Goal: Information Seeking & Learning: Learn about a topic

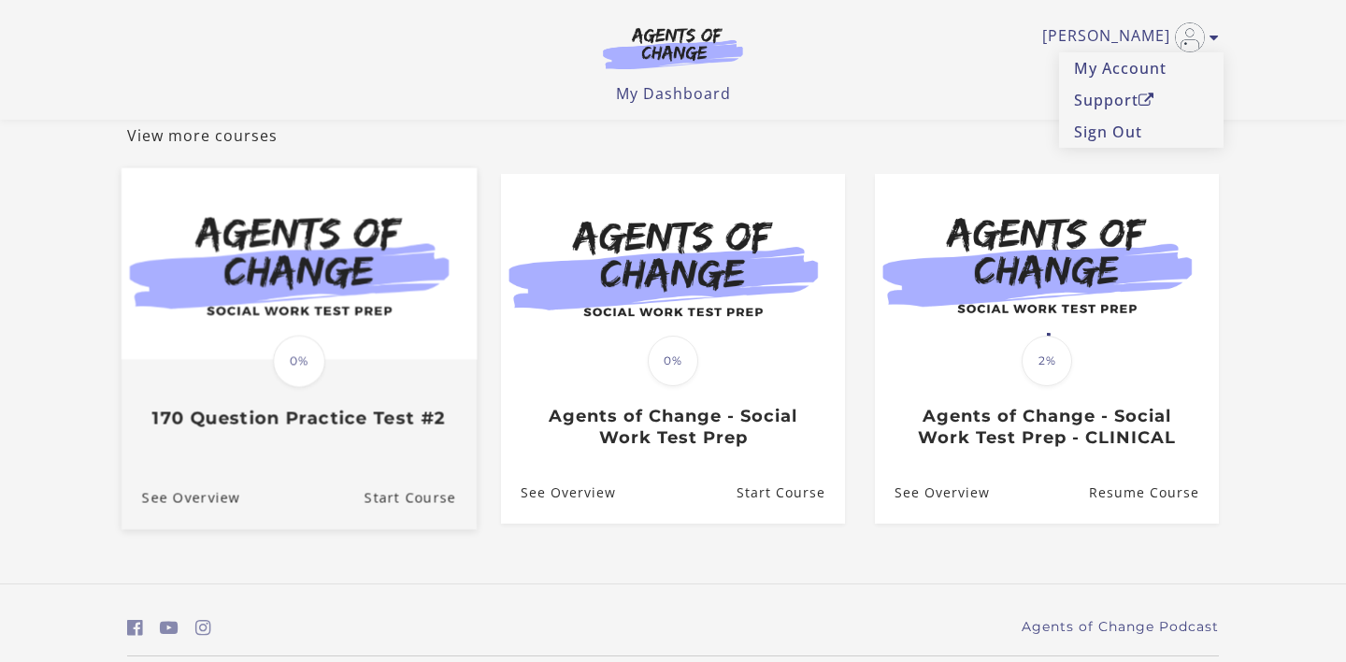
click at [365, 415] on h3 "170 Question Practice Test #2" at bounding box center [299, 418] width 314 height 21
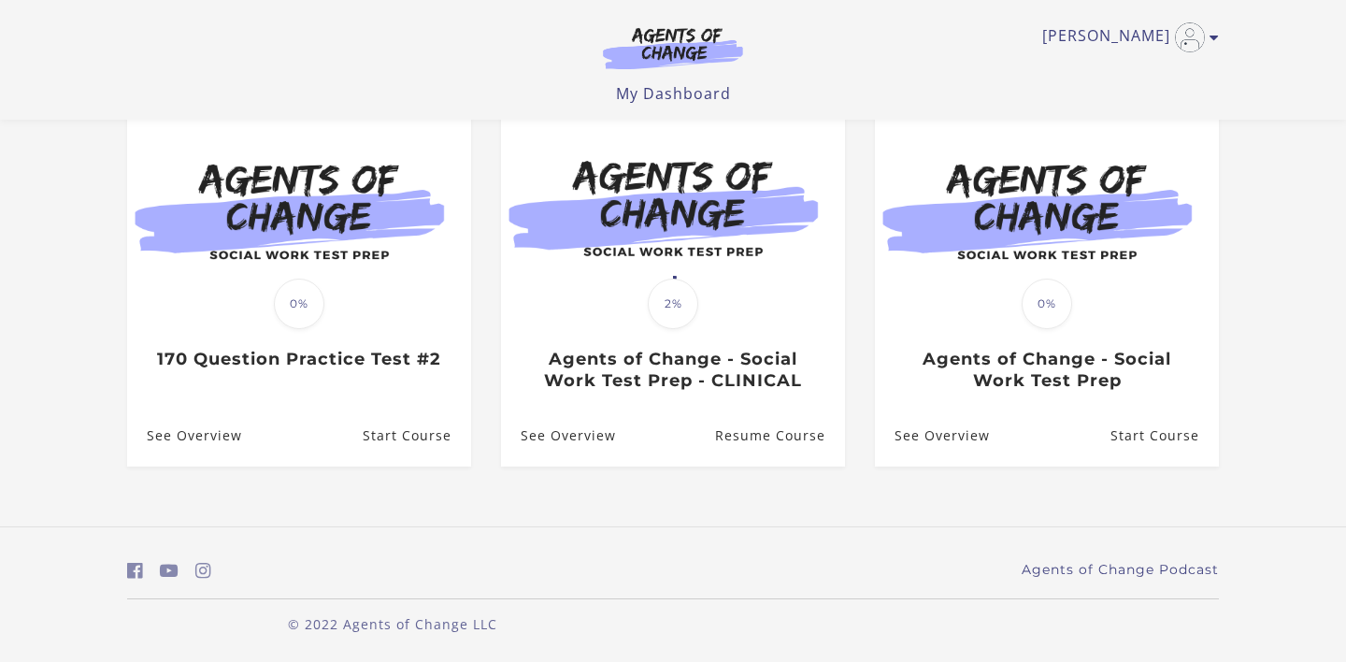
scroll to position [112, 0]
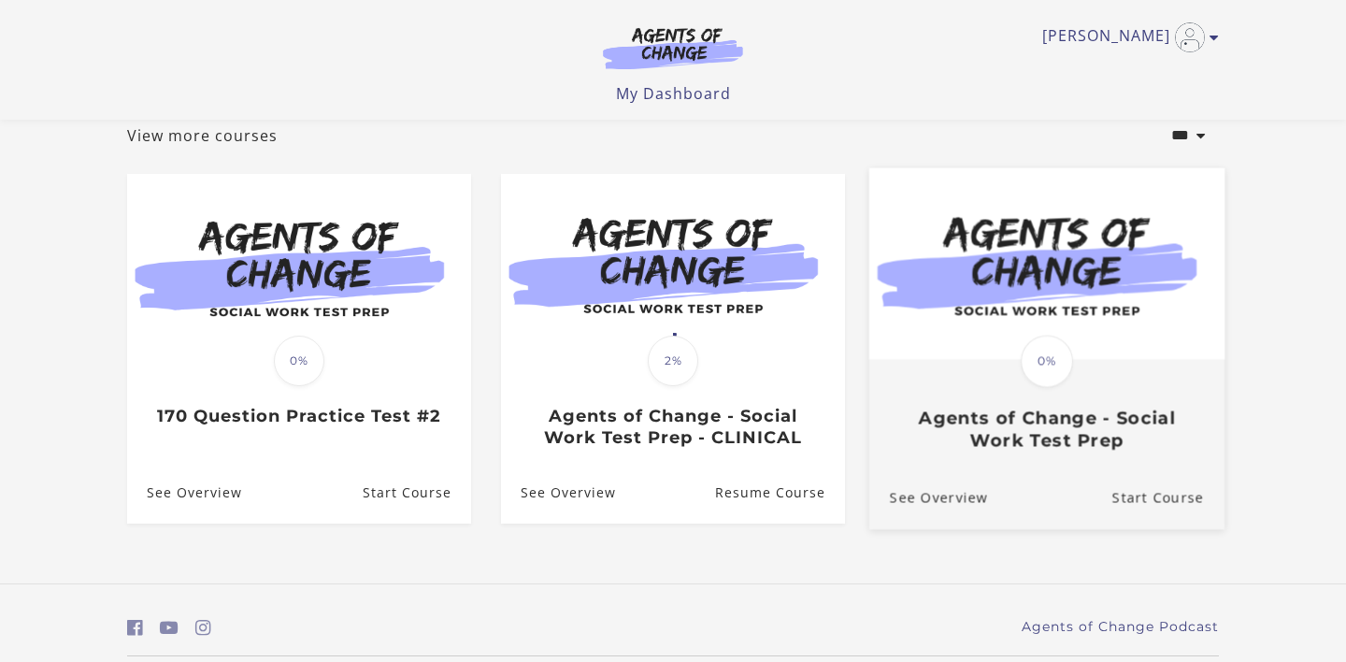
click at [1105, 442] on h3 "Agents of Change - Social Work Test Prep" at bounding box center [1047, 429] width 314 height 43
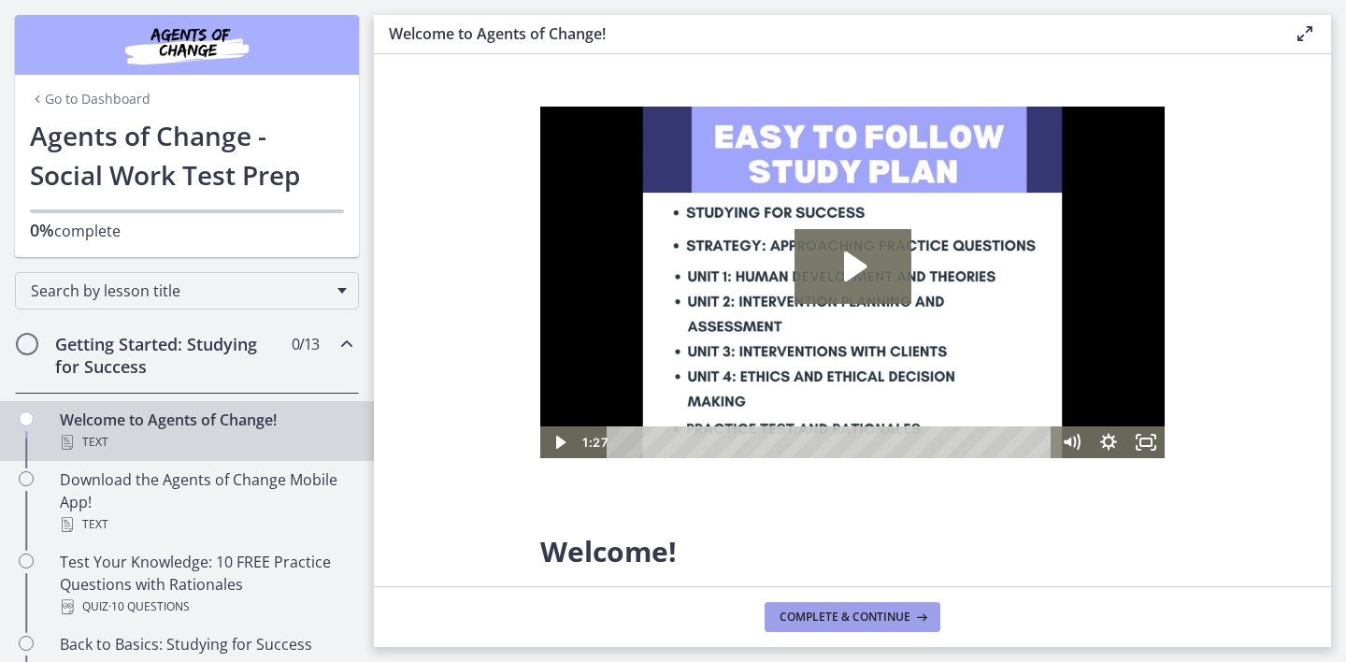
click at [823, 614] on span "Complete & continue" at bounding box center [845, 616] width 131 height 15
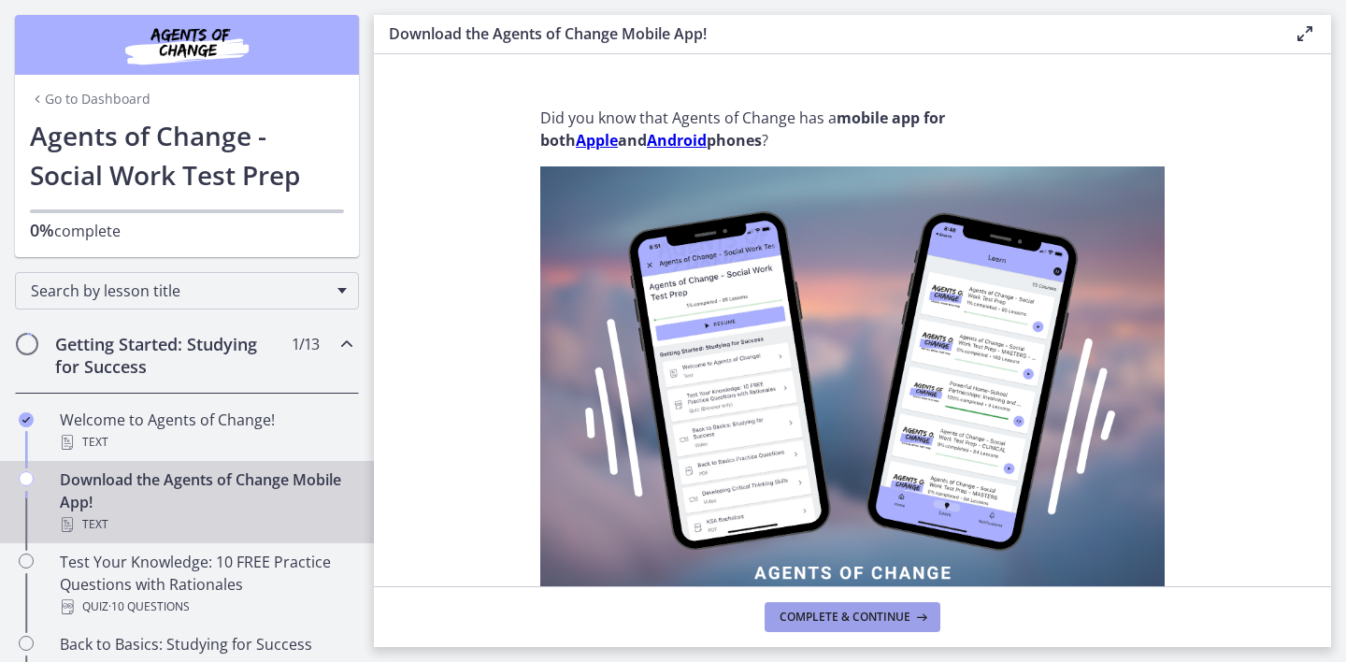
click at [823, 614] on span "Complete & continue" at bounding box center [845, 616] width 131 height 15
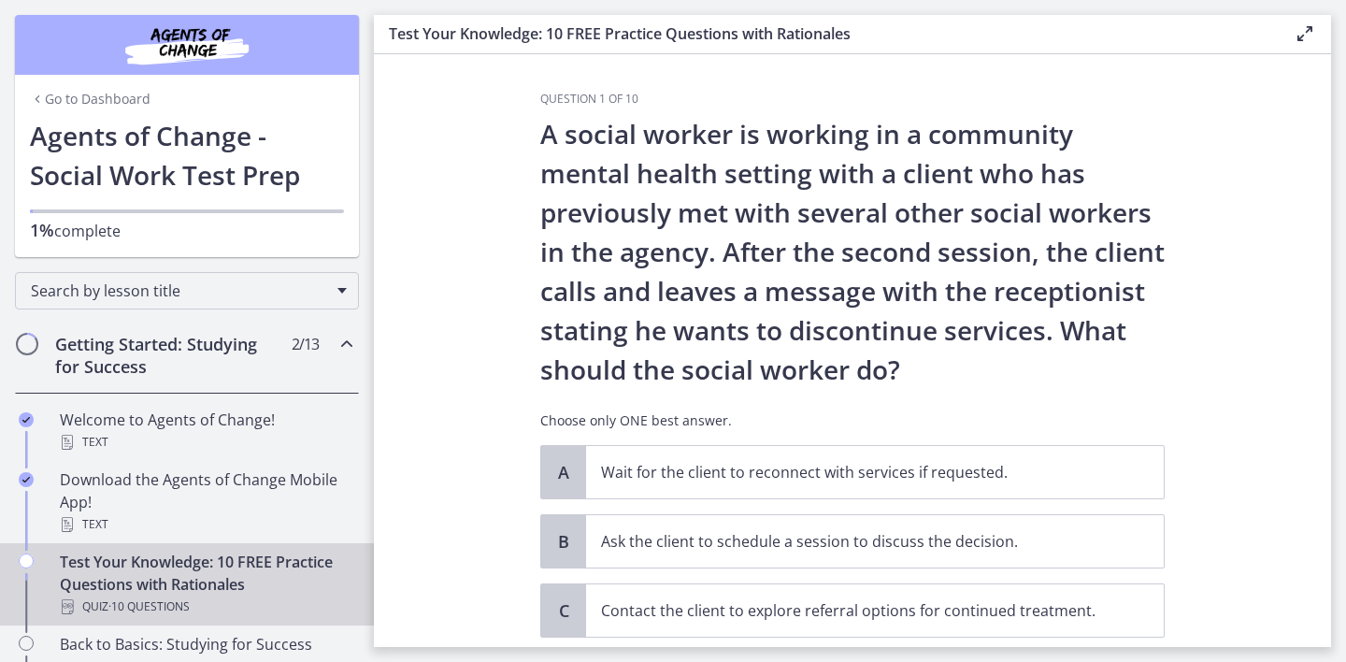
click at [1295, 351] on section "Question 1 of 10 A social worker is working in a community mental health settin…" at bounding box center [852, 350] width 957 height 593
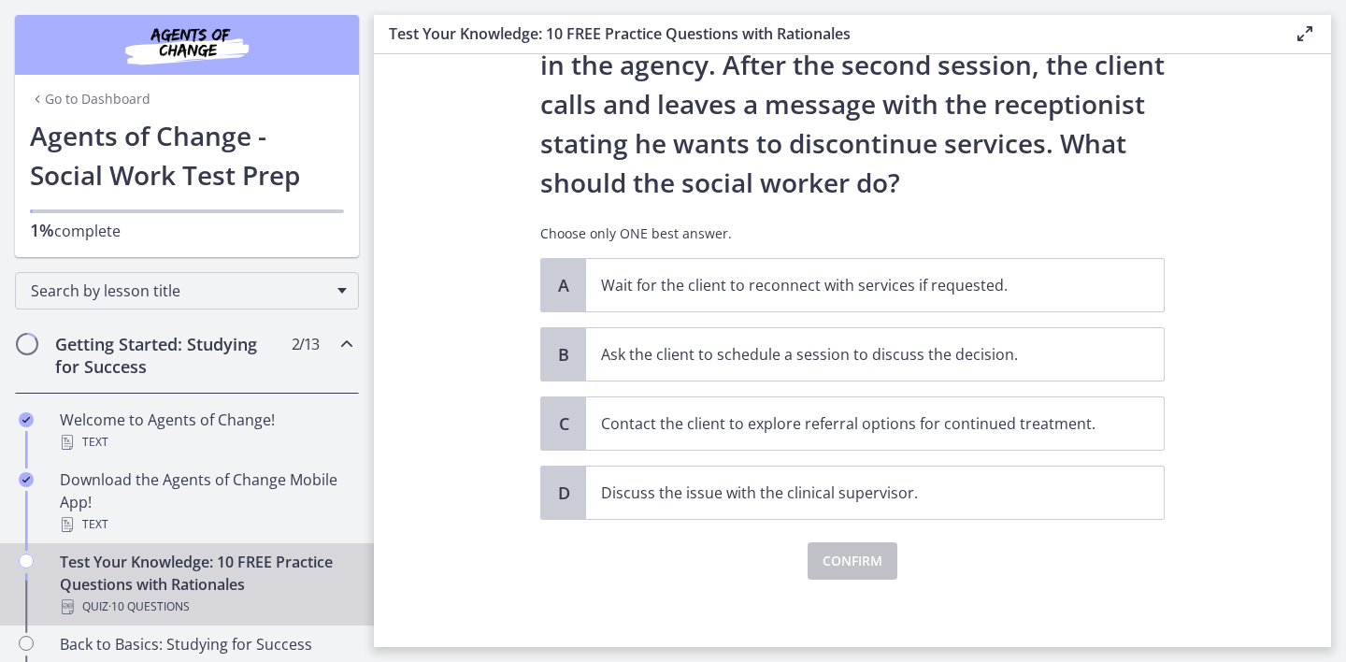
scroll to position [194, 0]
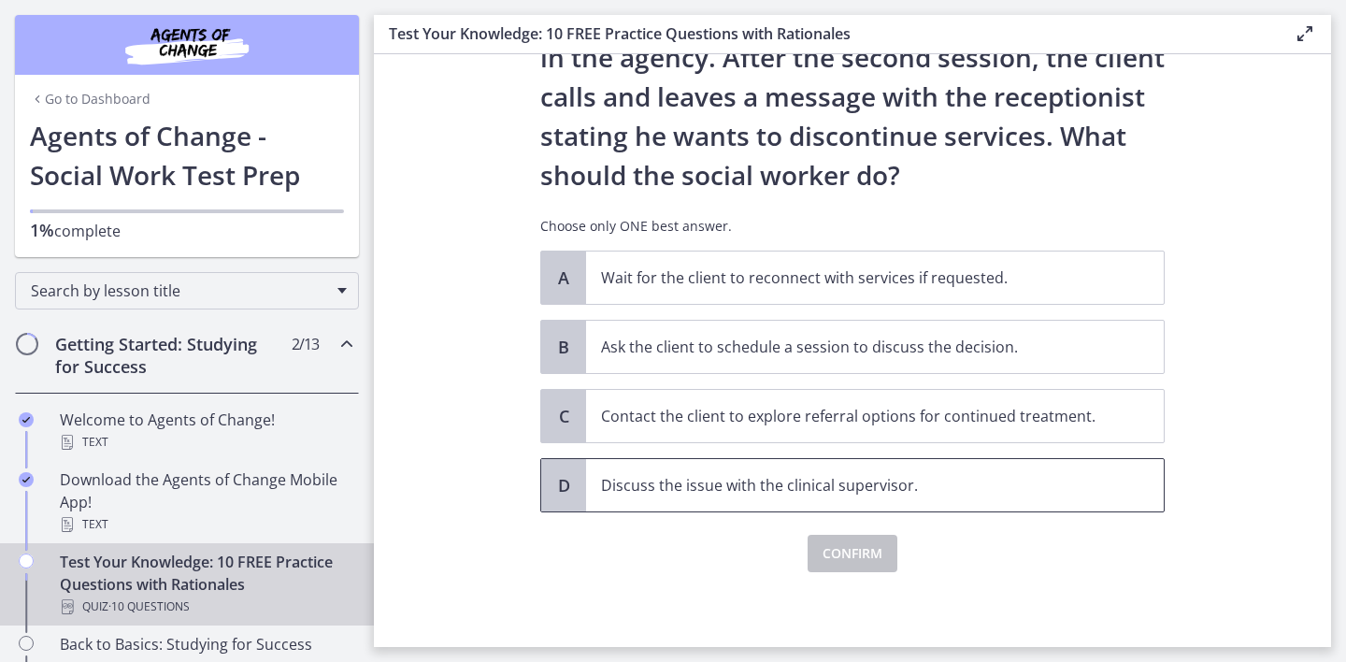
click at [843, 508] on span "Discuss the issue with the clinical supervisor." at bounding box center [875, 485] width 578 height 52
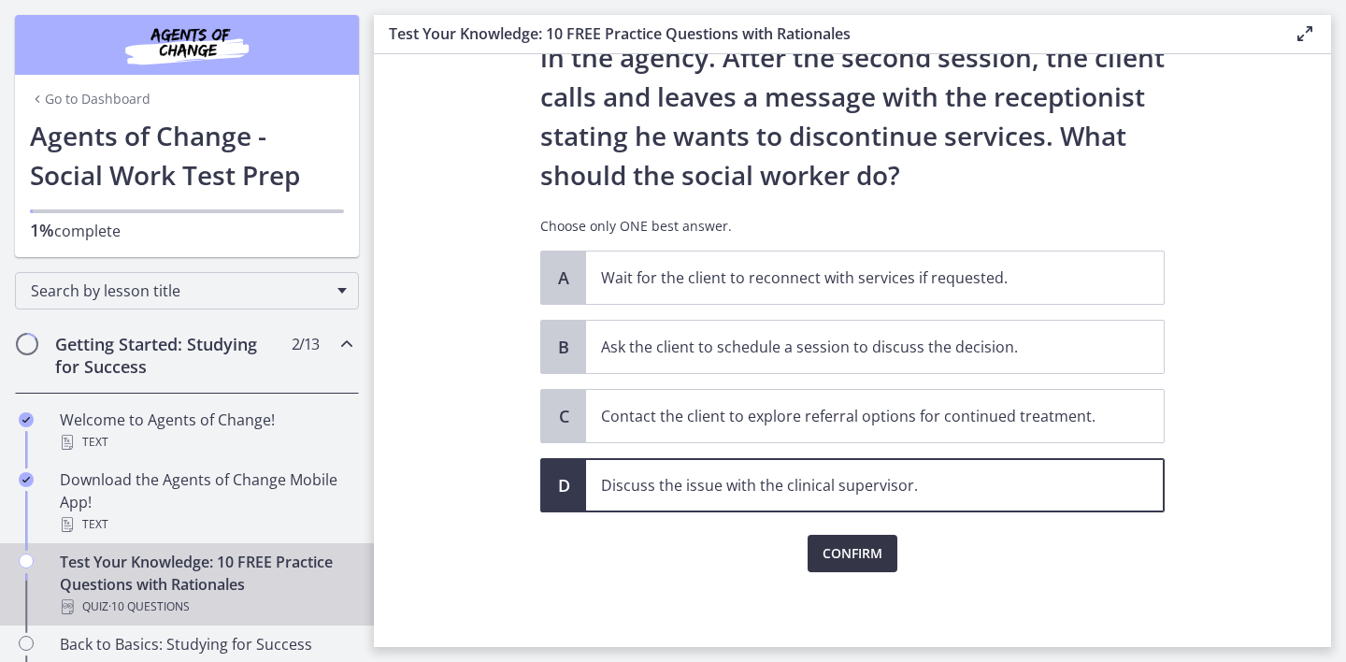
click at [847, 546] on span "Confirm" at bounding box center [853, 553] width 60 height 22
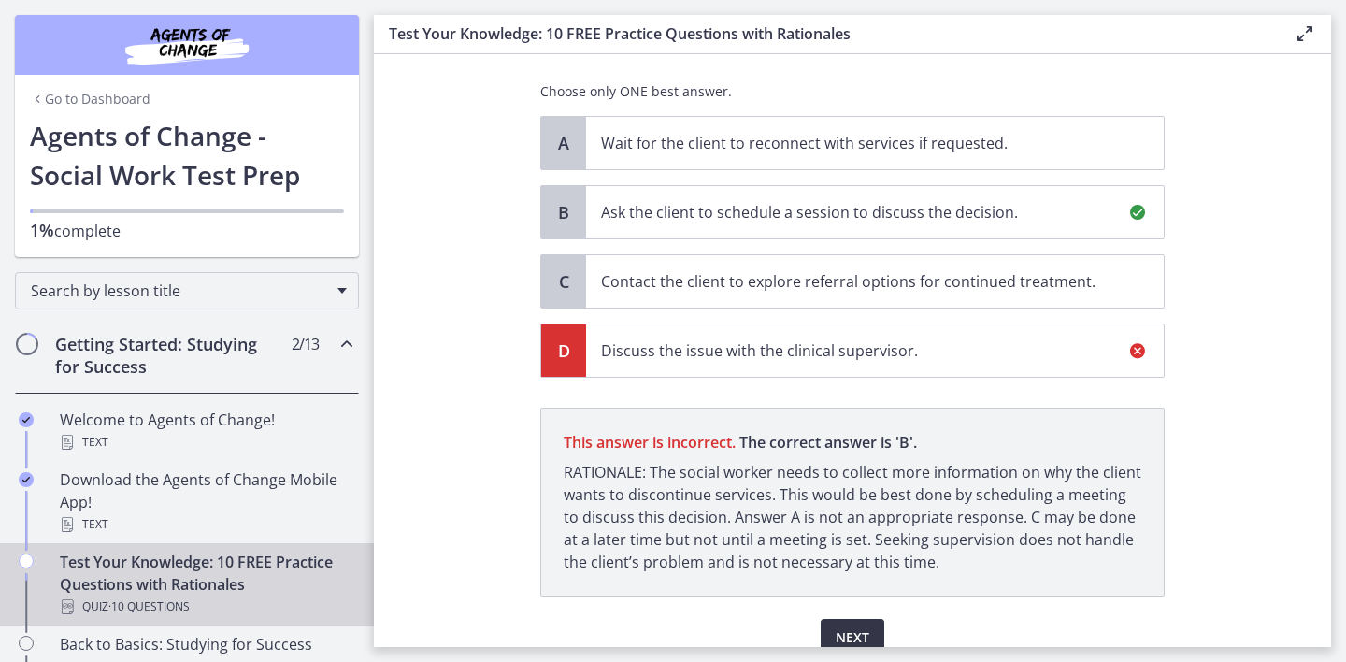
scroll to position [413, 0]
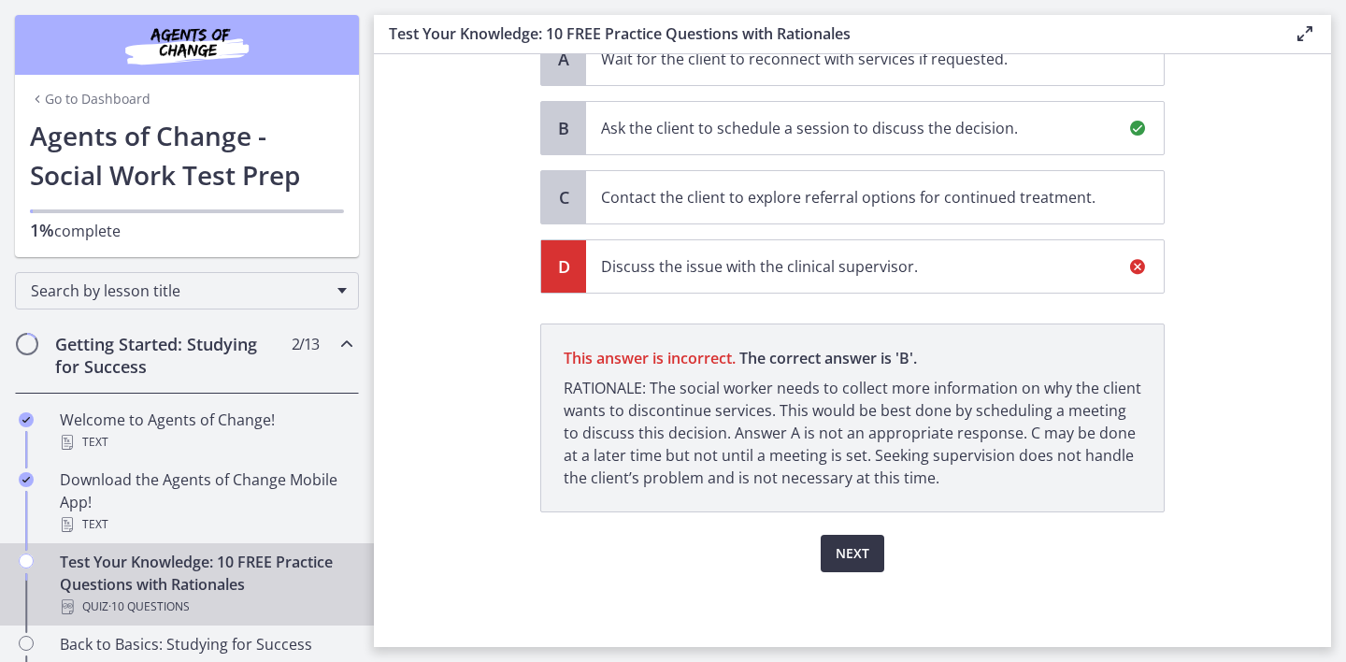
click at [855, 548] on span "Next" at bounding box center [853, 553] width 34 height 22
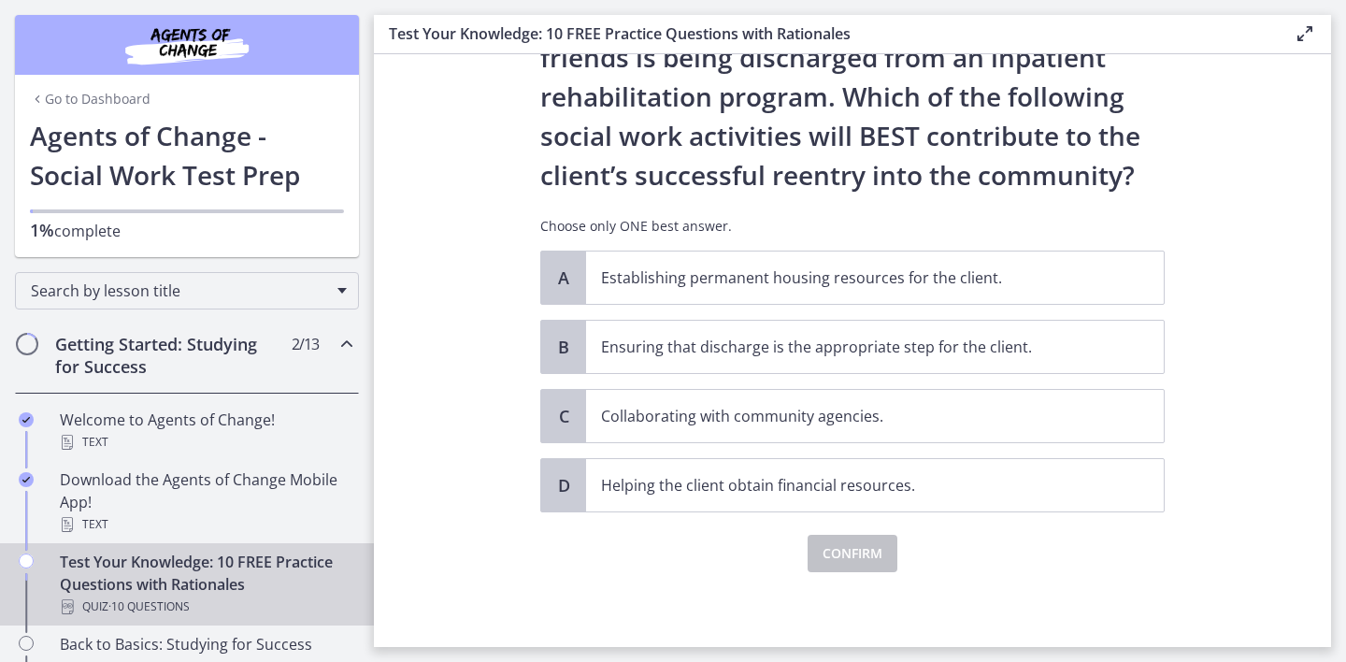
scroll to position [0, 0]
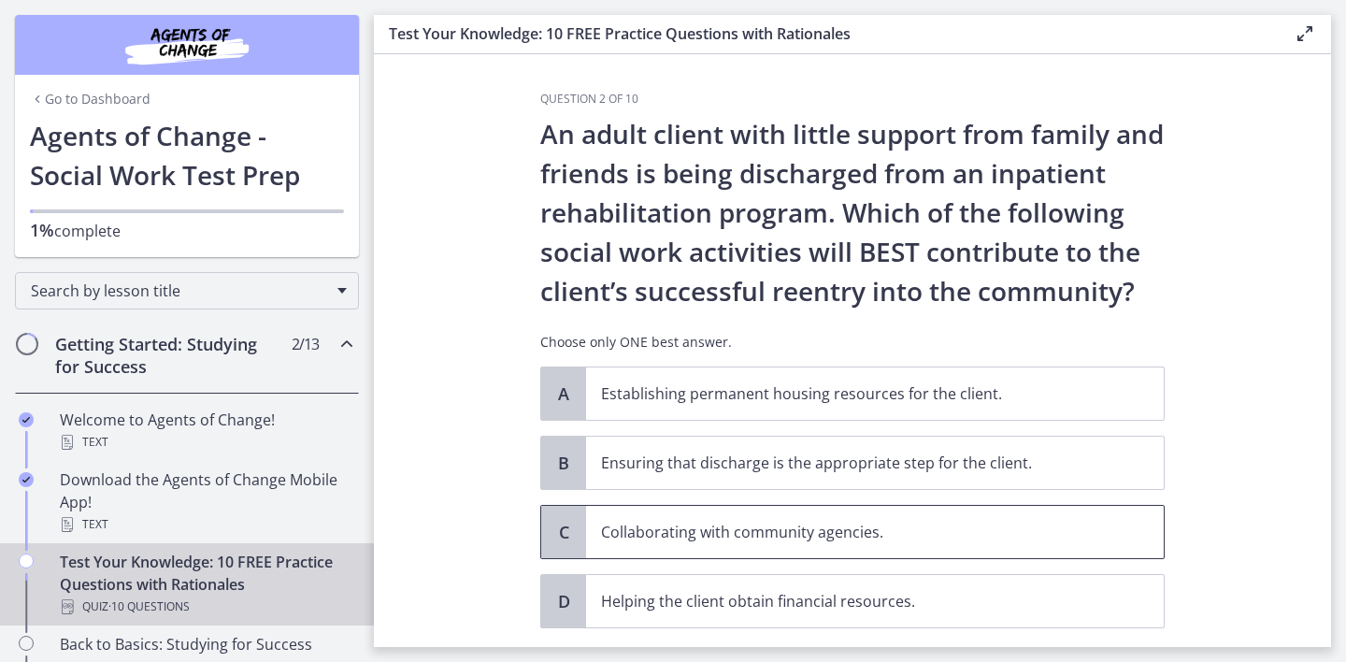
click at [855, 548] on span "Collaborating with community agencies." at bounding box center [875, 532] width 578 height 52
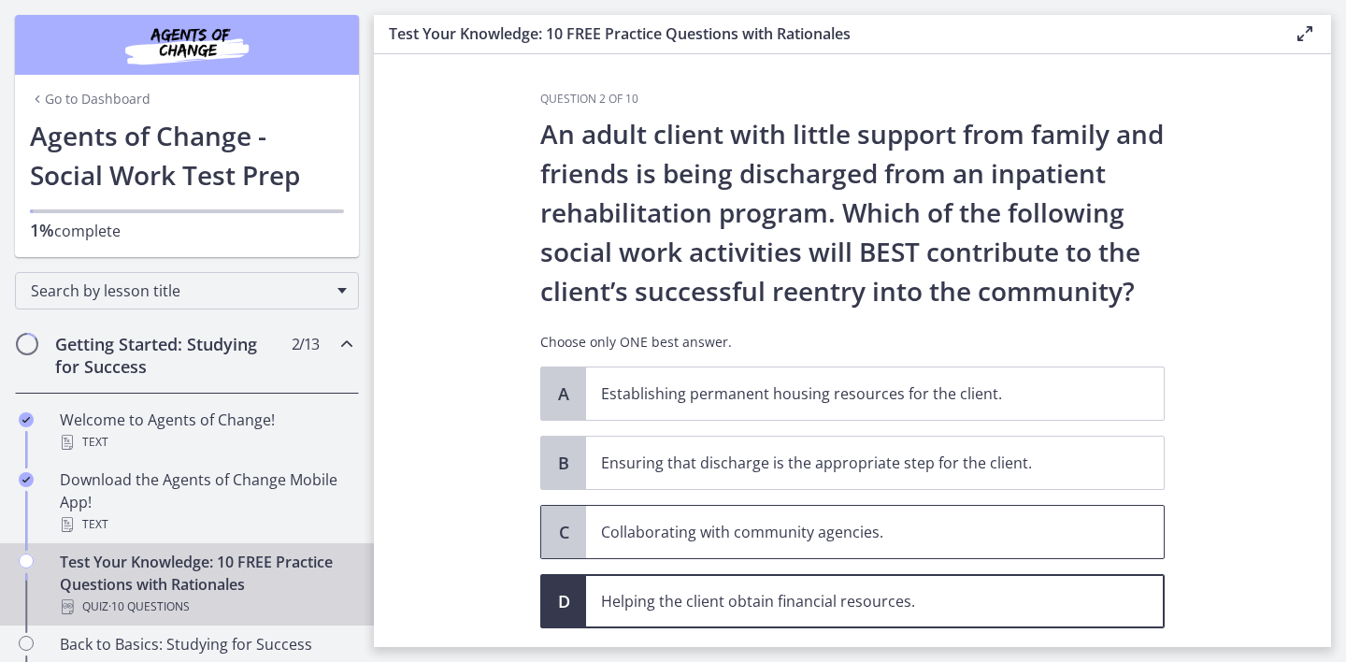
click at [570, 527] on span "C" at bounding box center [563, 532] width 22 height 22
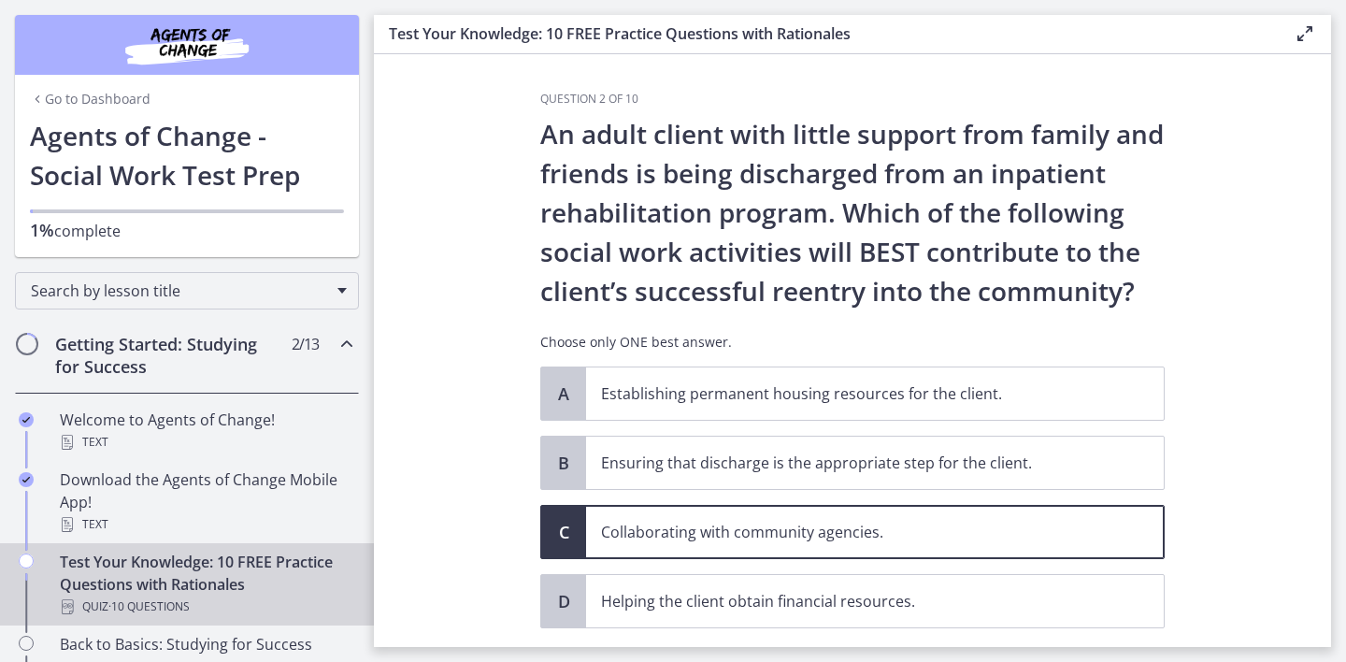
click at [450, 537] on section "Question 2 of 10 An adult client with little support from family and friends is…" at bounding box center [852, 350] width 957 height 593
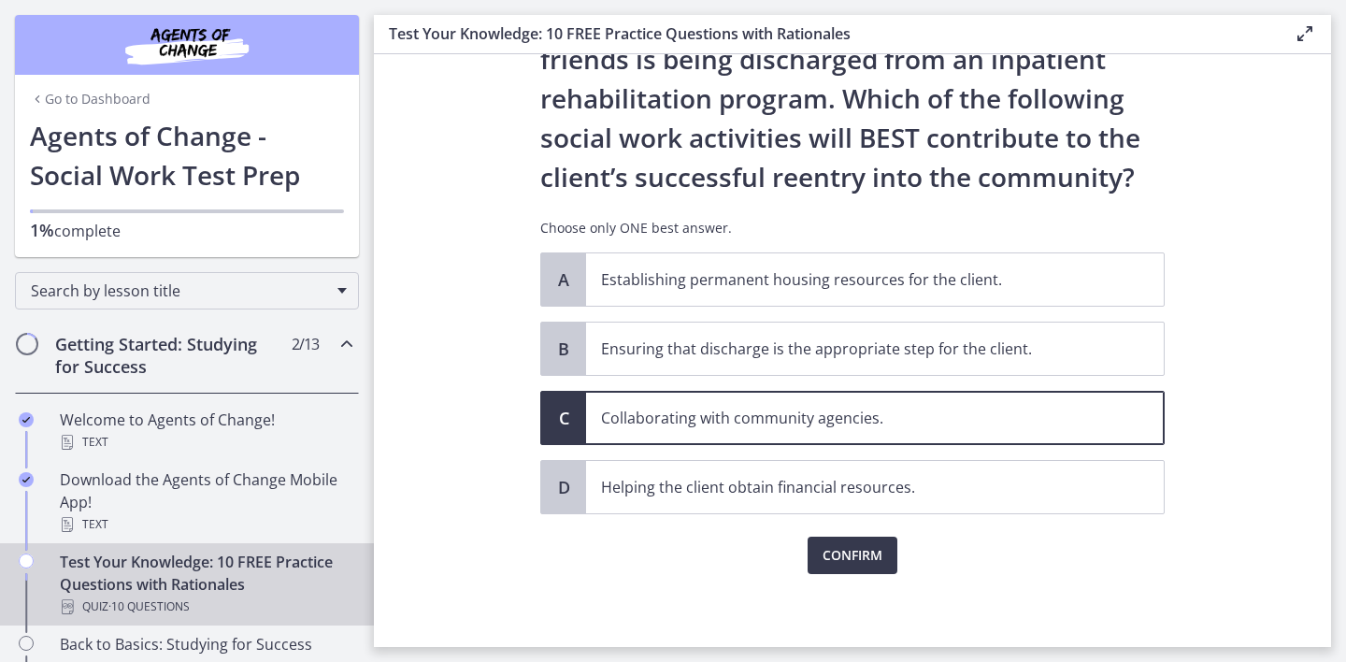
scroll to position [116, 0]
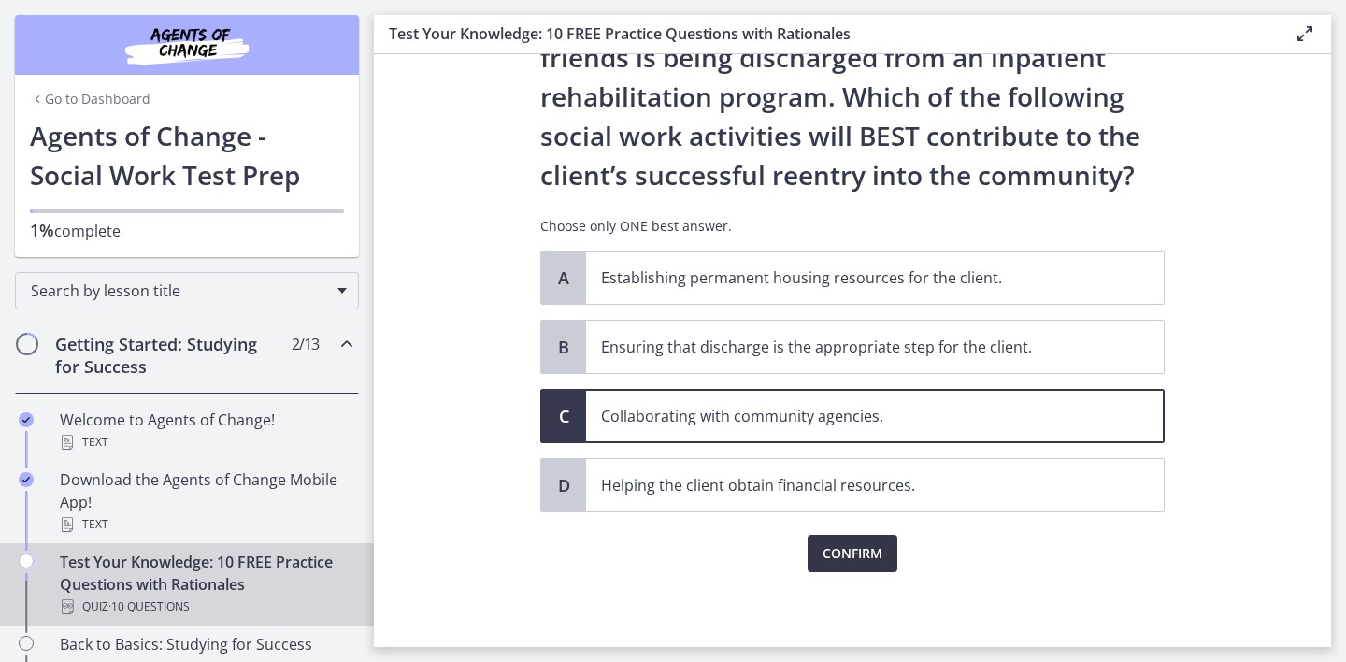
click at [862, 561] on span "Confirm" at bounding box center [853, 553] width 60 height 22
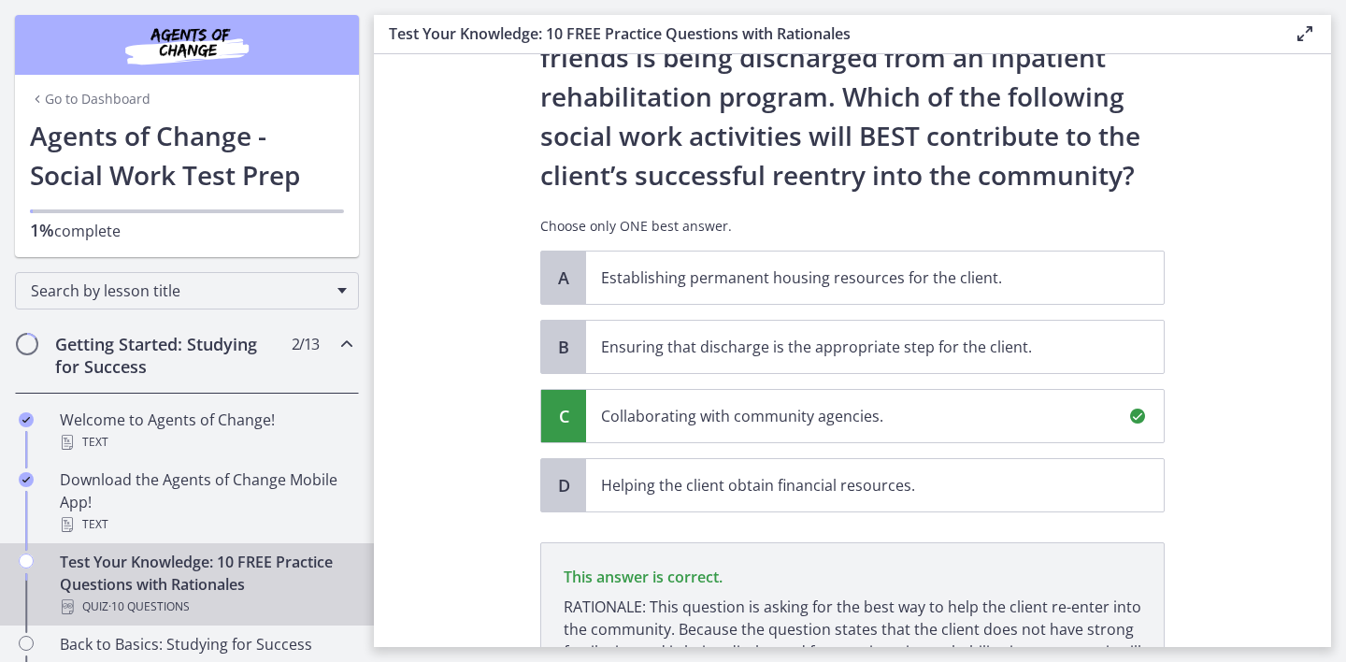
scroll to position [335, 0]
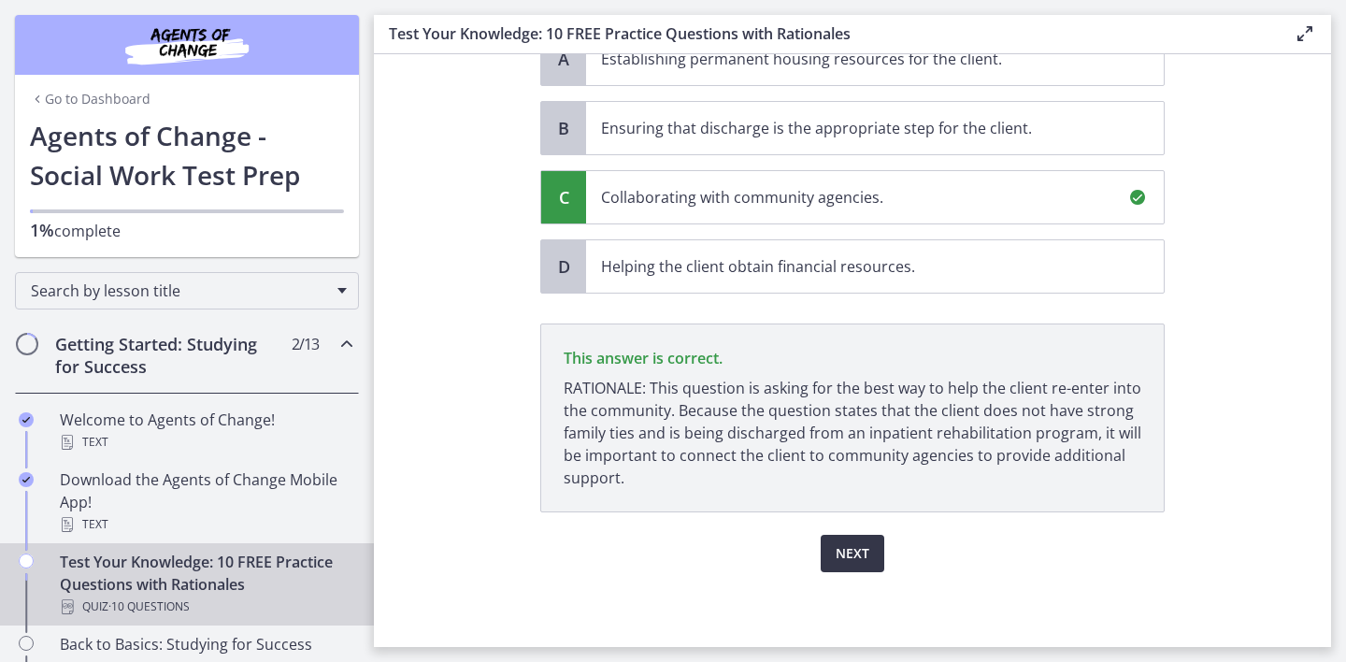
click at [856, 546] on span "Next" at bounding box center [853, 553] width 34 height 22
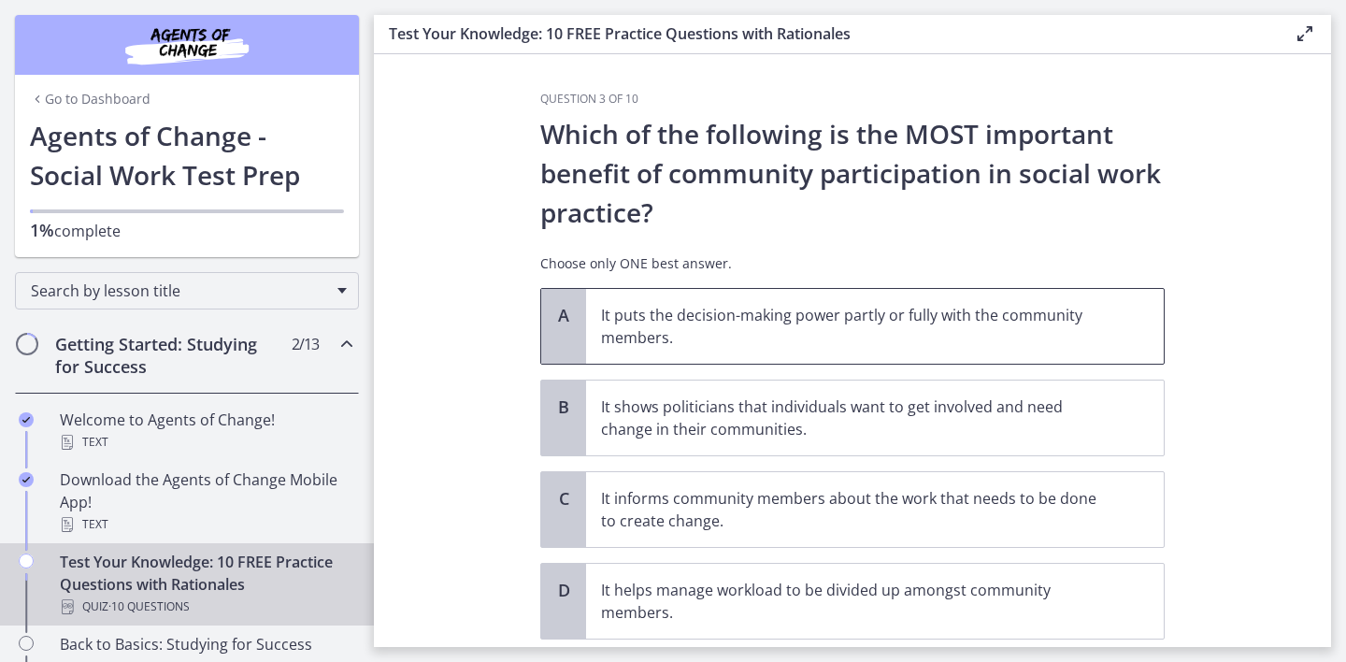
click at [571, 329] on div "A" at bounding box center [563, 326] width 45 height 75
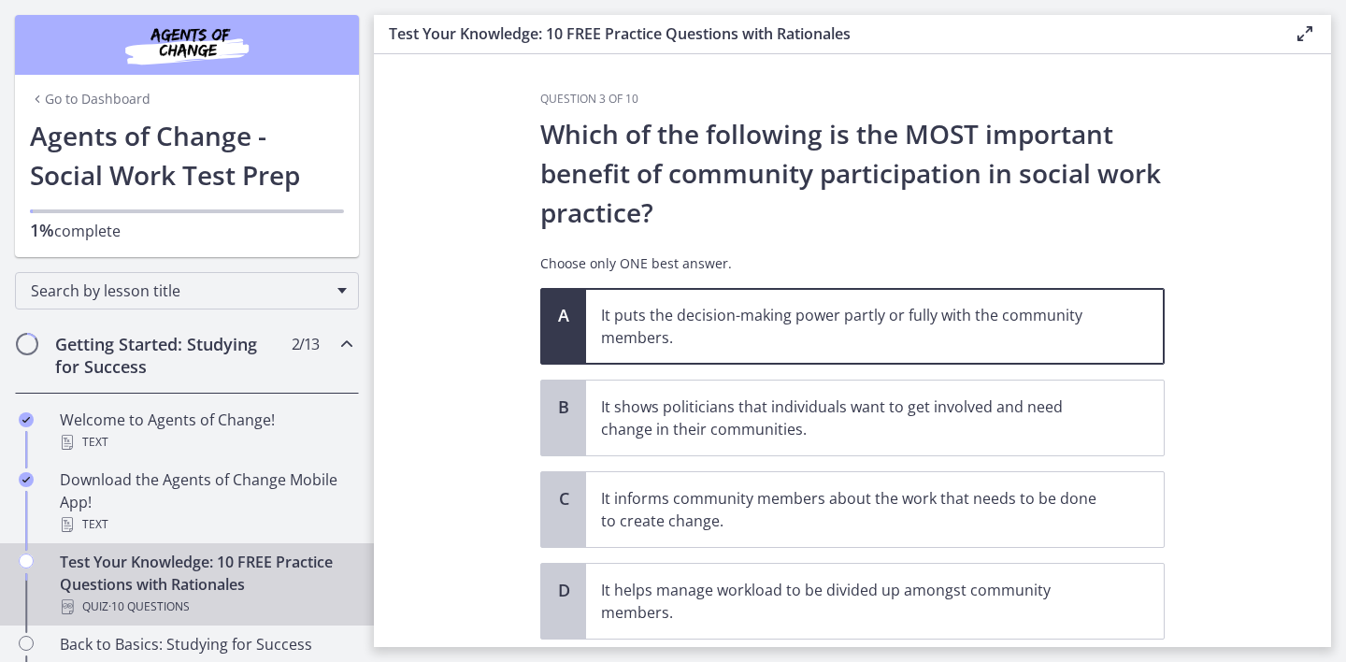
click at [464, 534] on section "Question 3 of 10 Which of the following is the MOST important benefit of commun…" at bounding box center [852, 350] width 957 height 593
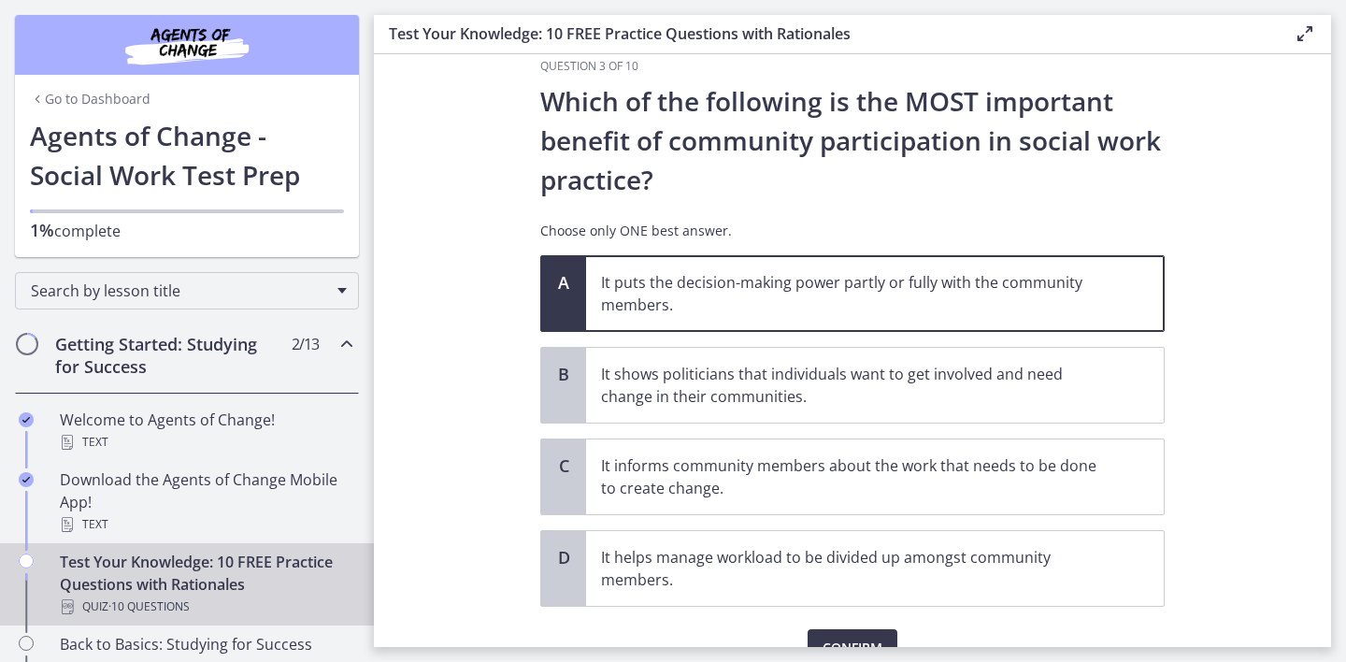
scroll to position [37, 0]
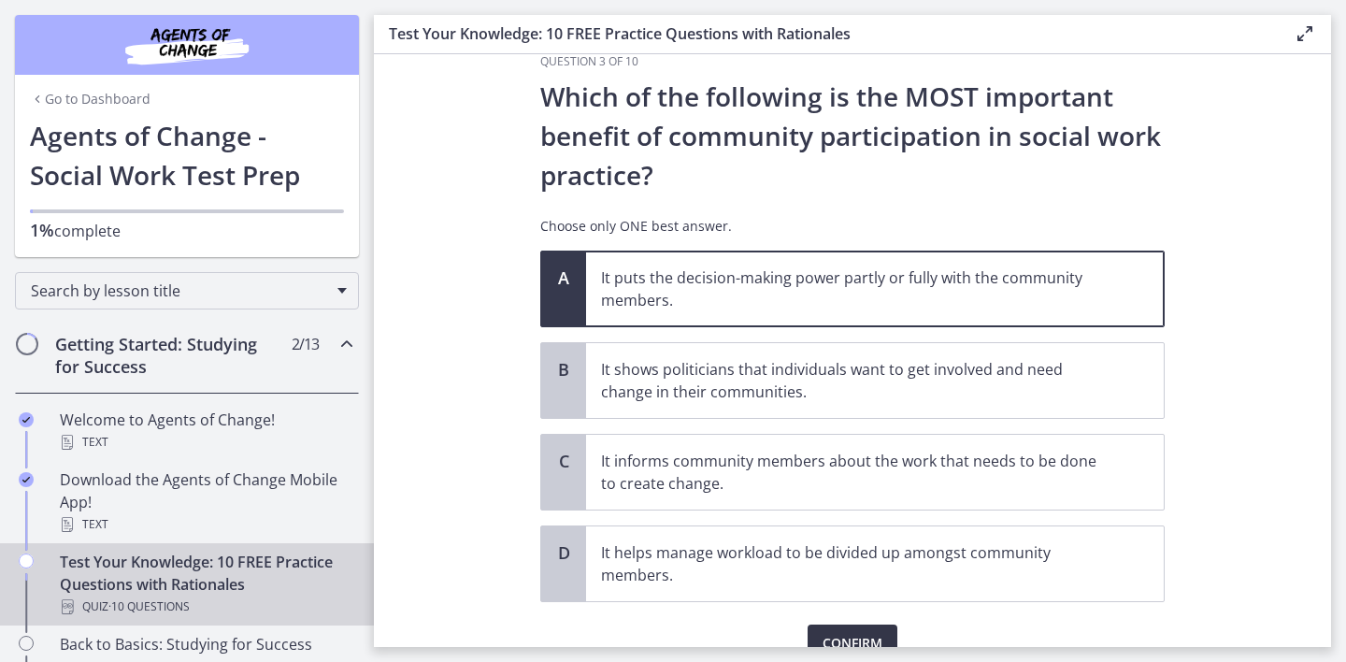
click at [847, 635] on span "Confirm" at bounding box center [853, 643] width 60 height 22
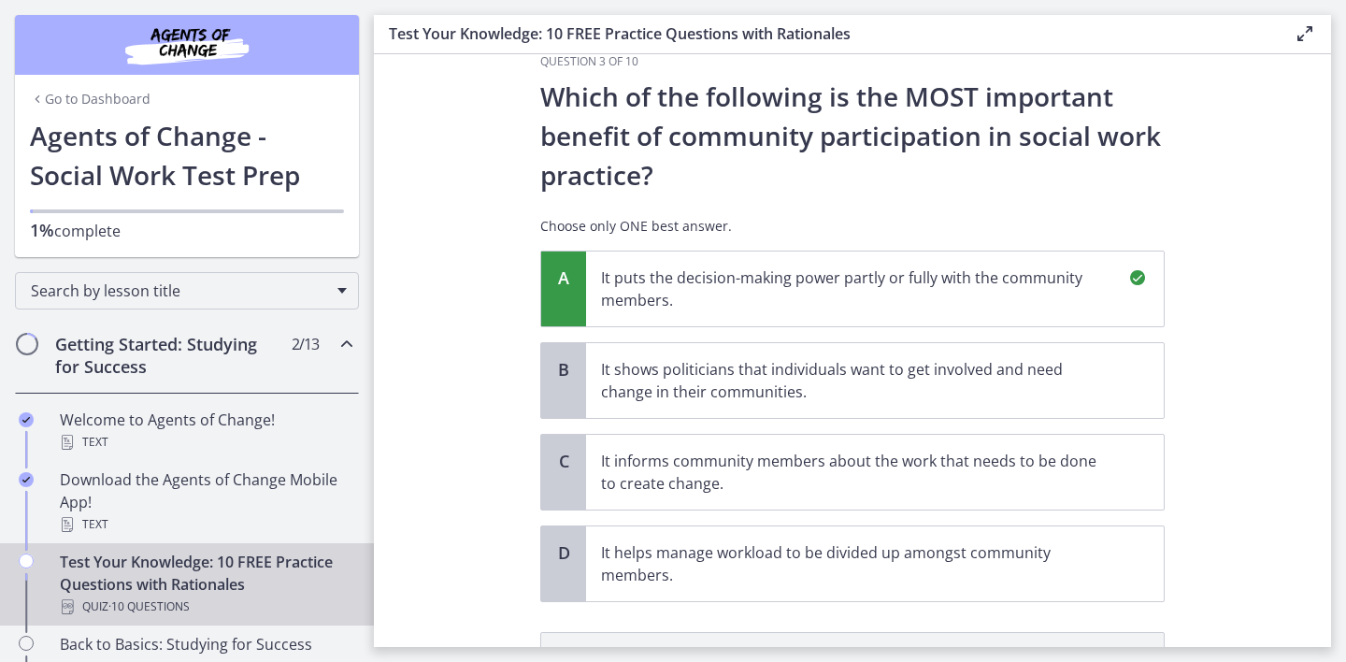
scroll to position [323, 0]
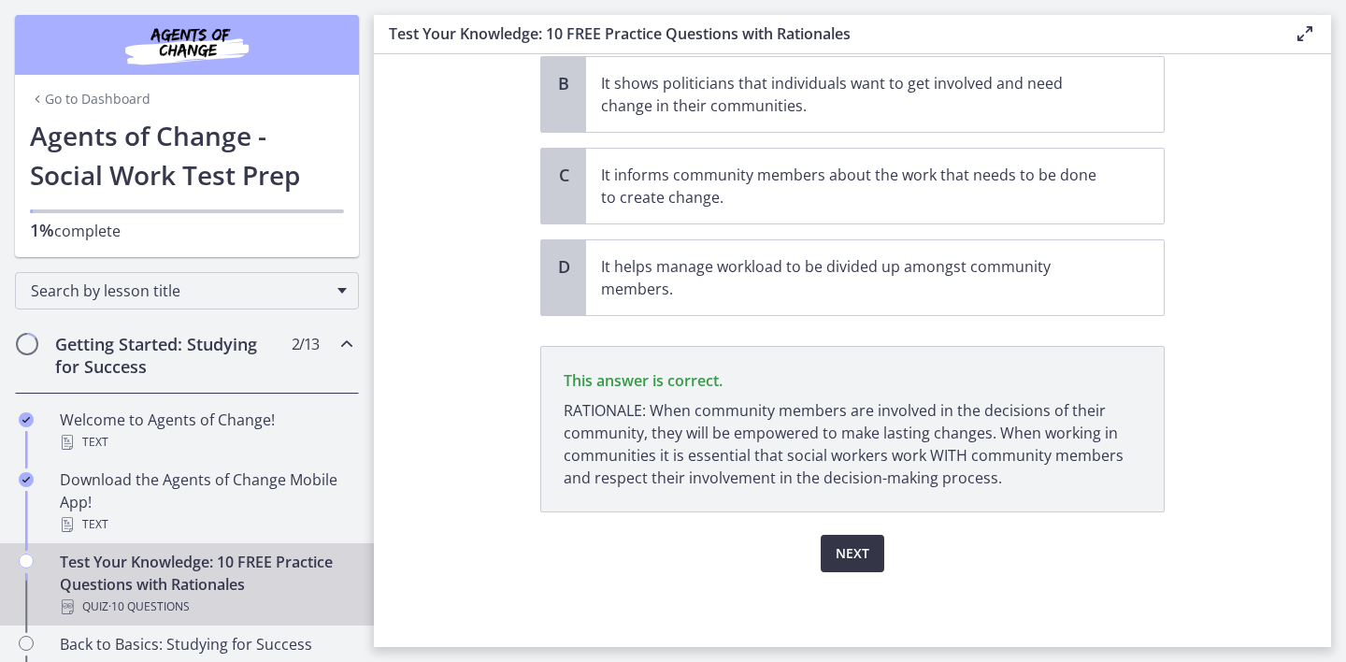
click at [866, 559] on span "Next" at bounding box center [853, 553] width 34 height 22
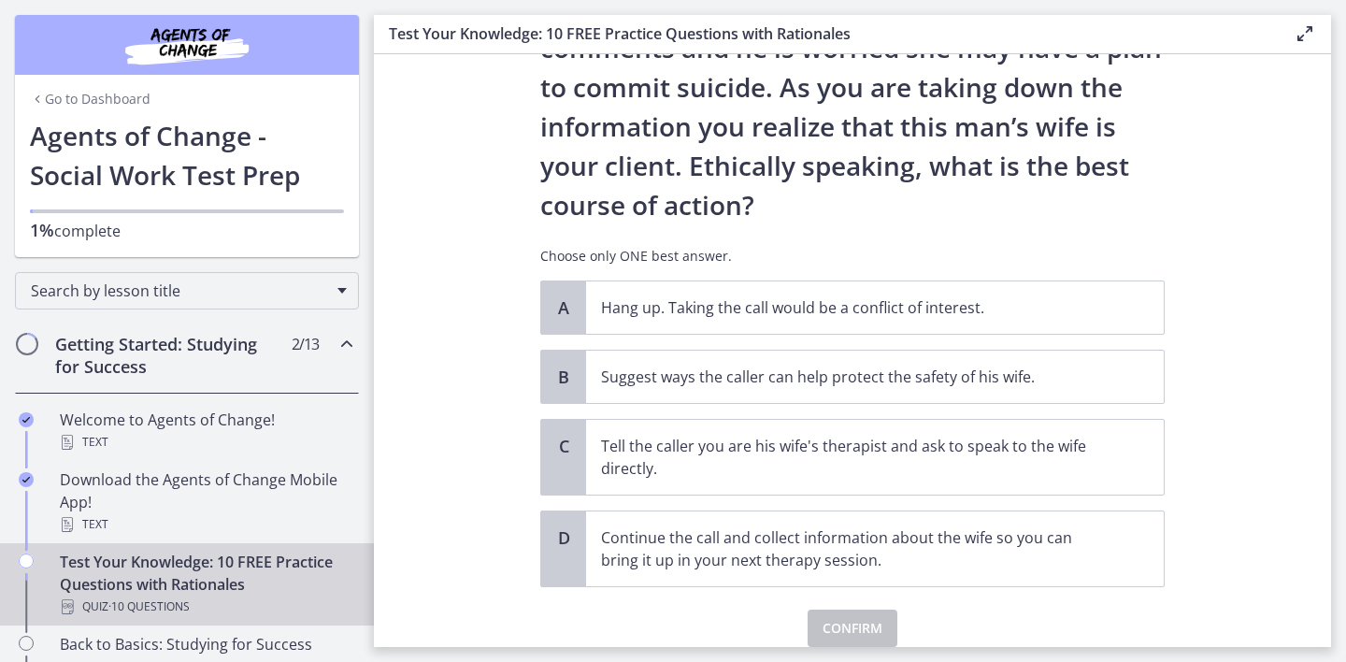
scroll to position [241, 0]
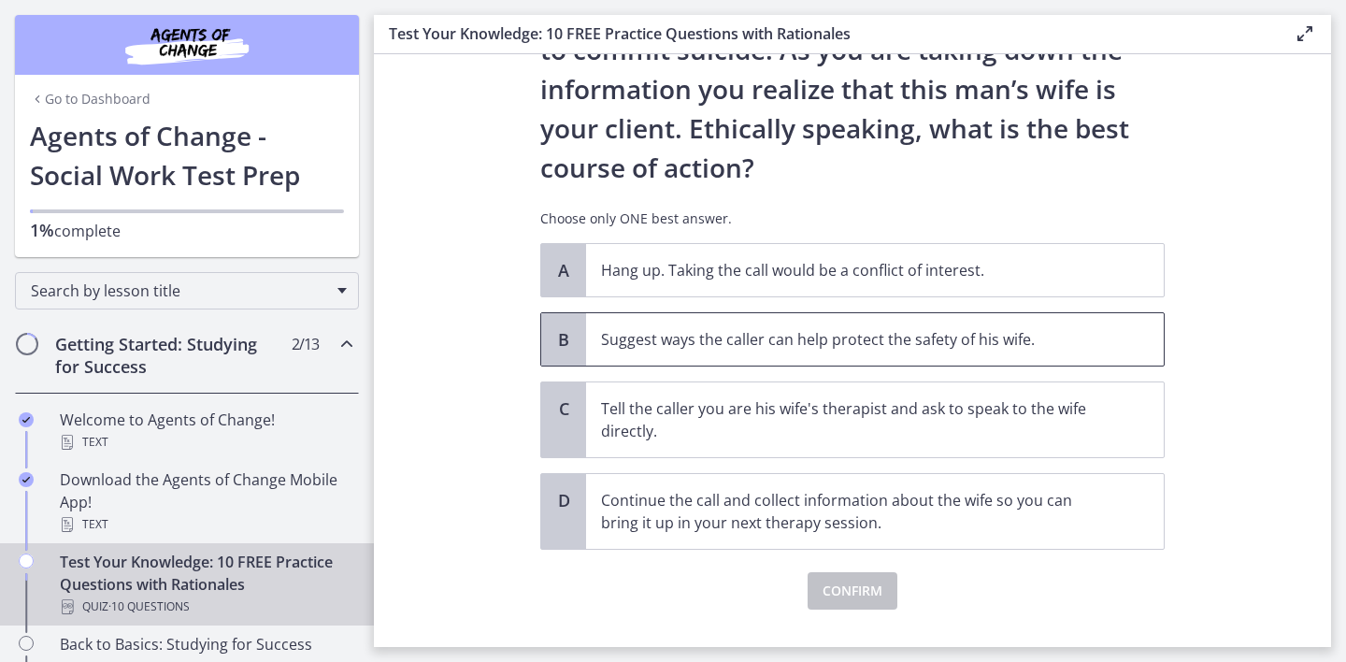
click at [565, 339] on span "B" at bounding box center [563, 339] width 22 height 22
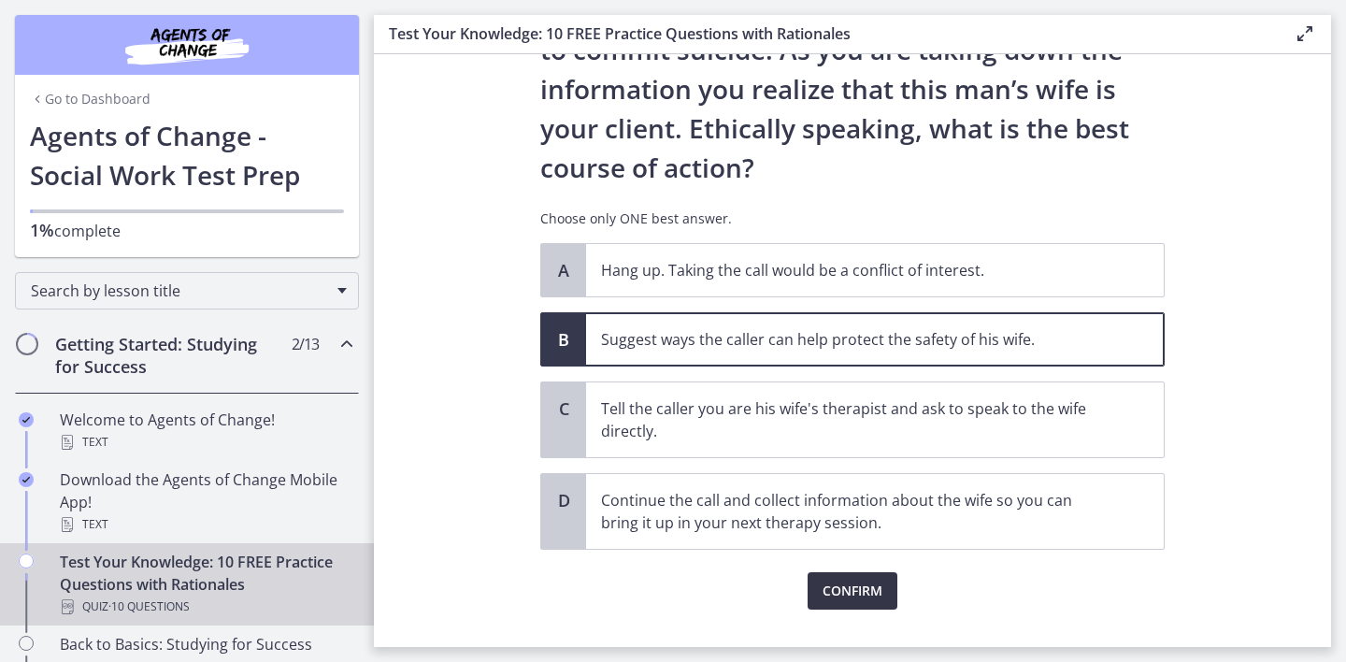
click at [838, 588] on span "Confirm" at bounding box center [853, 591] width 60 height 22
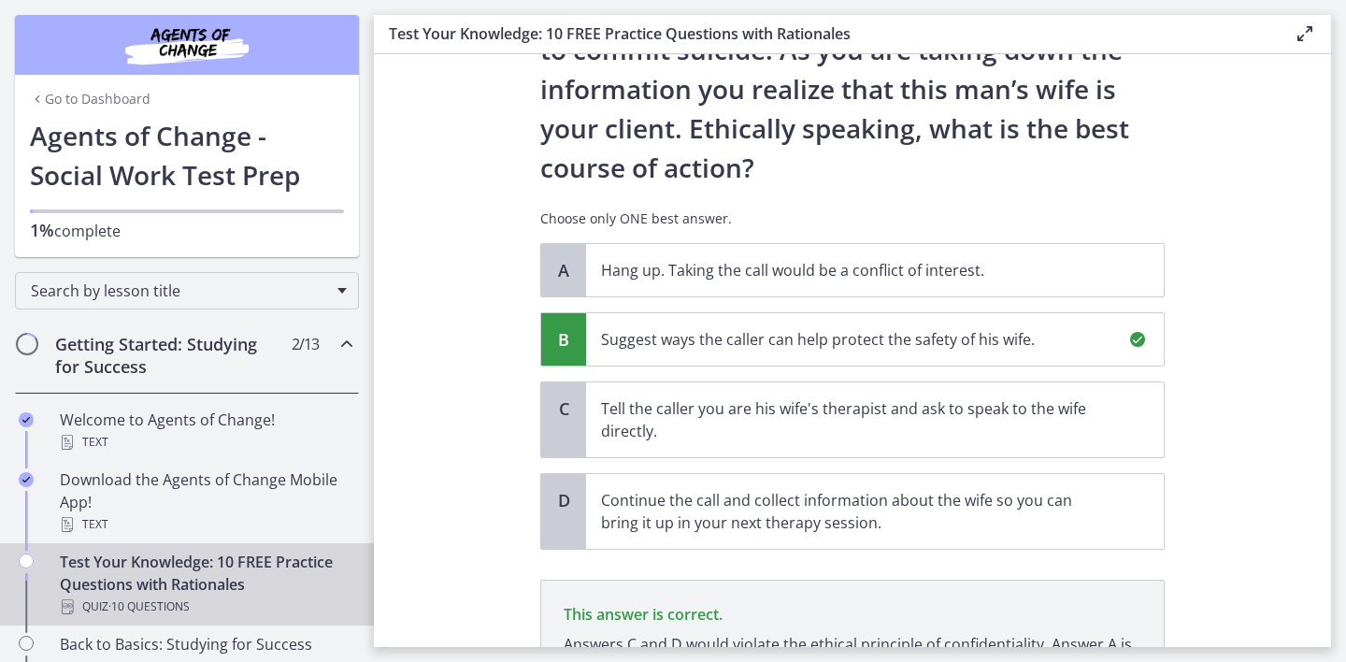
scroll to position [452, 0]
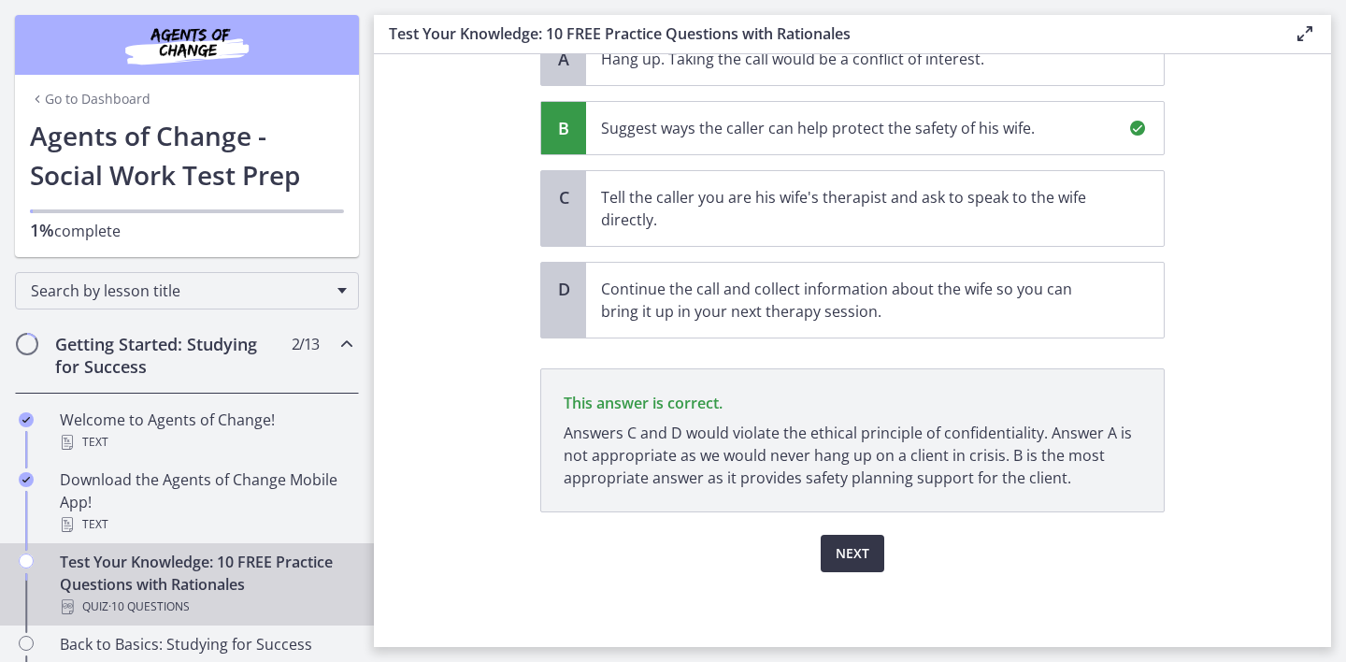
click at [847, 558] on span "Next" at bounding box center [853, 553] width 34 height 22
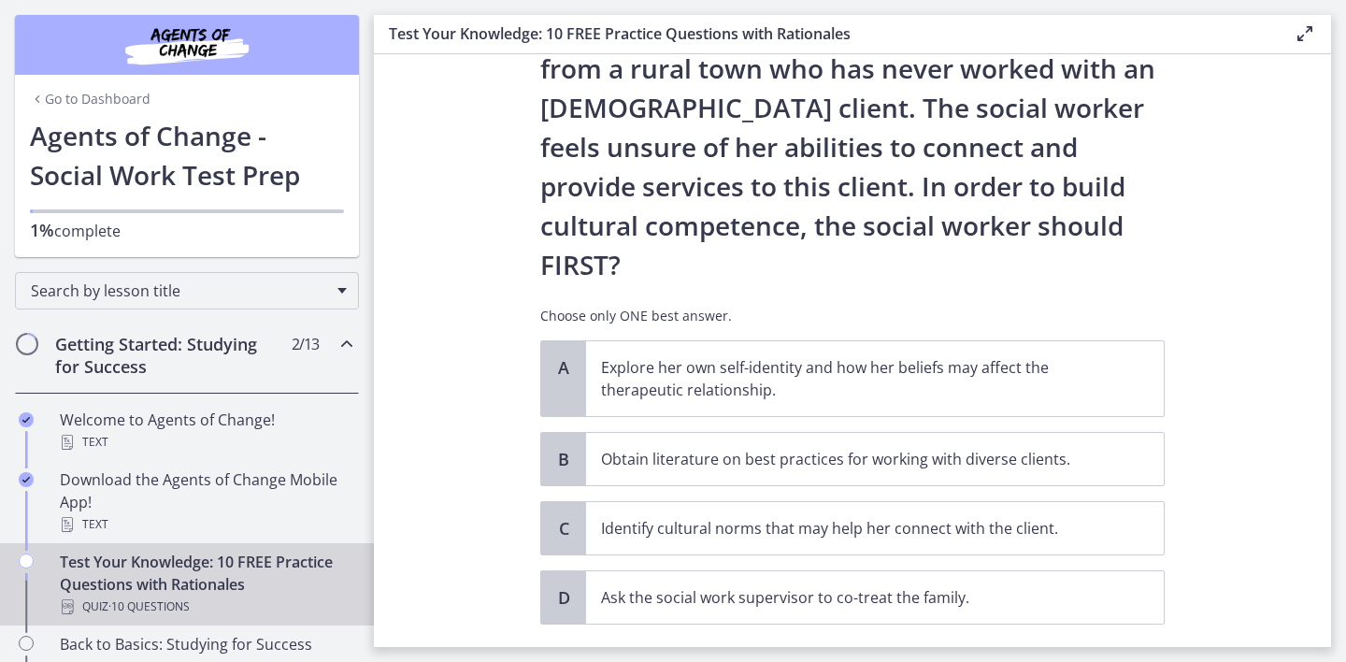
scroll to position [295, 0]
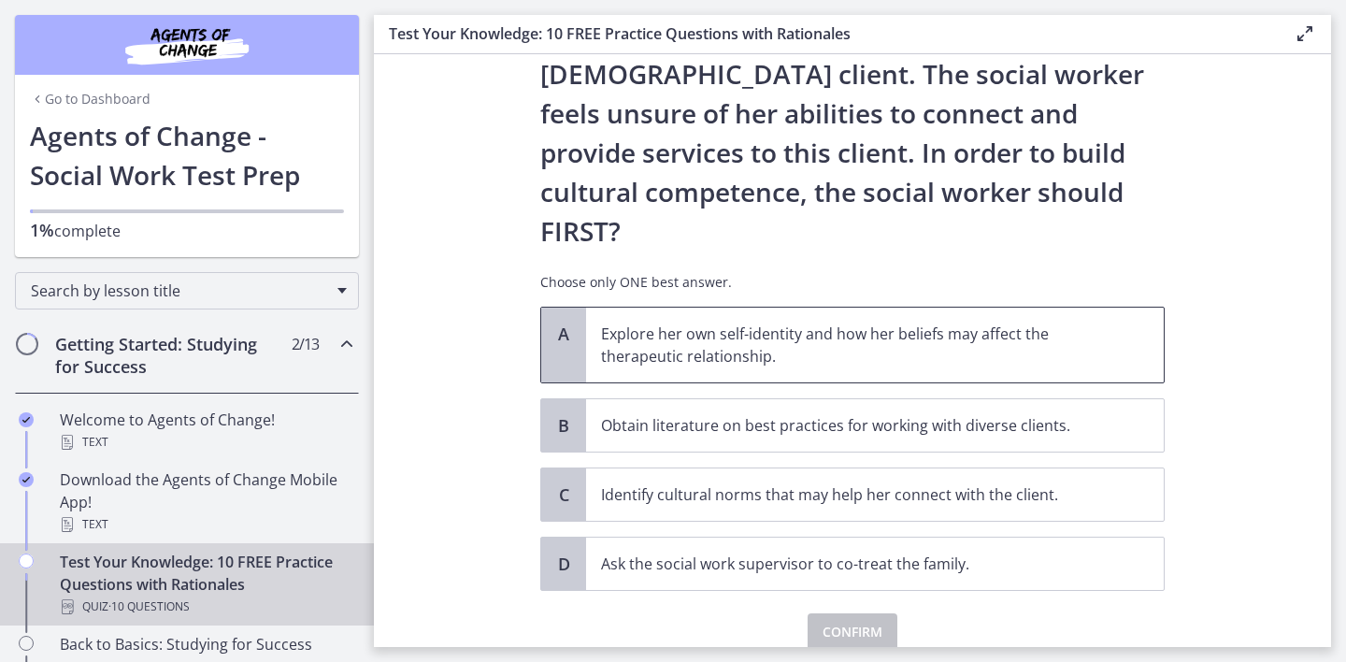
click at [561, 322] on span "A" at bounding box center [563, 333] width 22 height 22
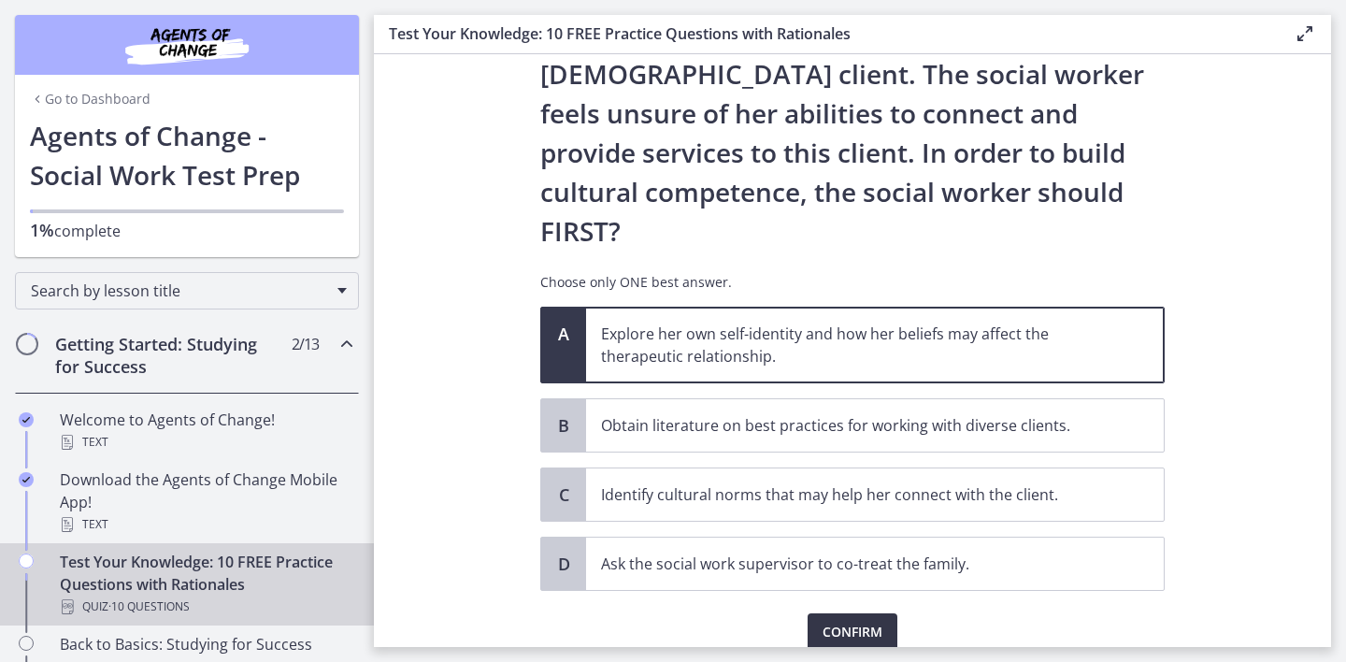
click at [831, 613] on button "Confirm" at bounding box center [853, 631] width 90 height 37
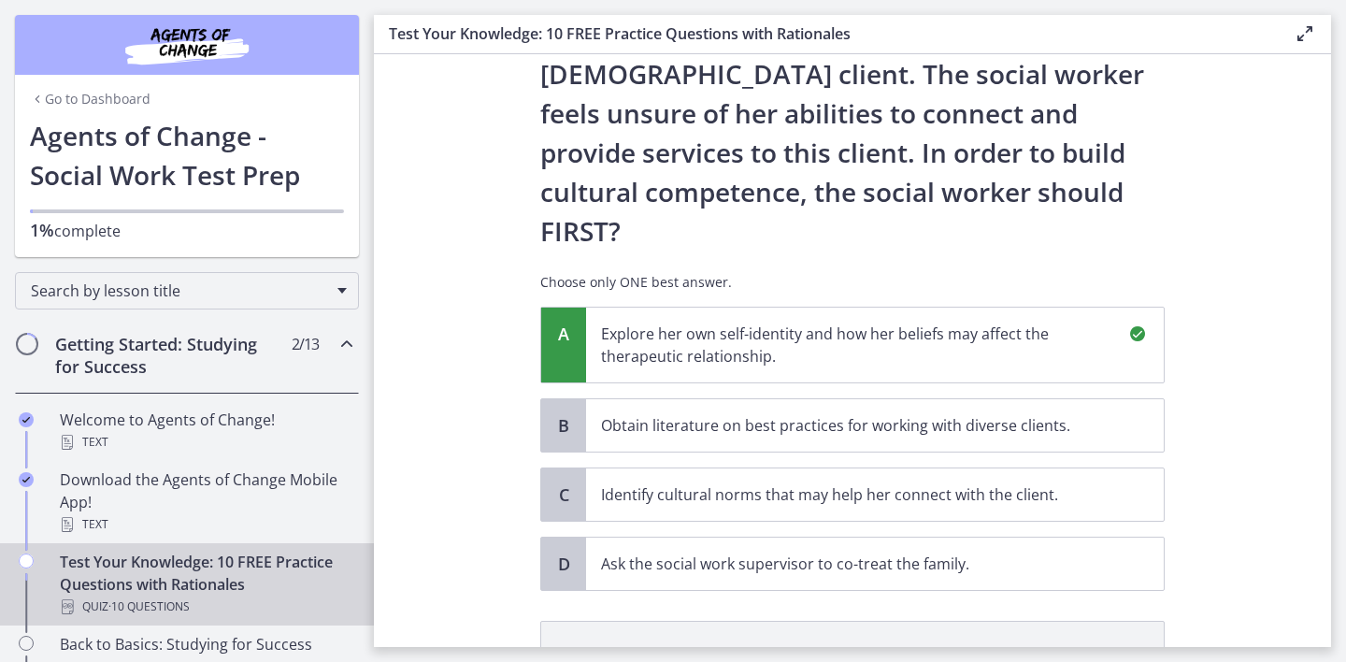
scroll to position [514, 0]
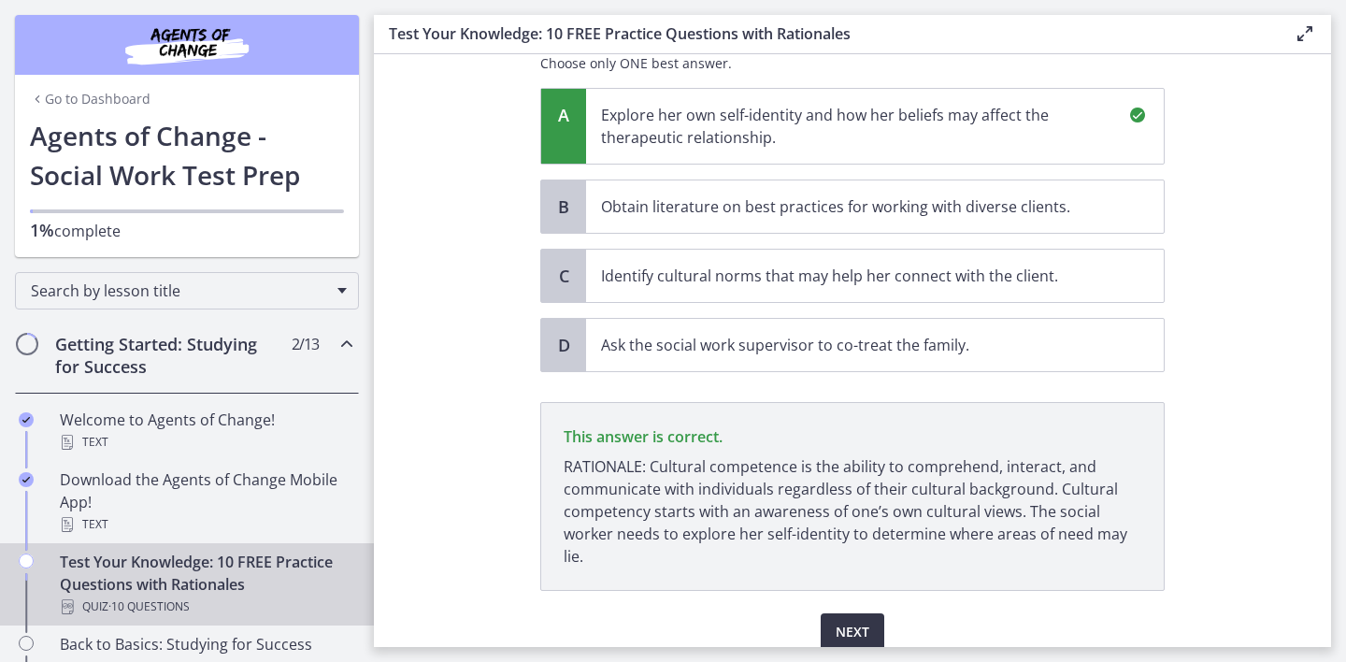
click at [853, 621] on span "Next" at bounding box center [853, 632] width 34 height 22
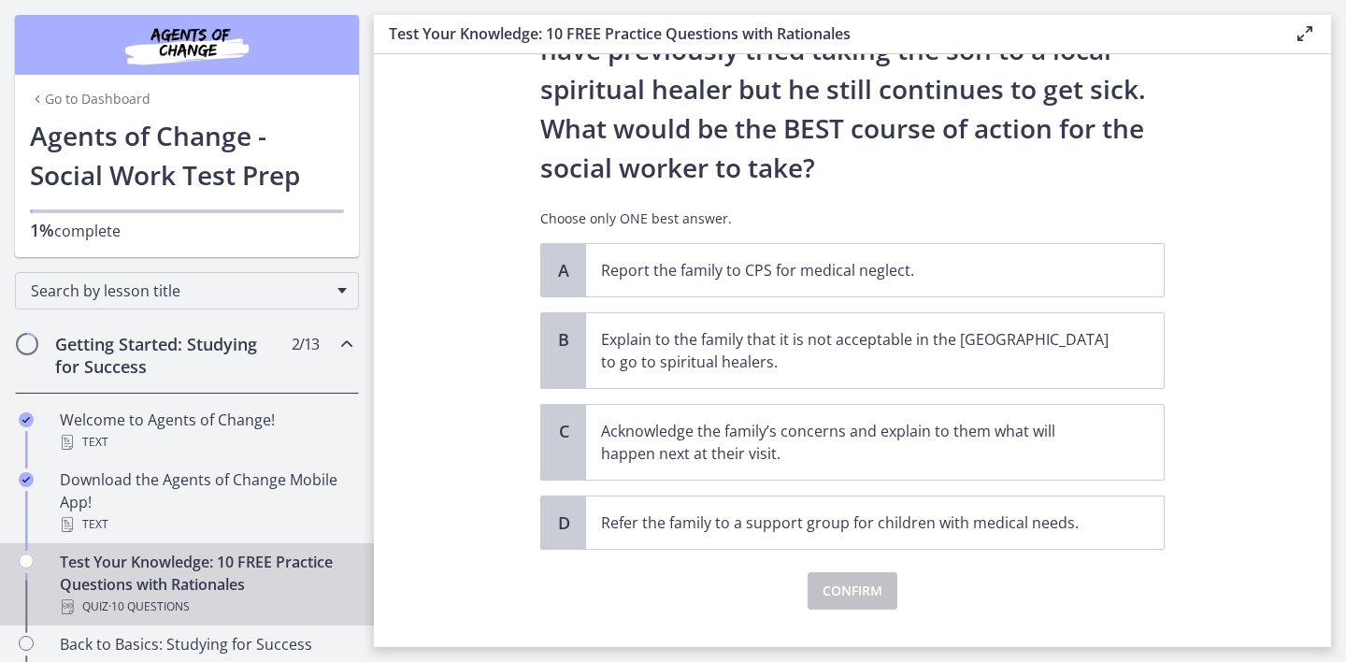
scroll to position [396, 0]
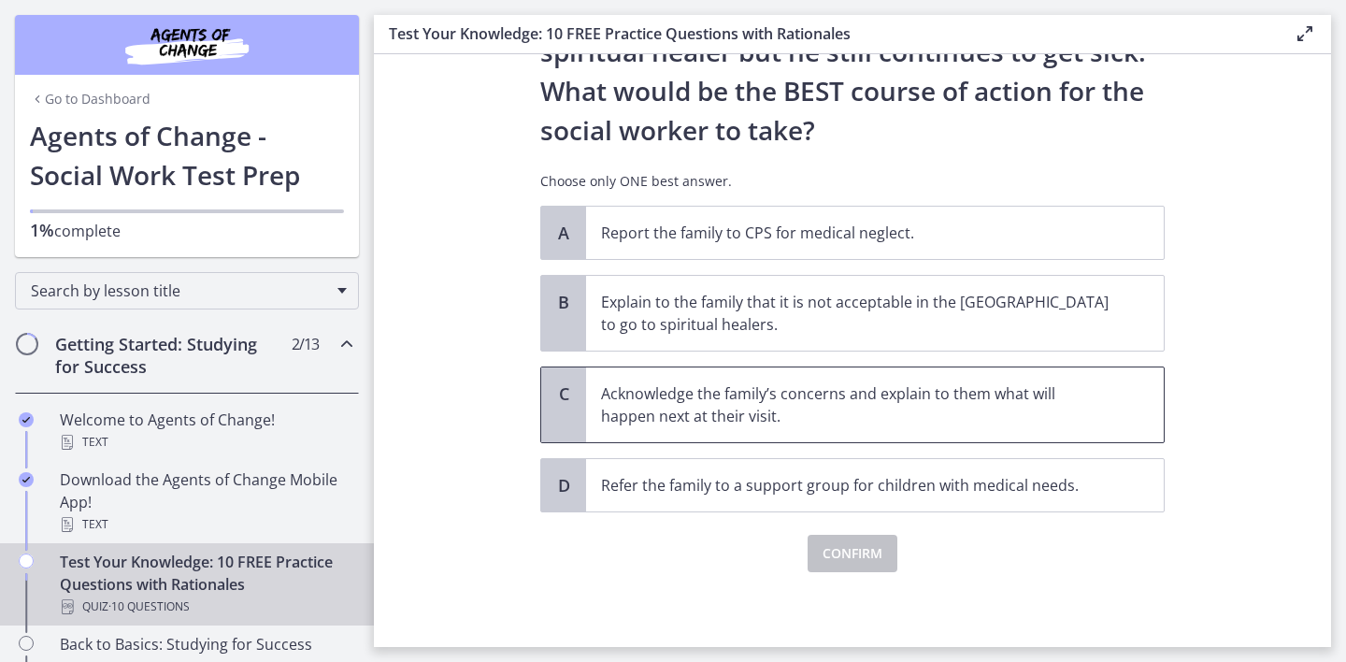
click at [575, 410] on div "C" at bounding box center [563, 404] width 45 height 75
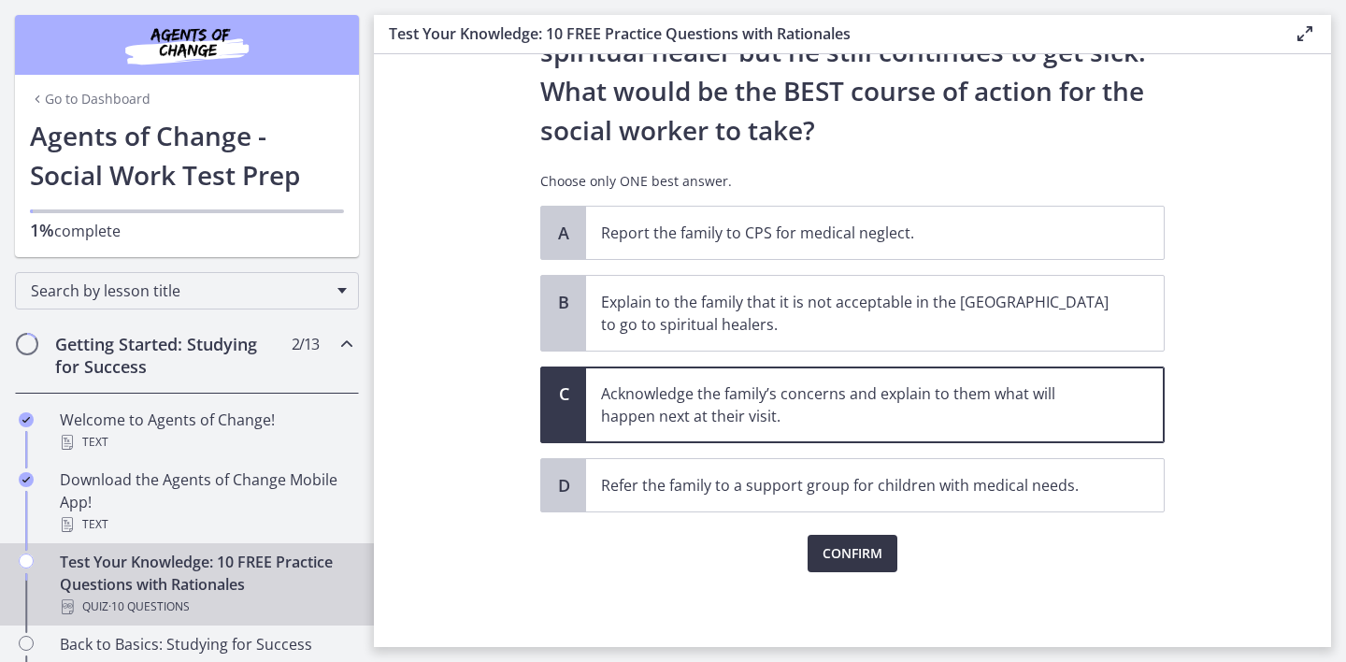
click at [840, 559] on span "Confirm" at bounding box center [853, 553] width 60 height 22
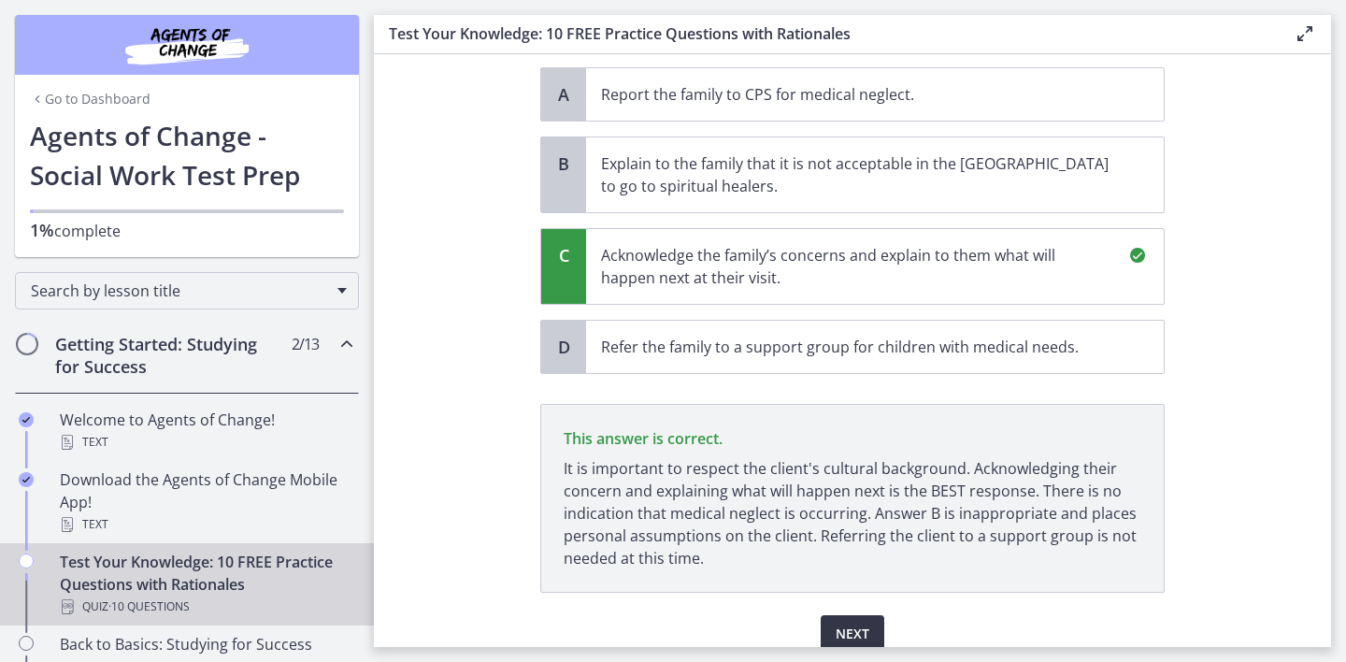
scroll to position [615, 0]
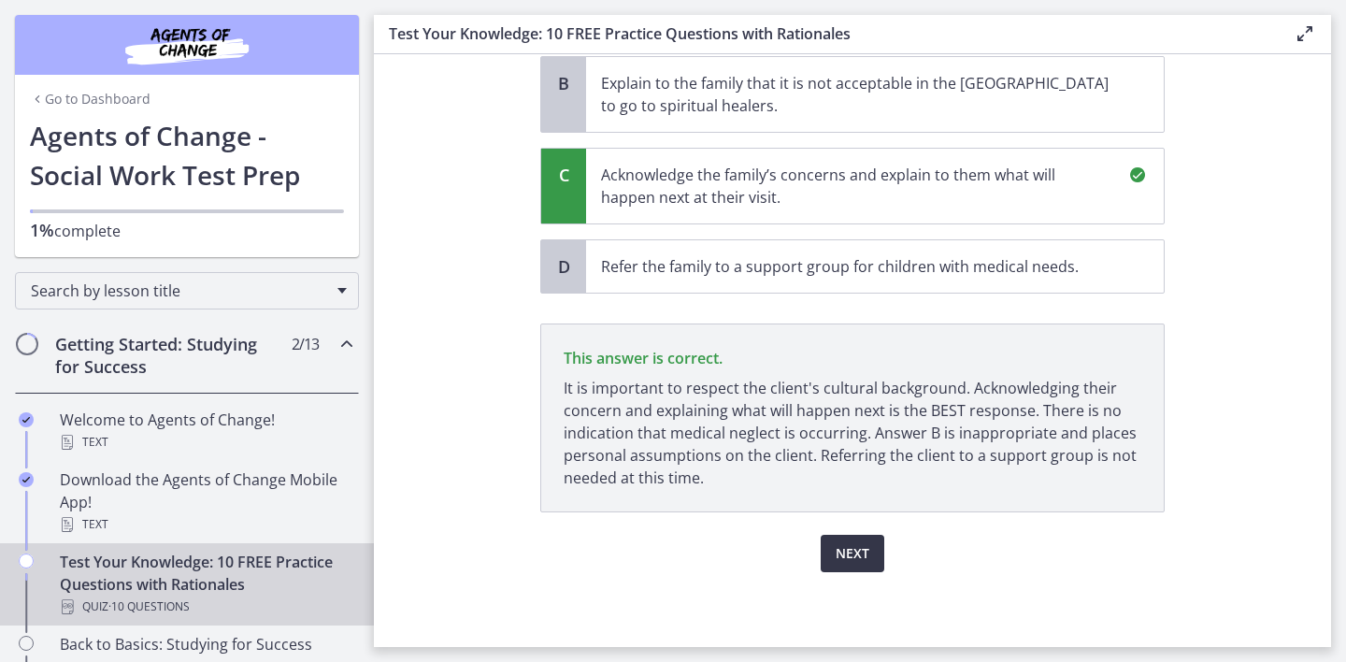
click at [848, 548] on span "Next" at bounding box center [853, 553] width 34 height 22
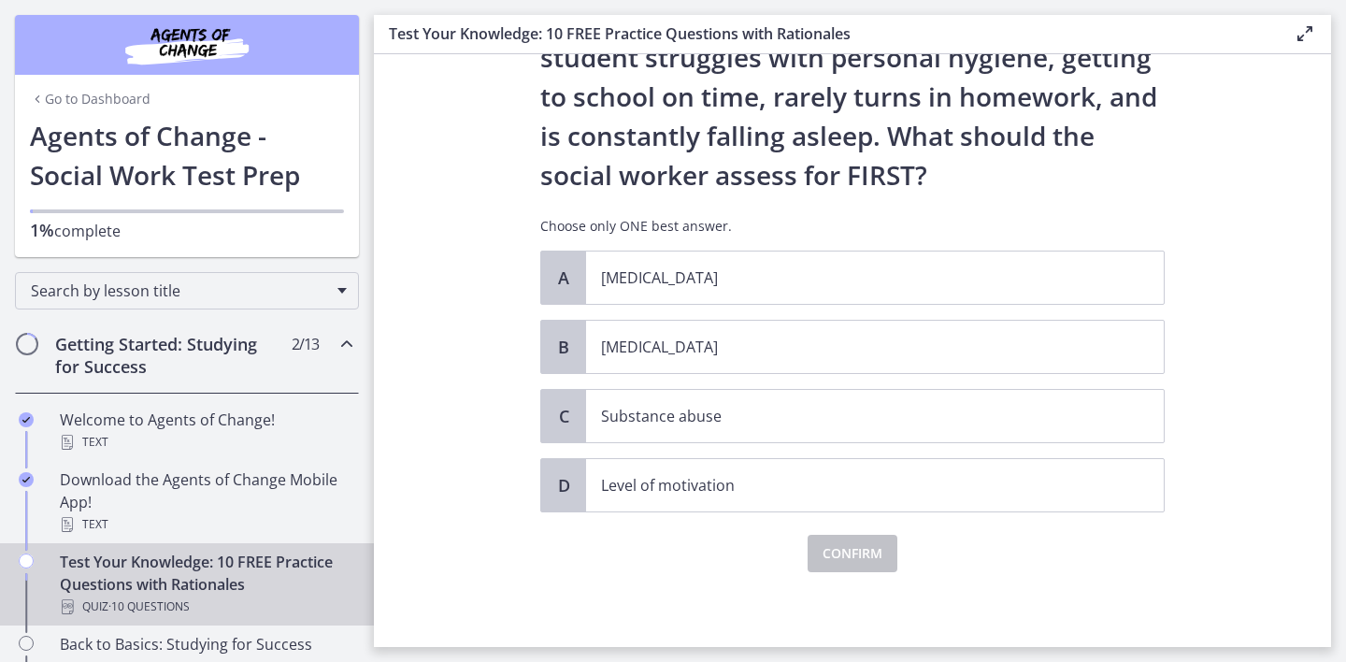
scroll to position [0, 0]
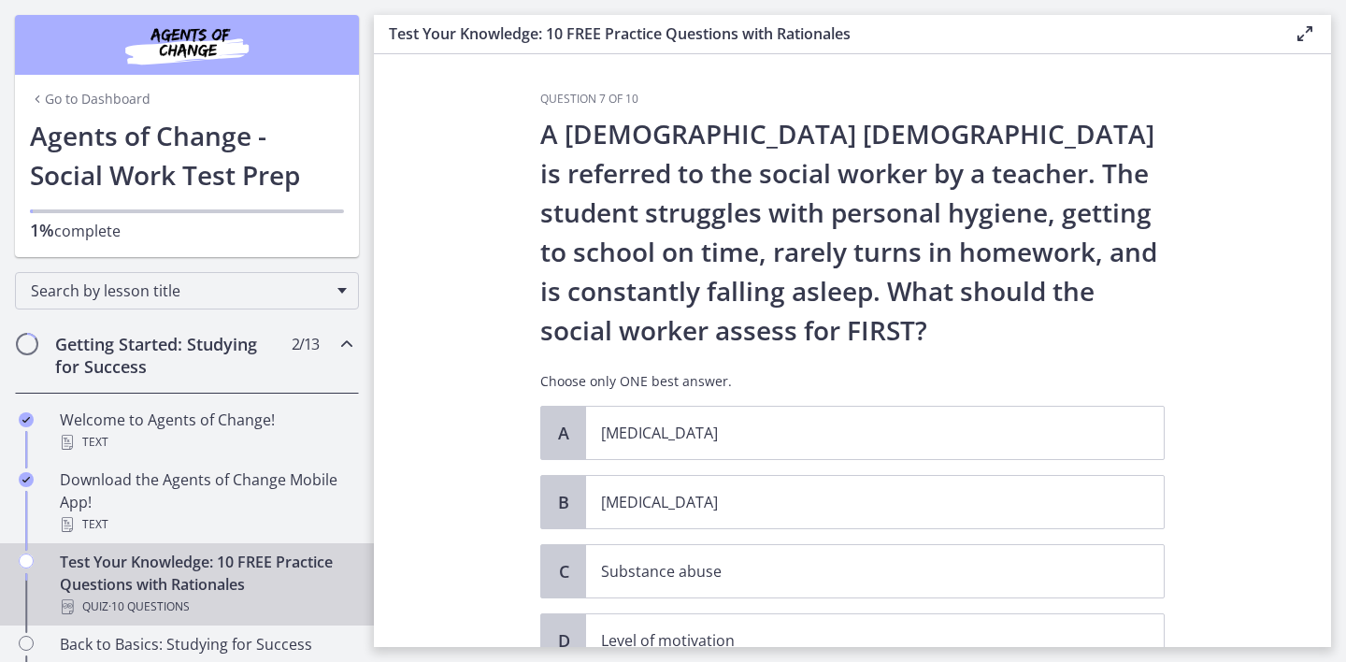
click at [504, 372] on section "Question 7 of 10 A 13-year-old male is referred to the social worker by a teach…" at bounding box center [852, 350] width 957 height 593
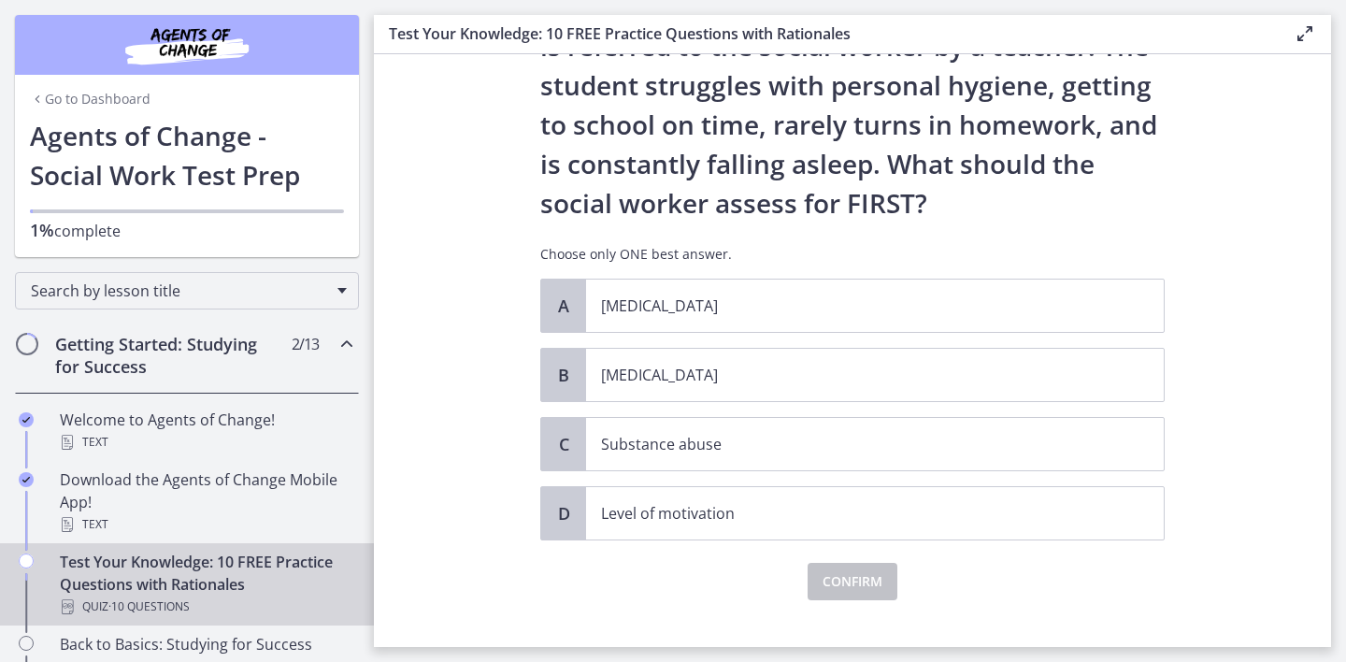
scroll to position [150, 0]
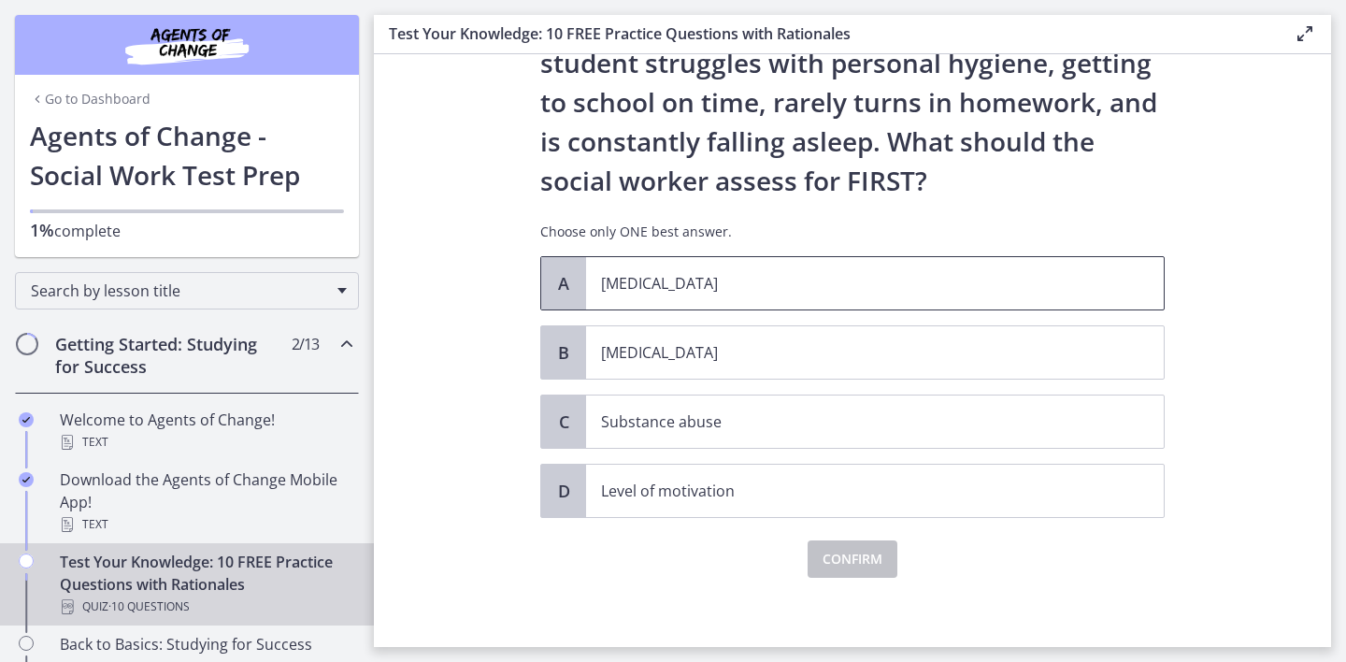
click at [563, 292] on span "A" at bounding box center [563, 283] width 22 height 22
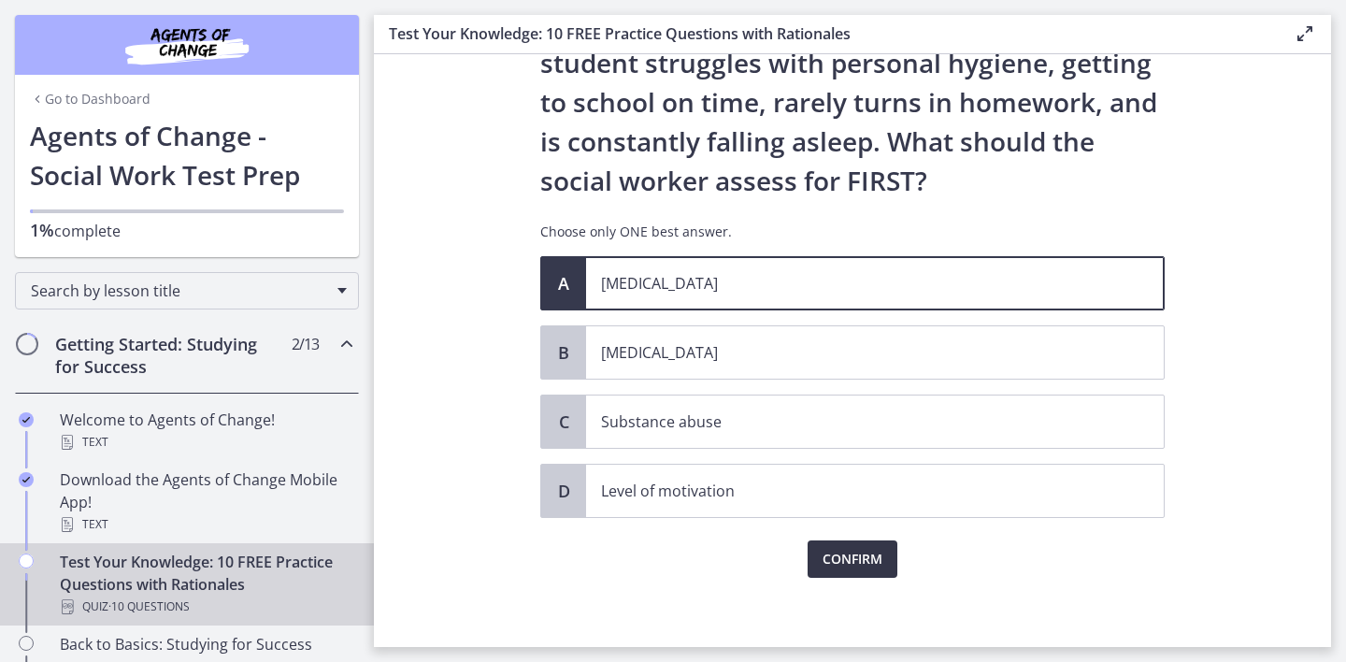
click at [845, 571] on button "Confirm" at bounding box center [853, 558] width 90 height 37
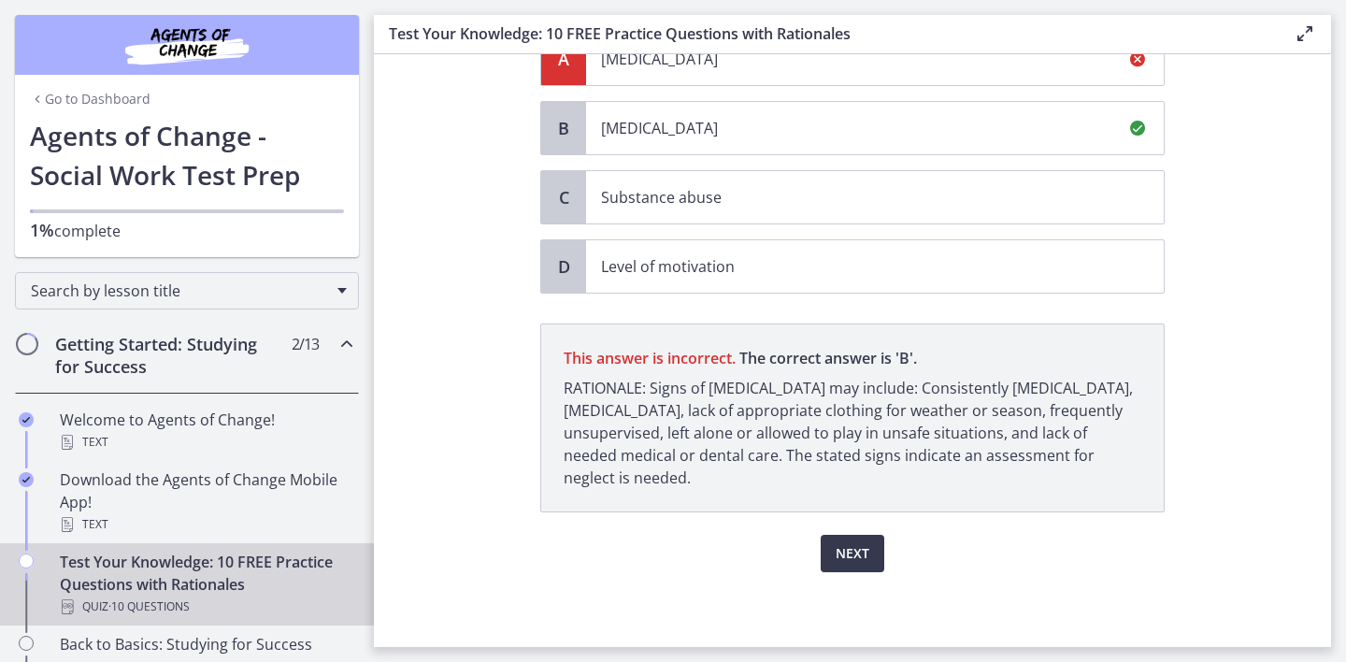
scroll to position [374, 0]
click at [854, 552] on span "Next" at bounding box center [853, 553] width 34 height 22
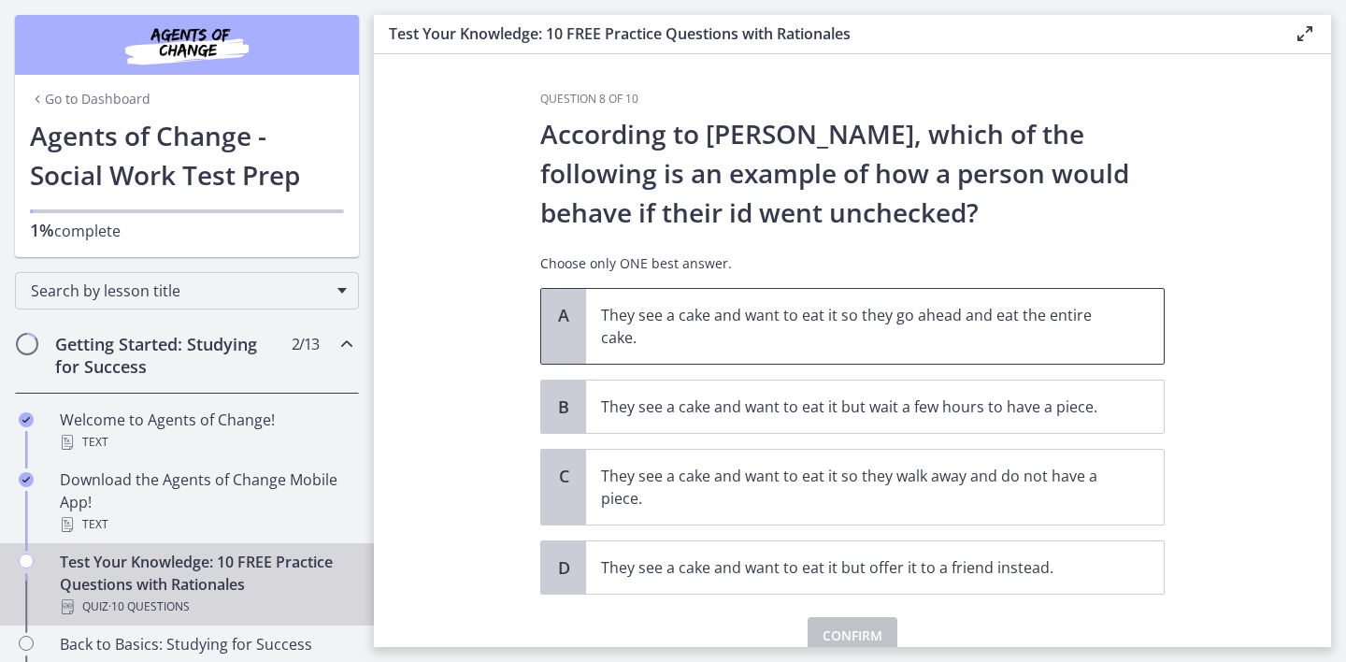
click at [565, 325] on span "A" at bounding box center [563, 315] width 22 height 22
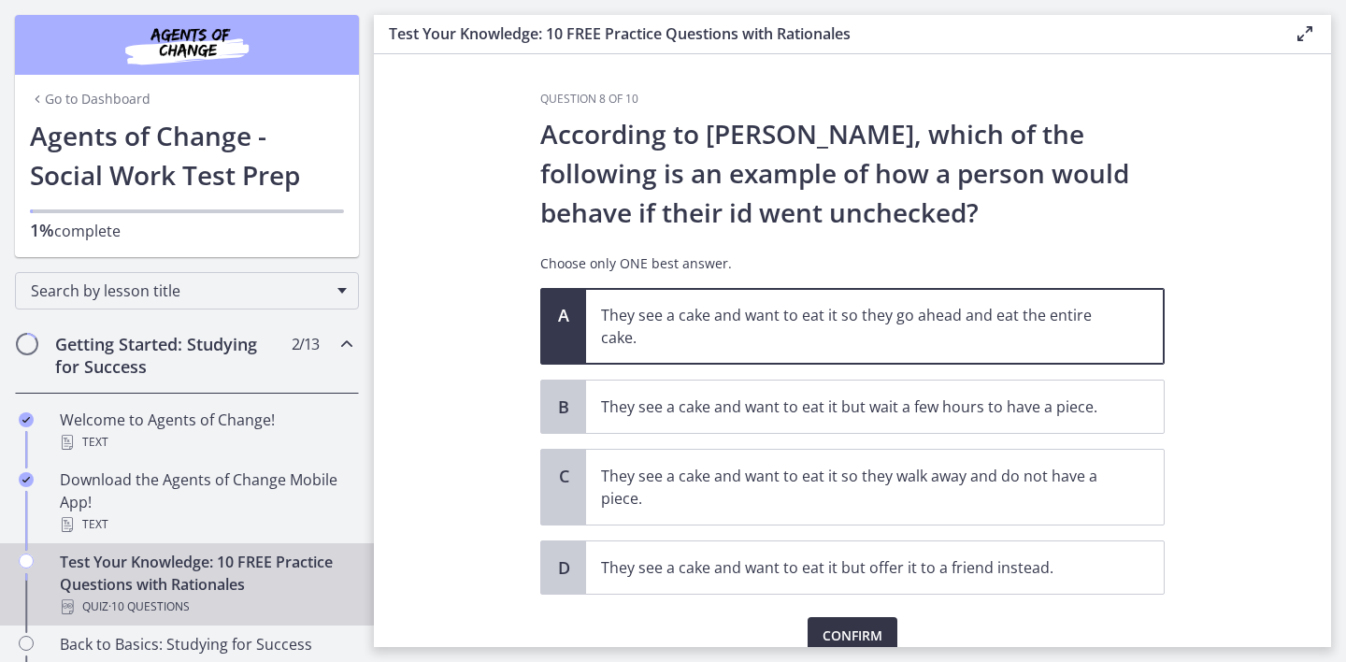
click at [851, 639] on span "Confirm" at bounding box center [853, 635] width 60 height 22
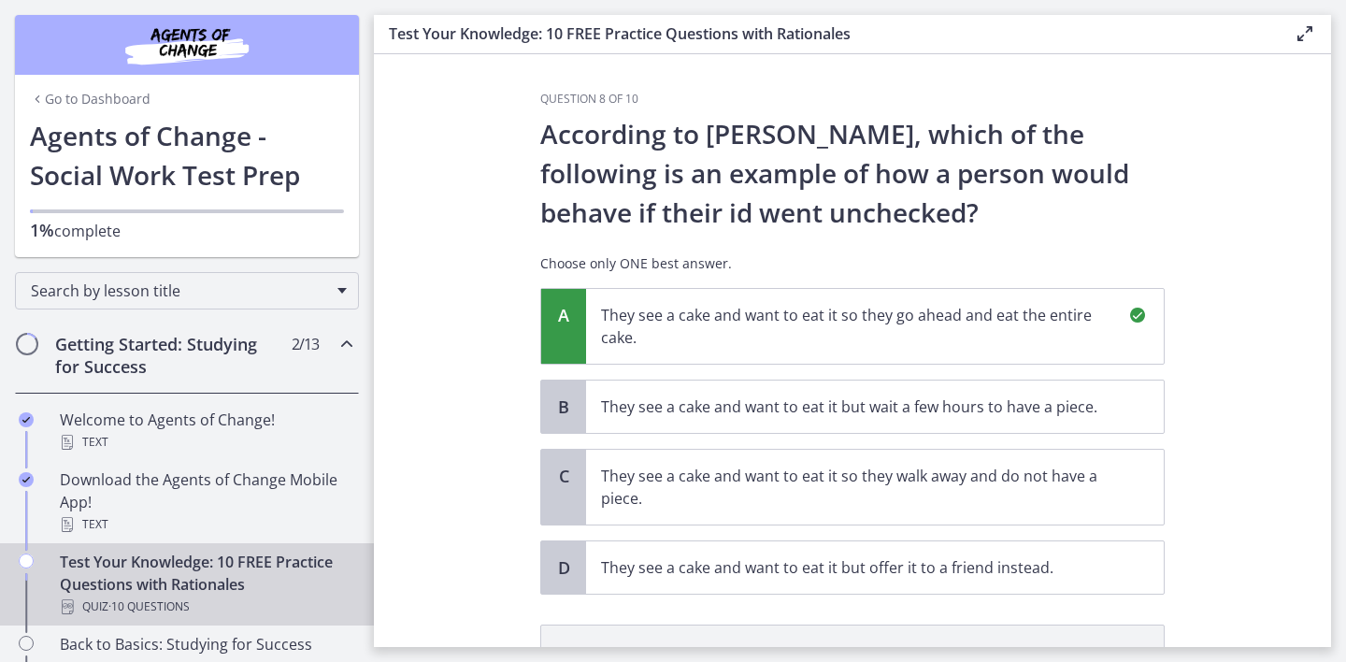
scroll to position [279, 0]
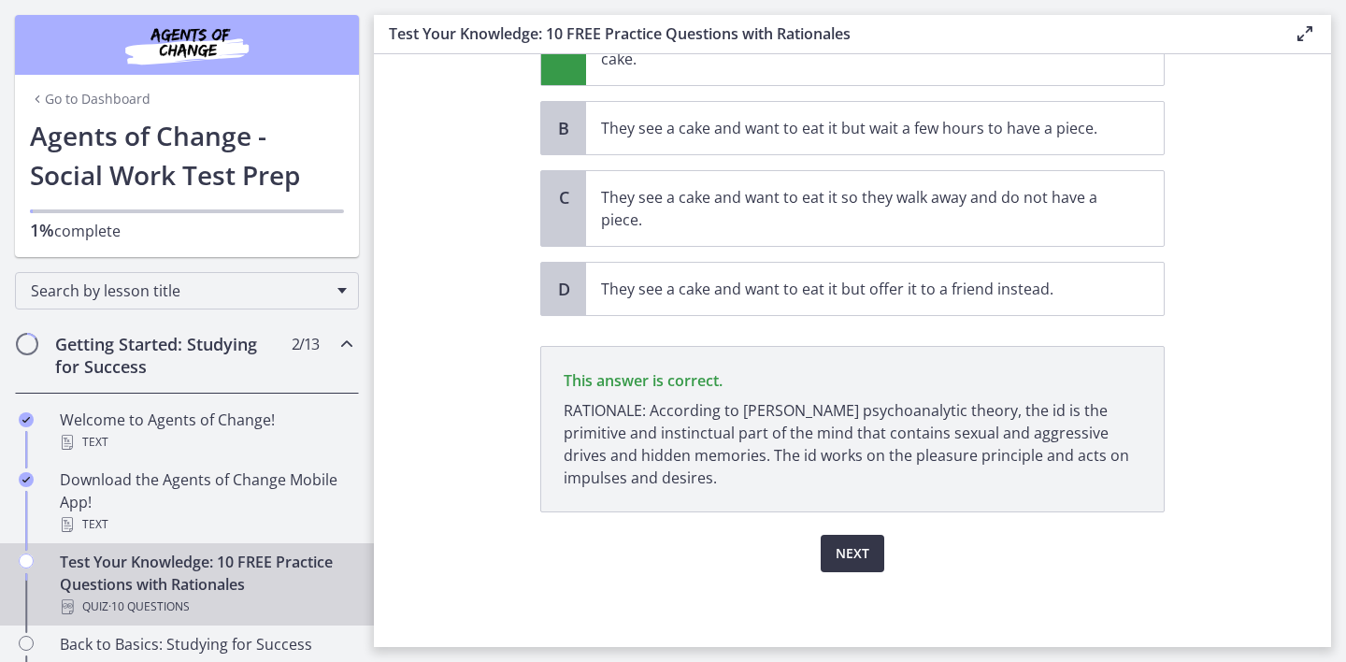
click at [846, 555] on span "Next" at bounding box center [853, 553] width 34 height 22
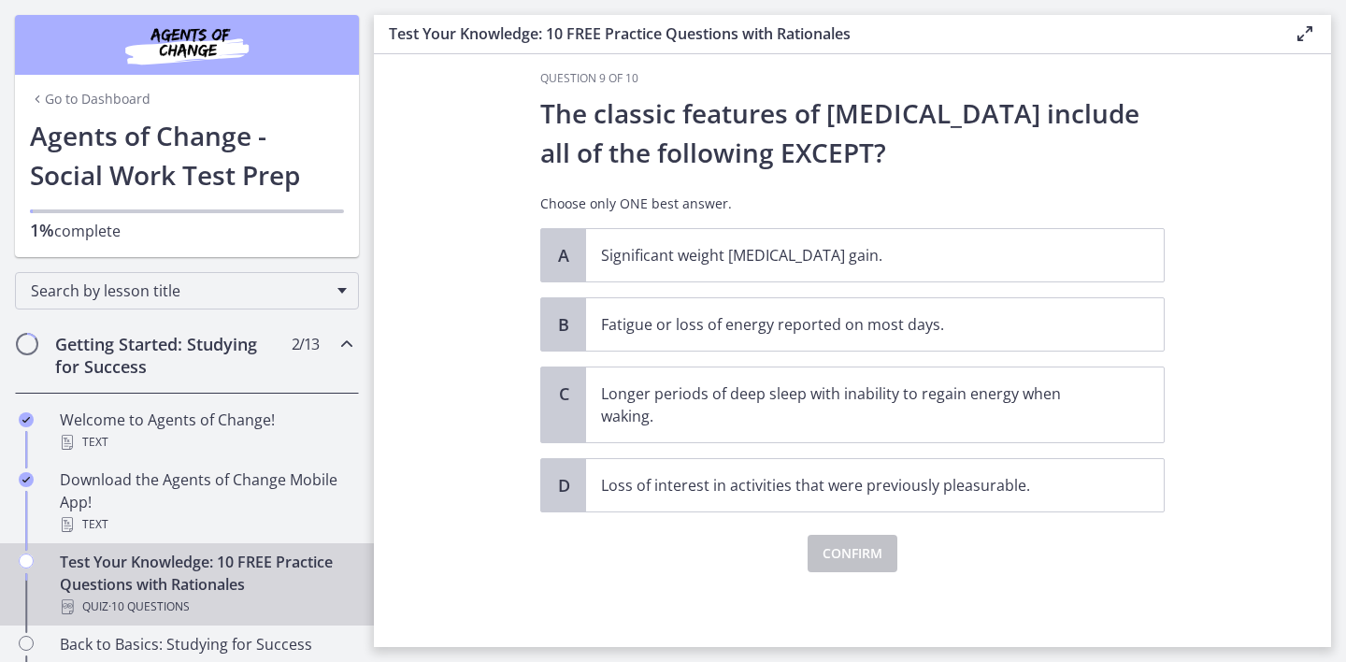
scroll to position [0, 0]
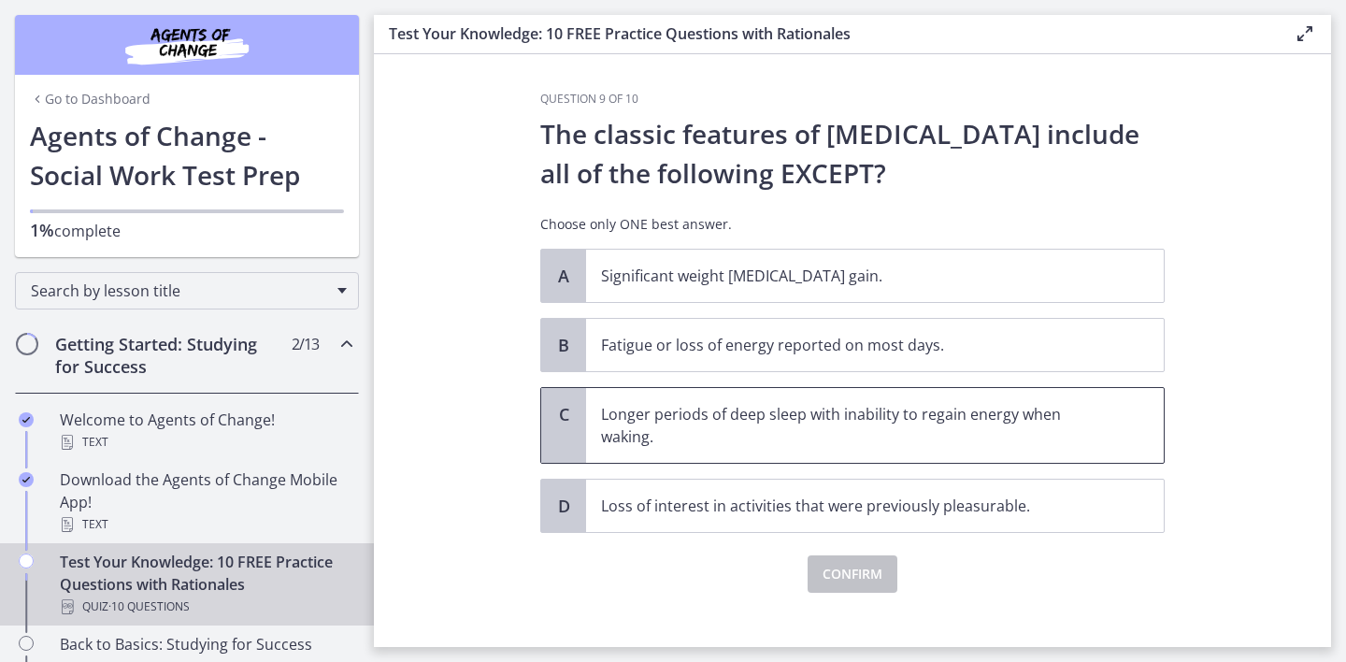
click at [554, 424] on span "C" at bounding box center [563, 414] width 22 height 22
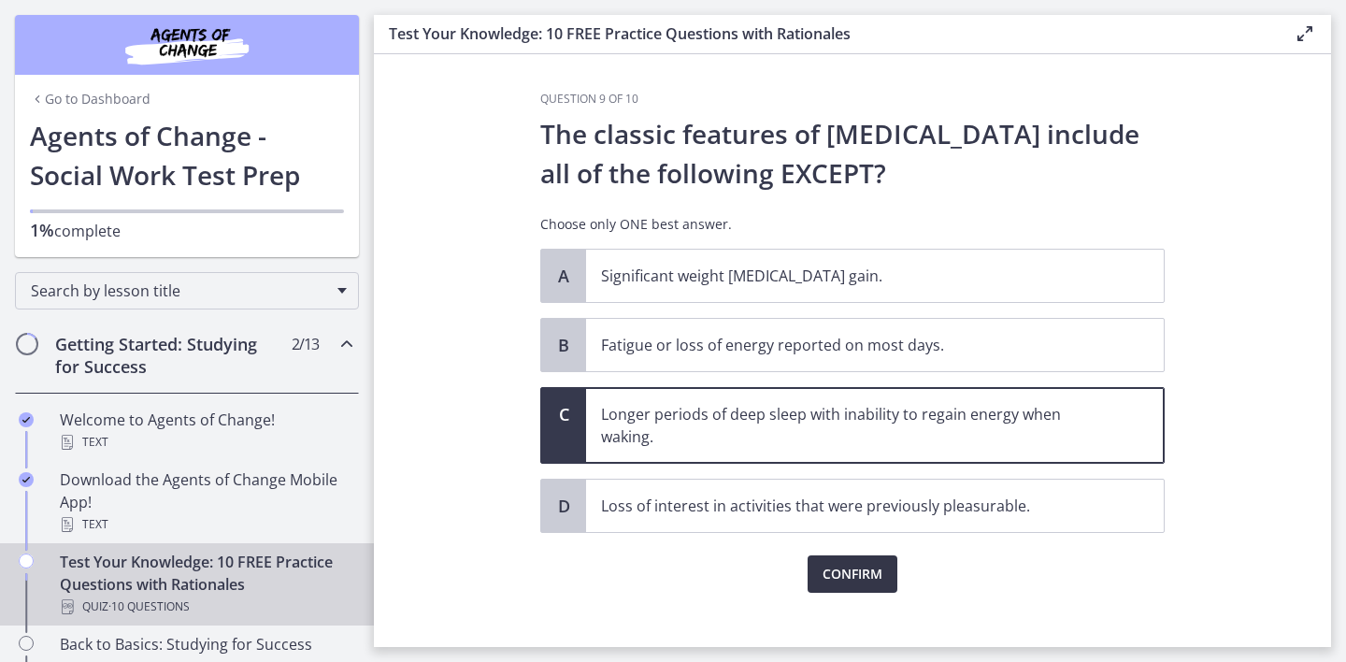
click at [843, 575] on span "Confirm" at bounding box center [853, 574] width 60 height 22
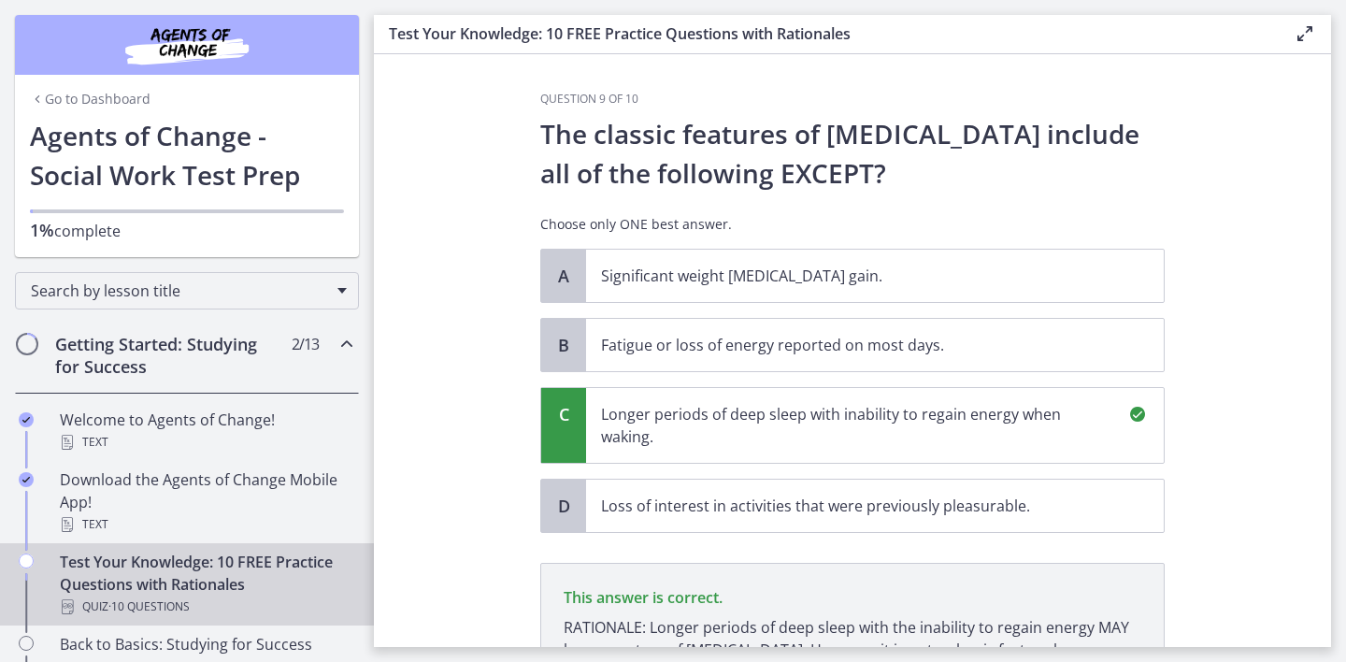
scroll to position [239, 0]
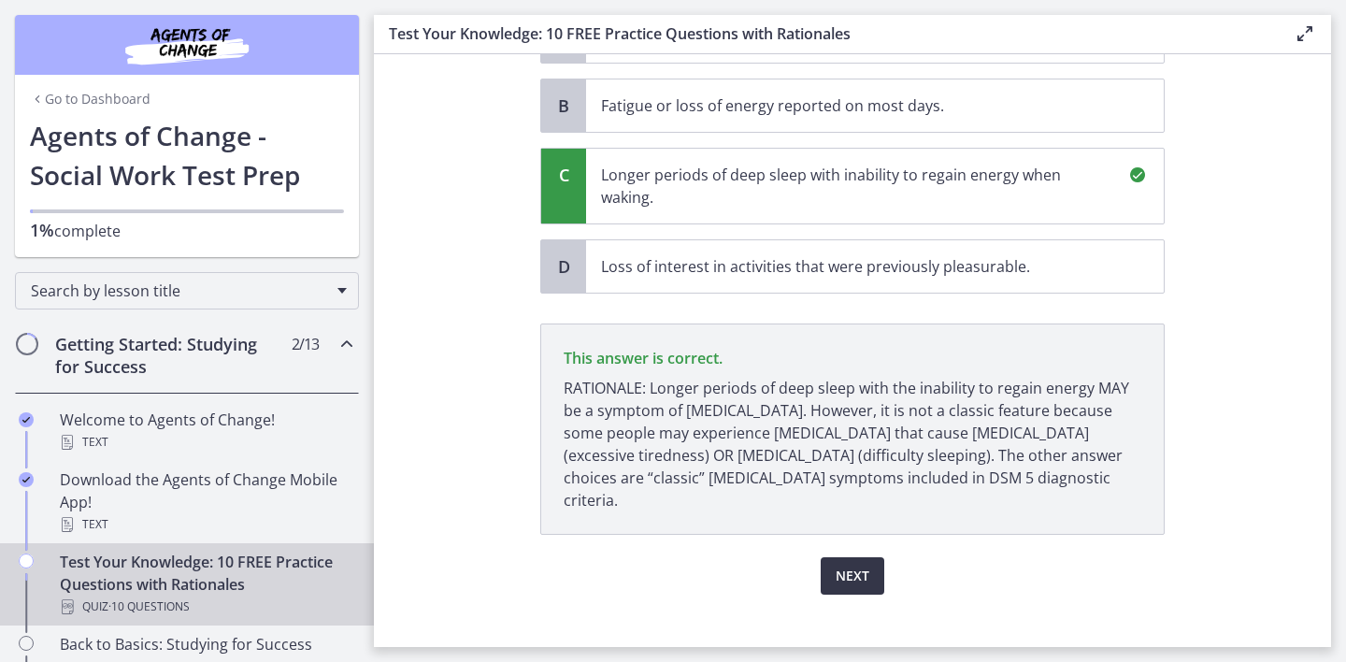
click at [837, 565] on span "Next" at bounding box center [853, 576] width 34 height 22
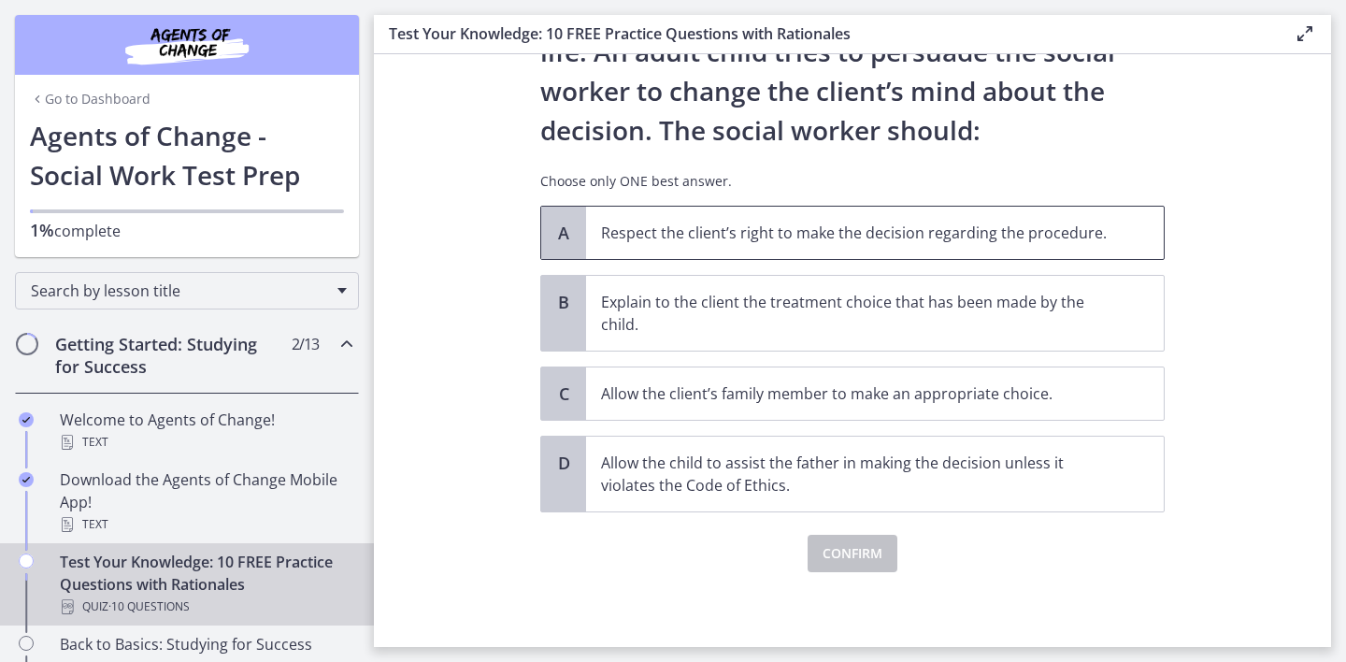
click at [561, 233] on span "A" at bounding box center [563, 233] width 22 height 22
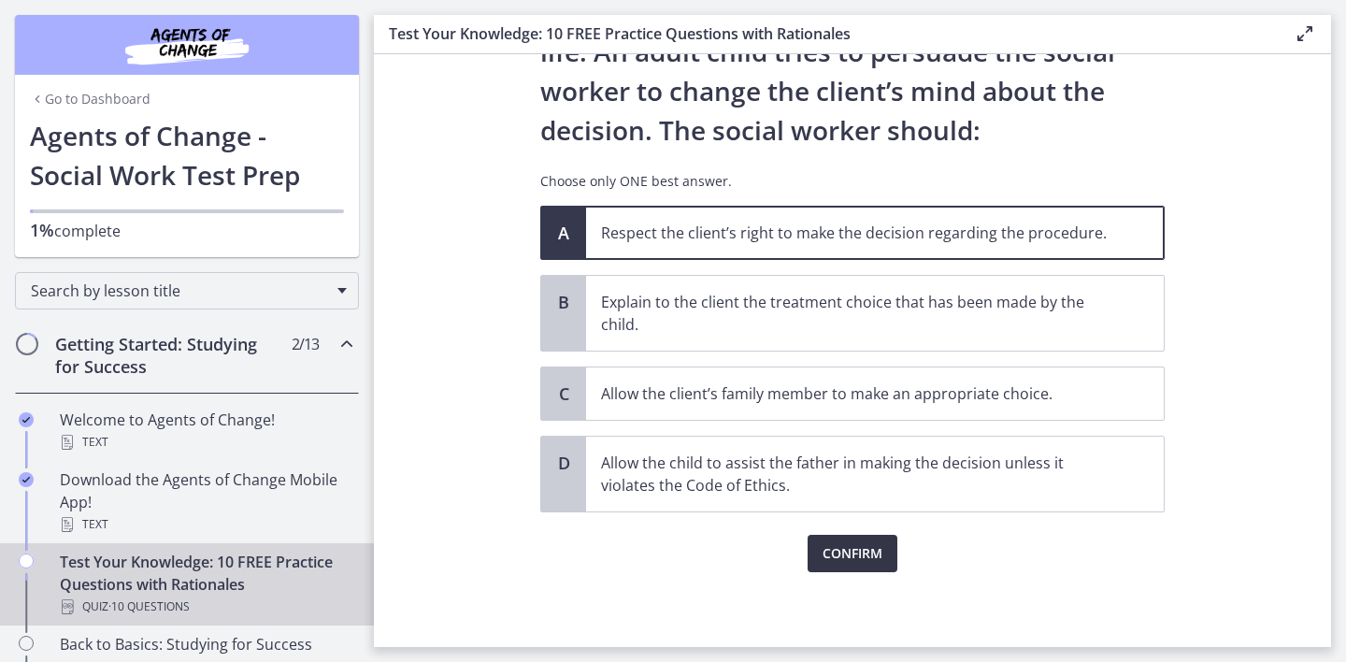
click at [820, 569] on button "Confirm" at bounding box center [853, 553] width 90 height 37
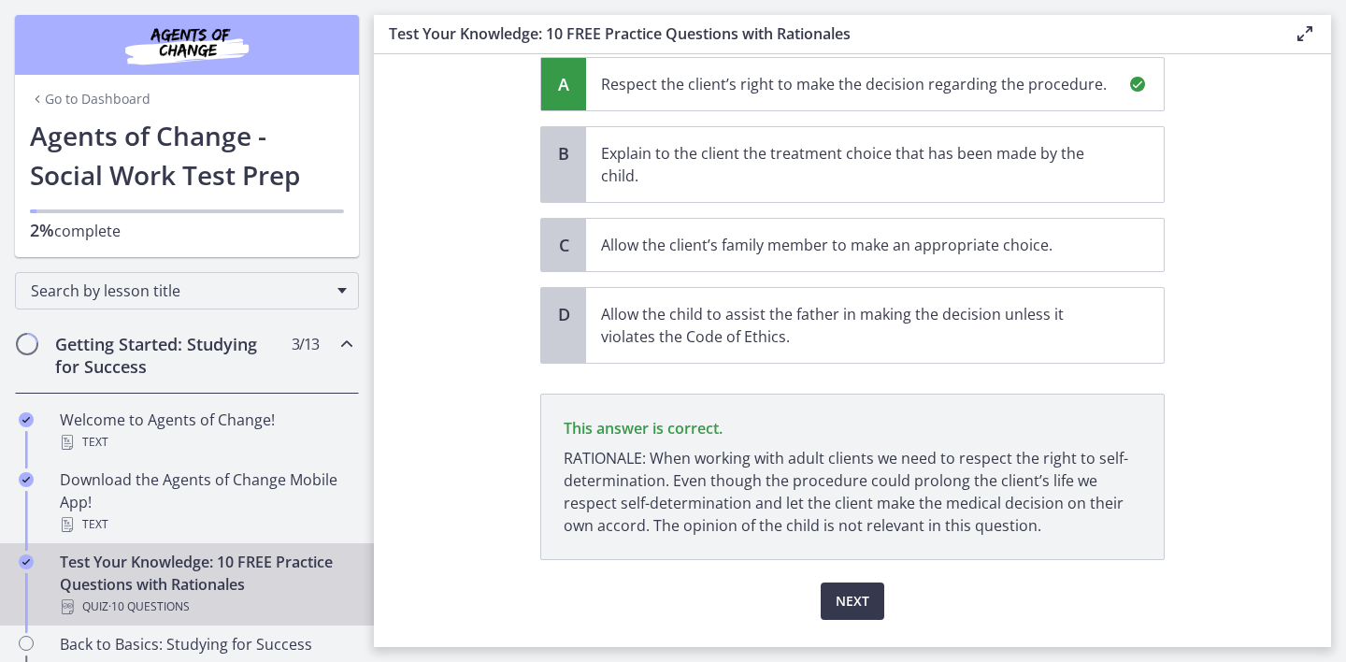
scroll to position [436, 0]
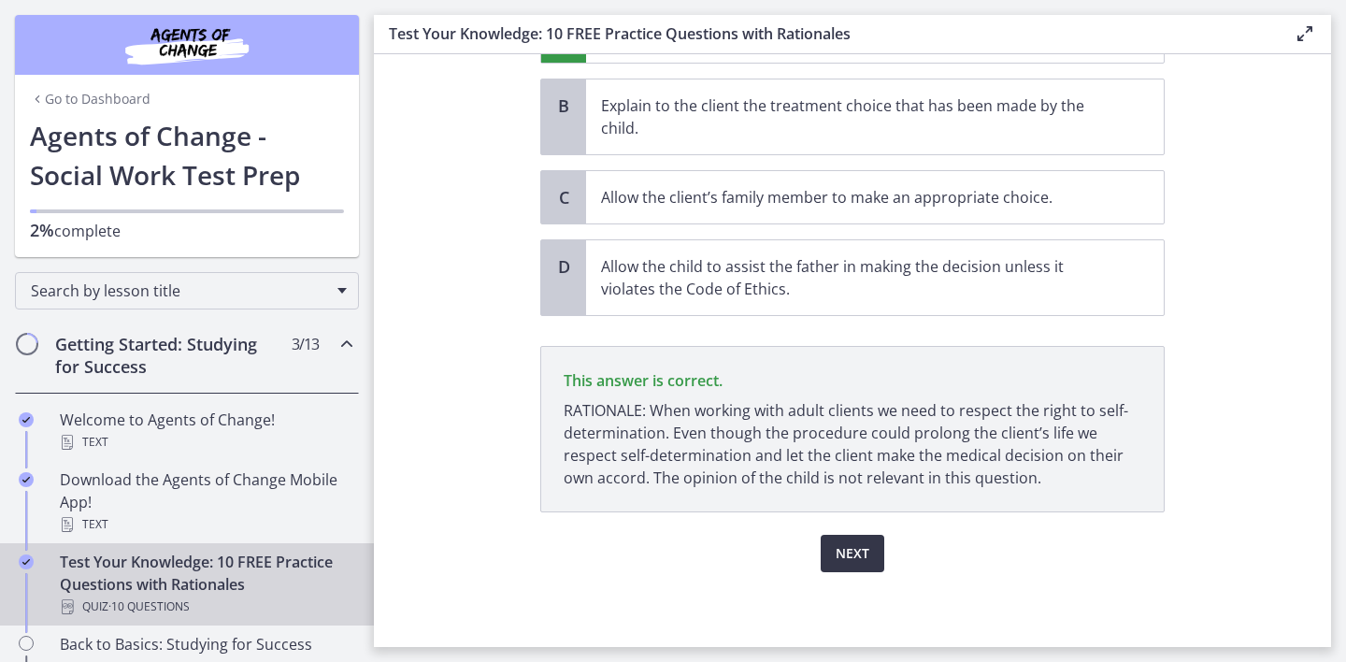
click at [864, 561] on span "Next" at bounding box center [853, 553] width 34 height 22
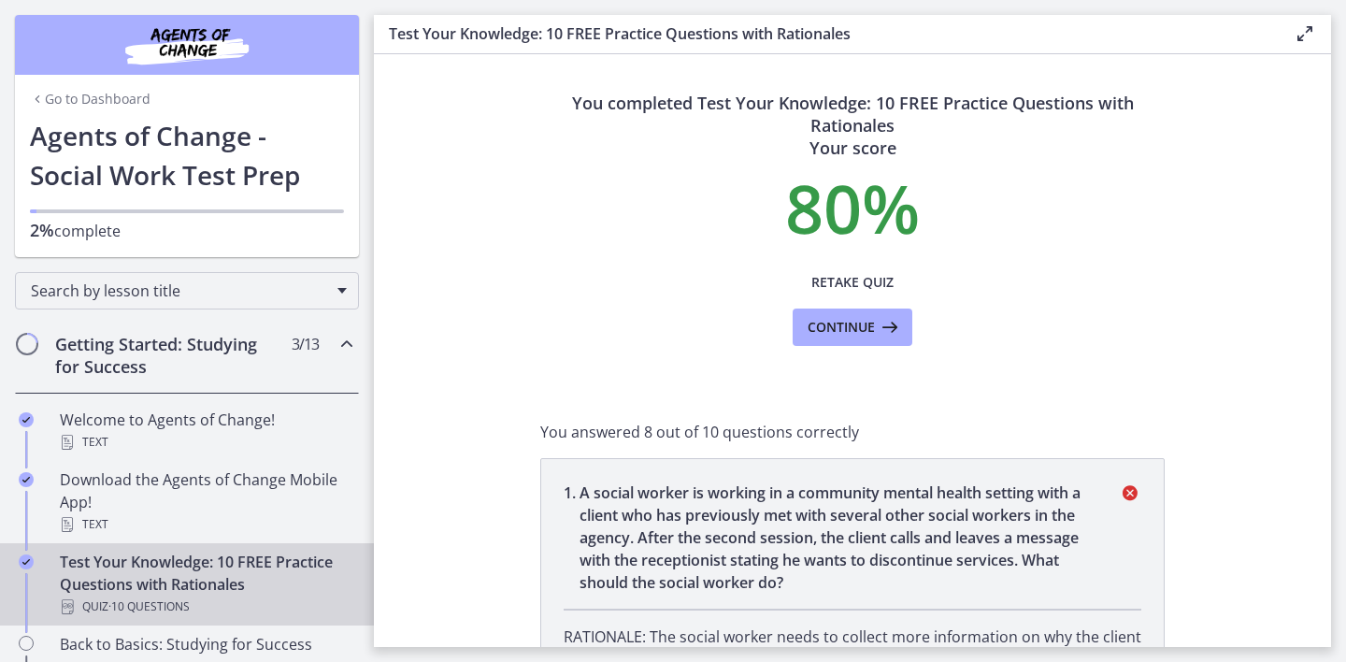
drag, startPoint x: 1118, startPoint y: 199, endPoint x: 1122, endPoint y: 185, distance: 14.5
click at [1118, 196] on p "80 %" at bounding box center [852, 207] width 624 height 67
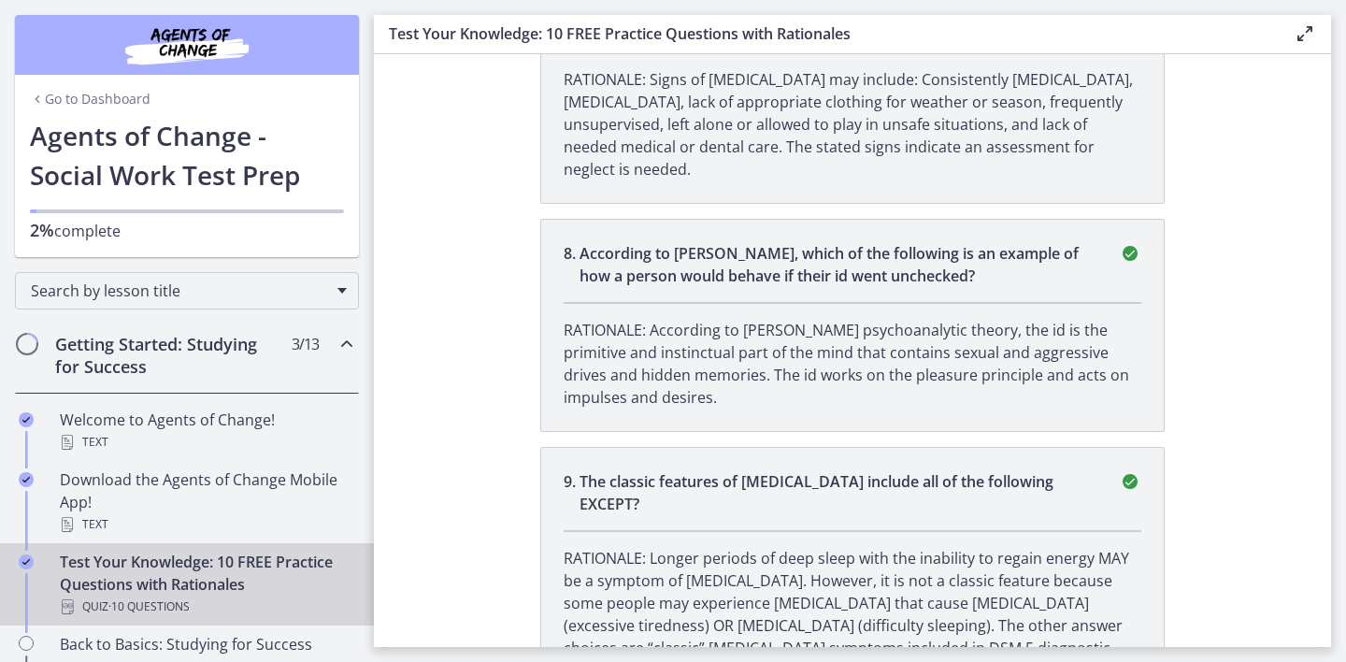
scroll to position [2361, 0]
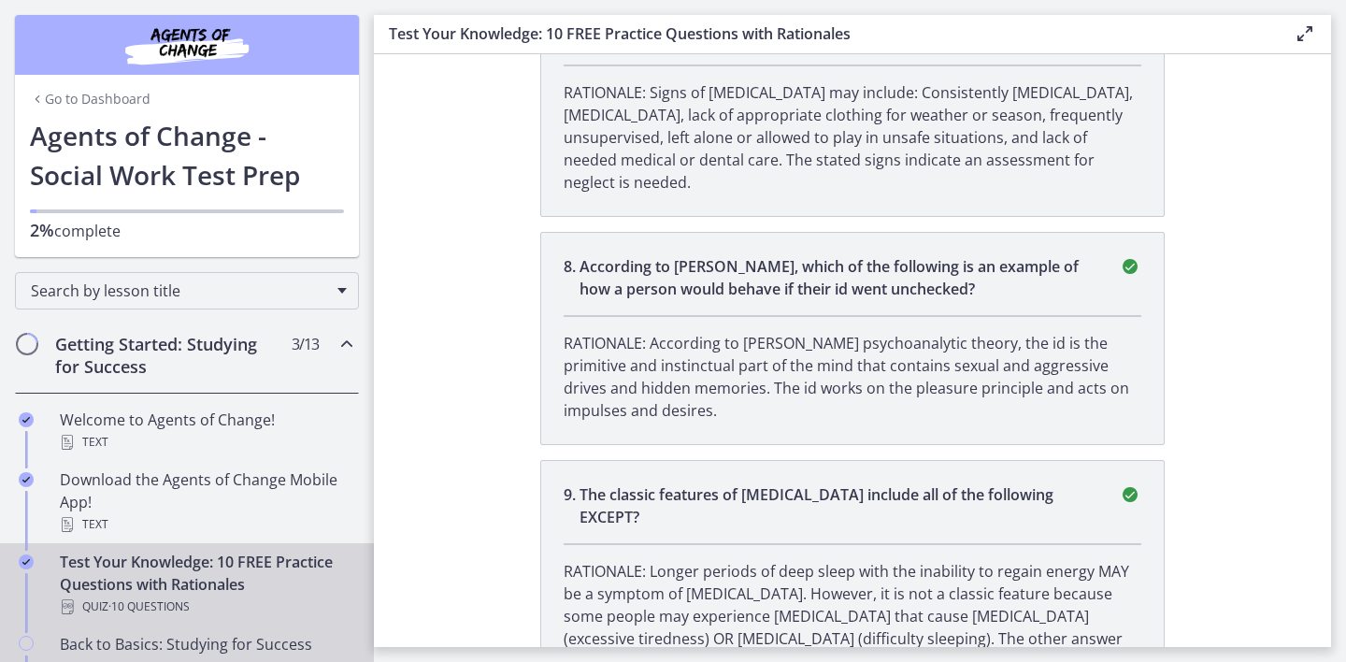
click at [223, 651] on div "Back to Basics: Studying for Success Video · 36 min" at bounding box center [206, 655] width 292 height 45
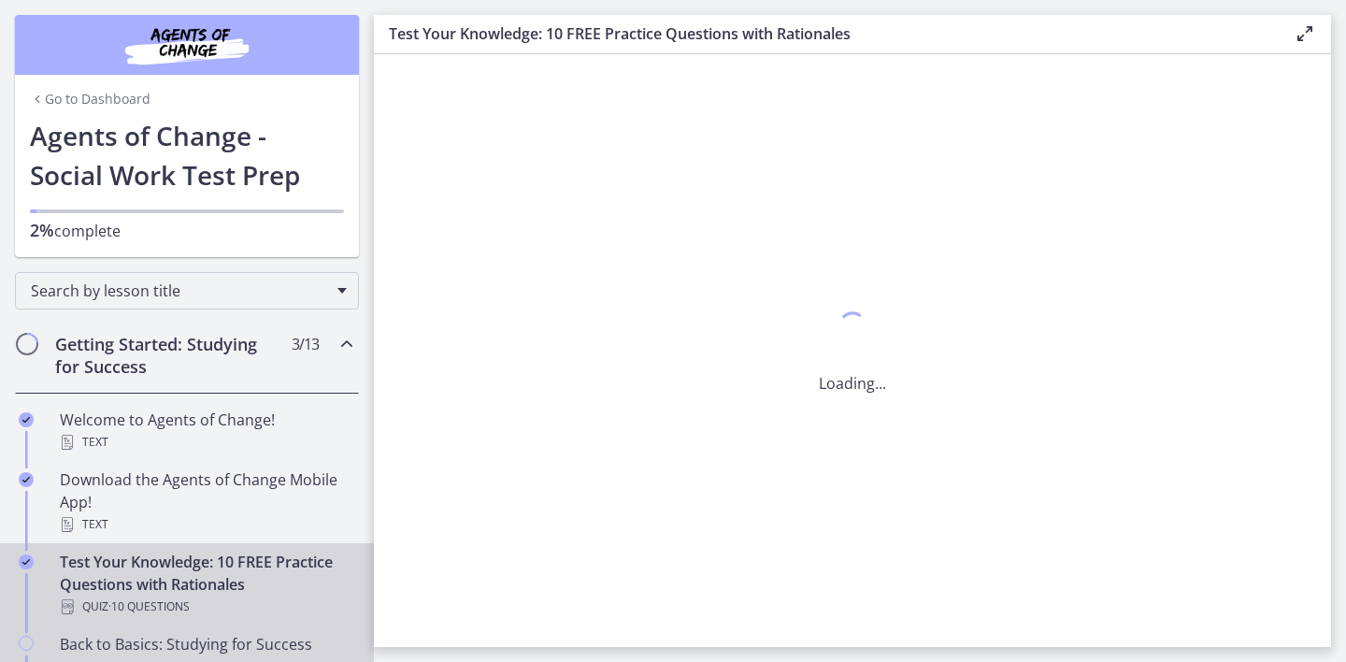
scroll to position [0, 0]
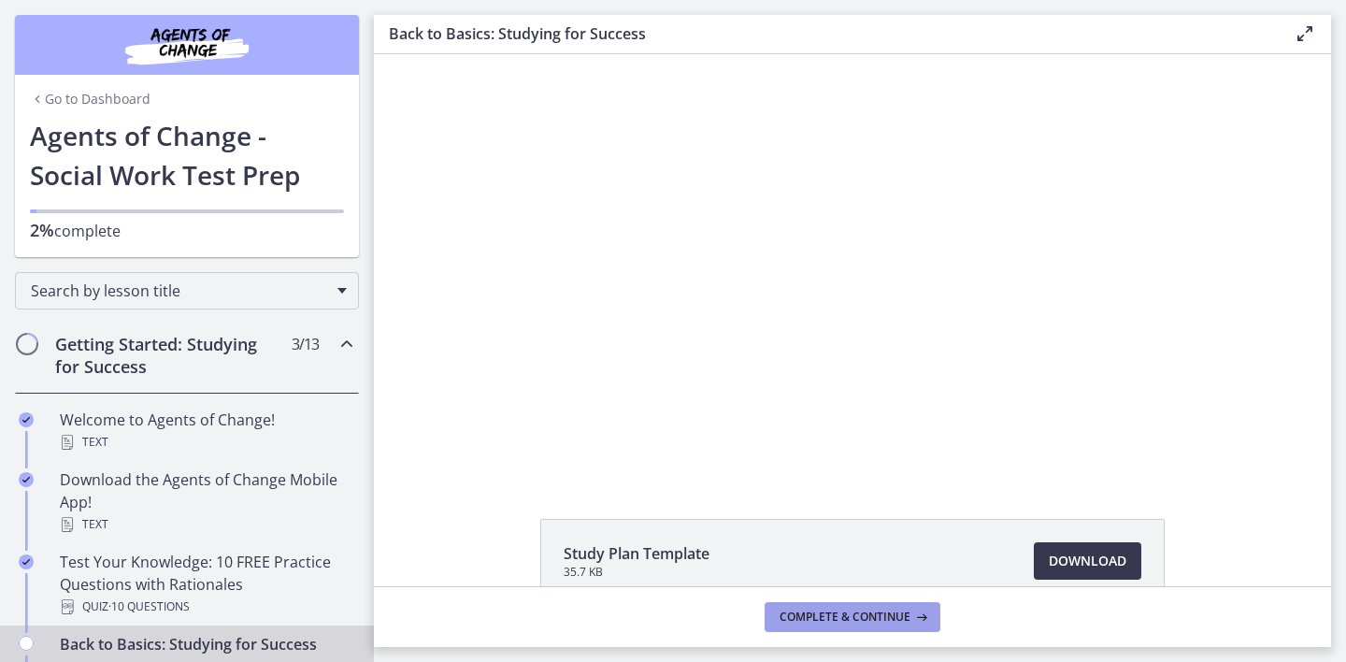
click at [880, 614] on span "Complete & continue" at bounding box center [845, 616] width 131 height 15
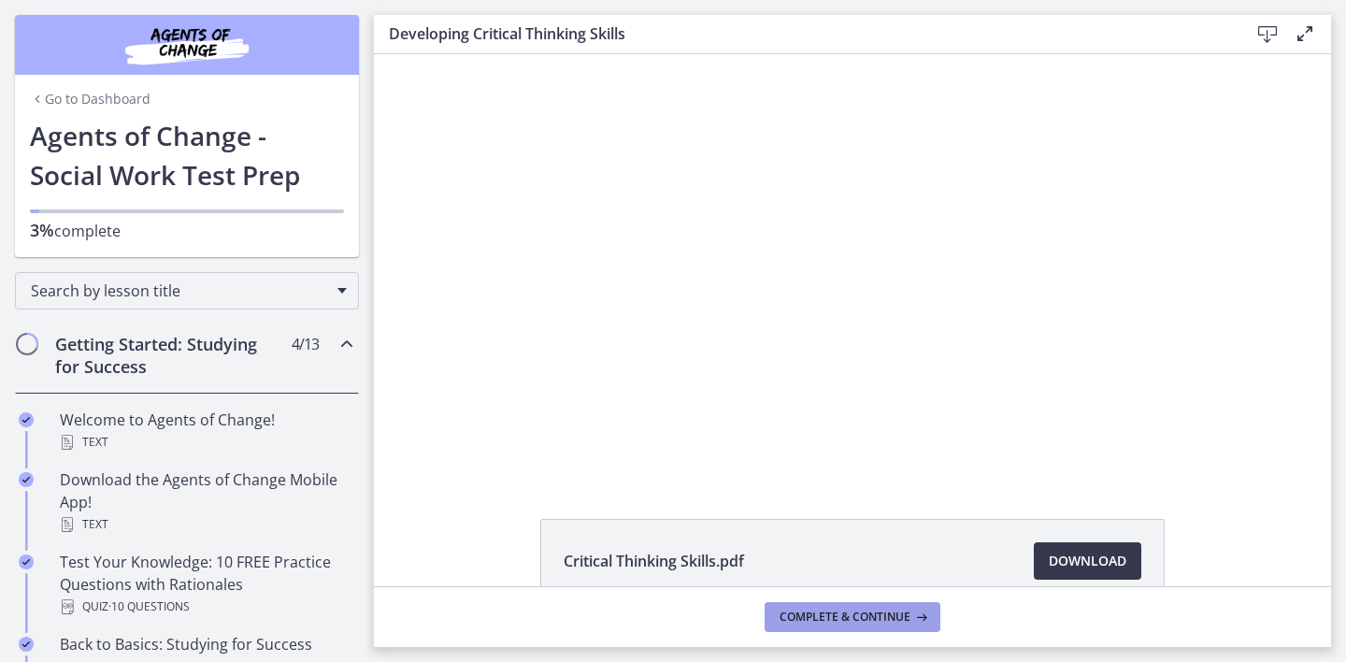
click at [830, 613] on span "Complete & continue" at bounding box center [845, 616] width 131 height 15
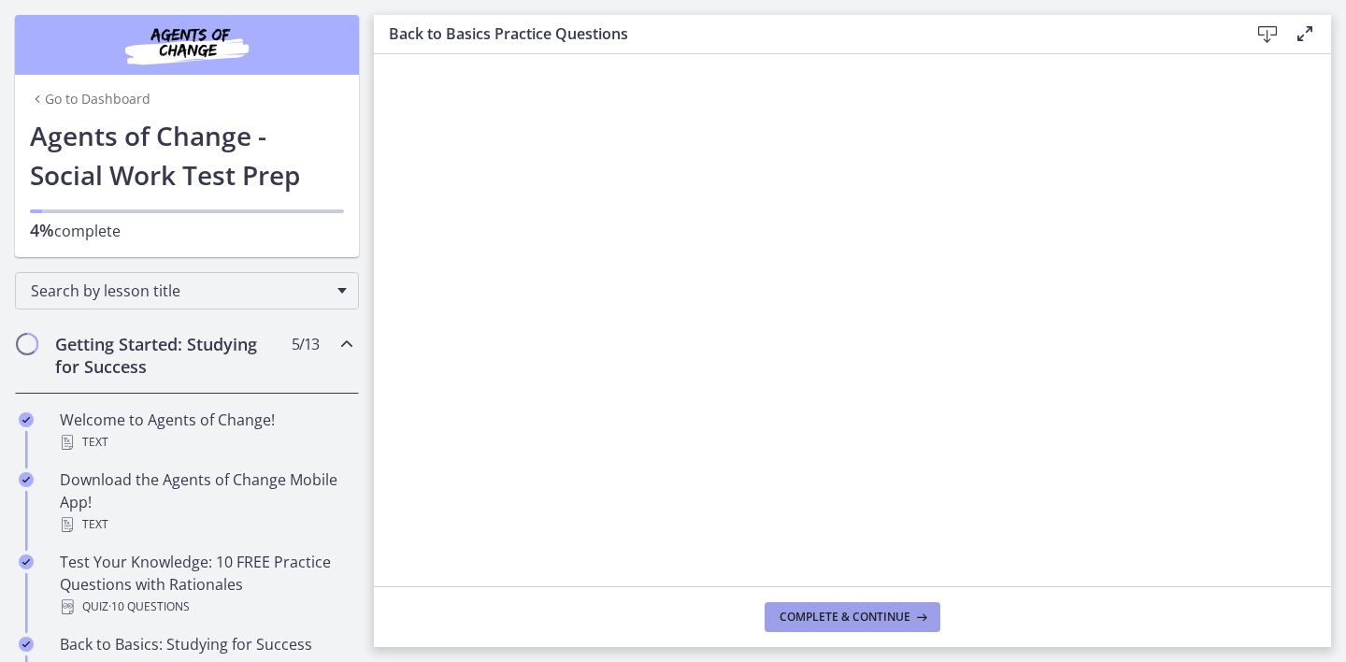
click at [855, 613] on span "Complete & continue" at bounding box center [845, 616] width 131 height 15
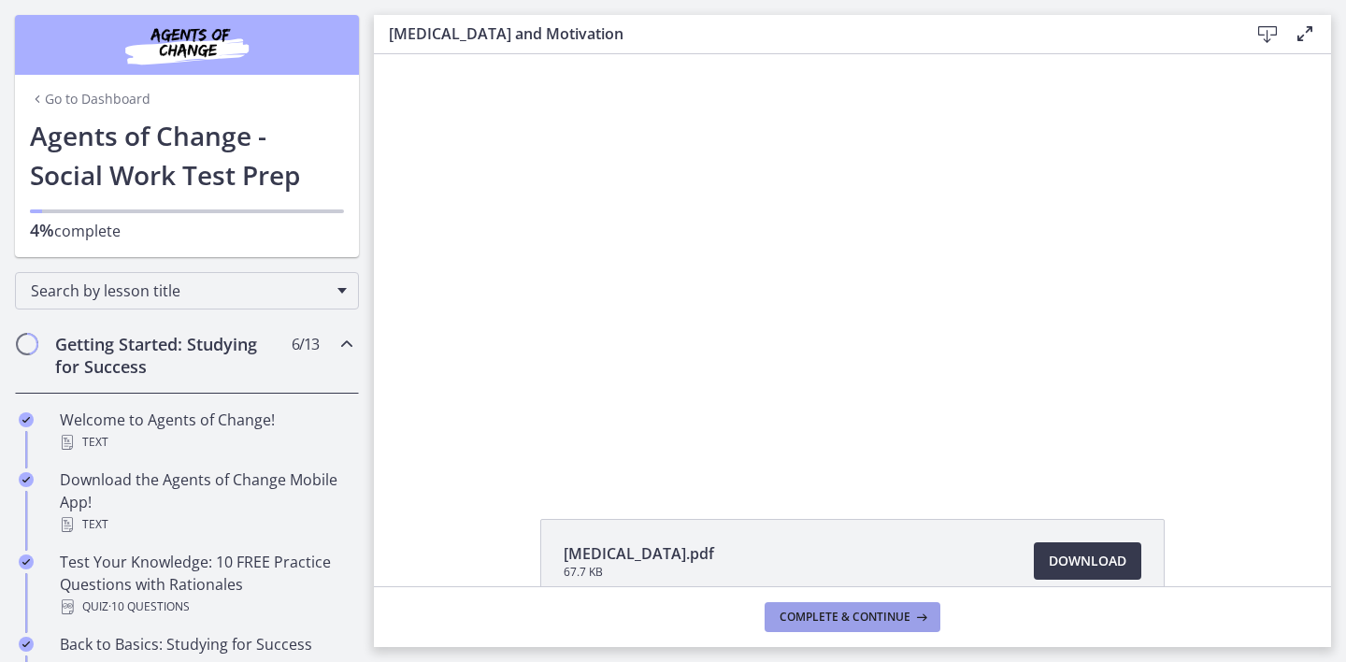
click at [886, 609] on span "Complete & continue" at bounding box center [845, 616] width 131 height 15
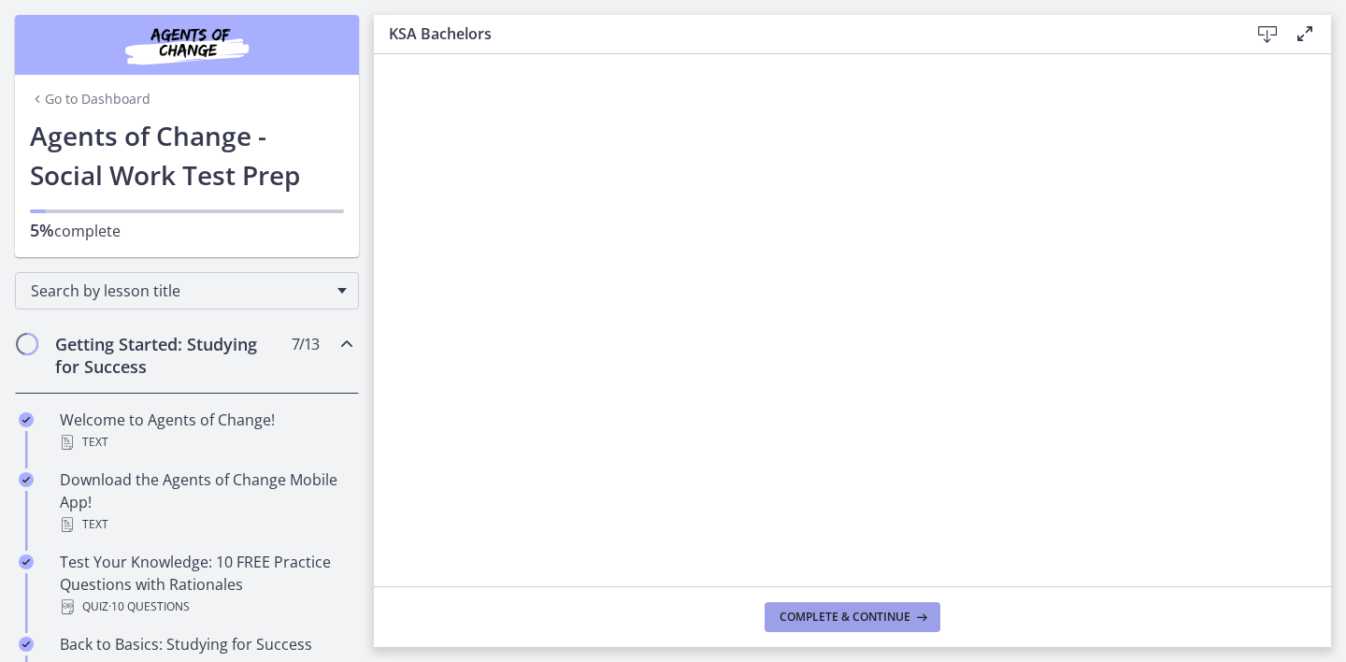
click at [886, 609] on span "Complete & continue" at bounding box center [845, 616] width 131 height 15
click at [894, 609] on span "Complete & continue" at bounding box center [845, 616] width 131 height 15
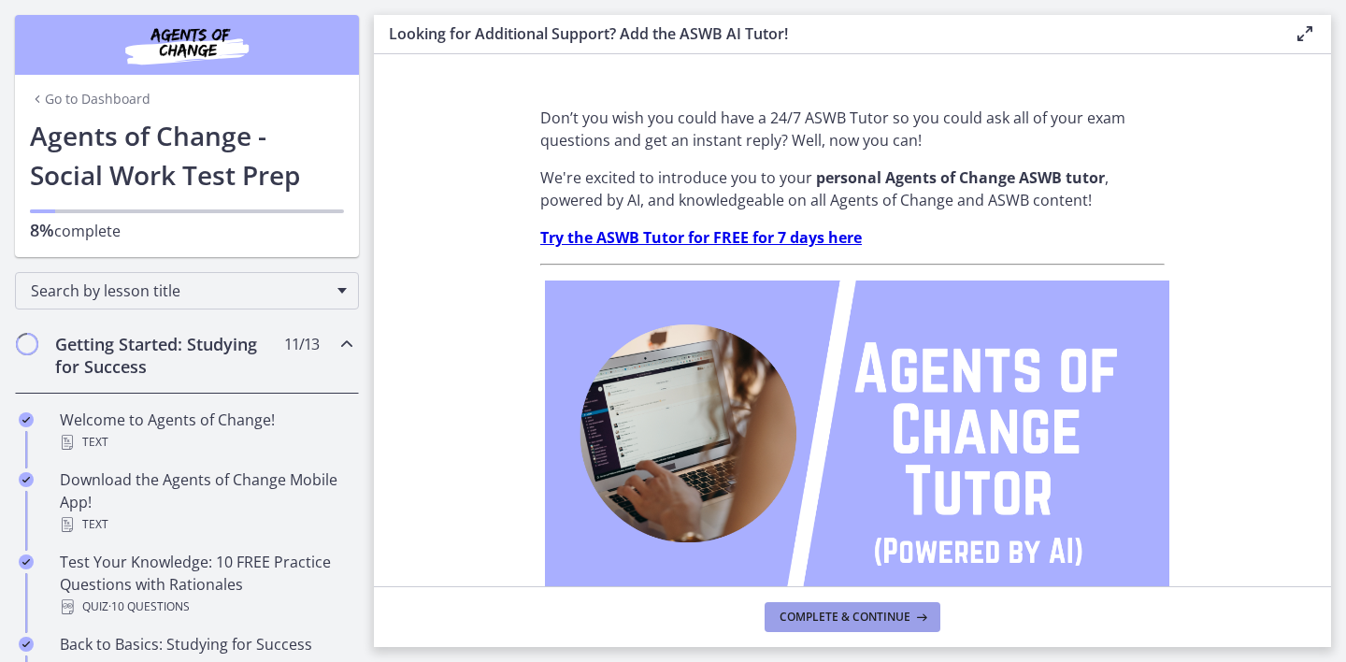
click at [894, 609] on span "Complete & continue" at bounding box center [845, 616] width 131 height 15
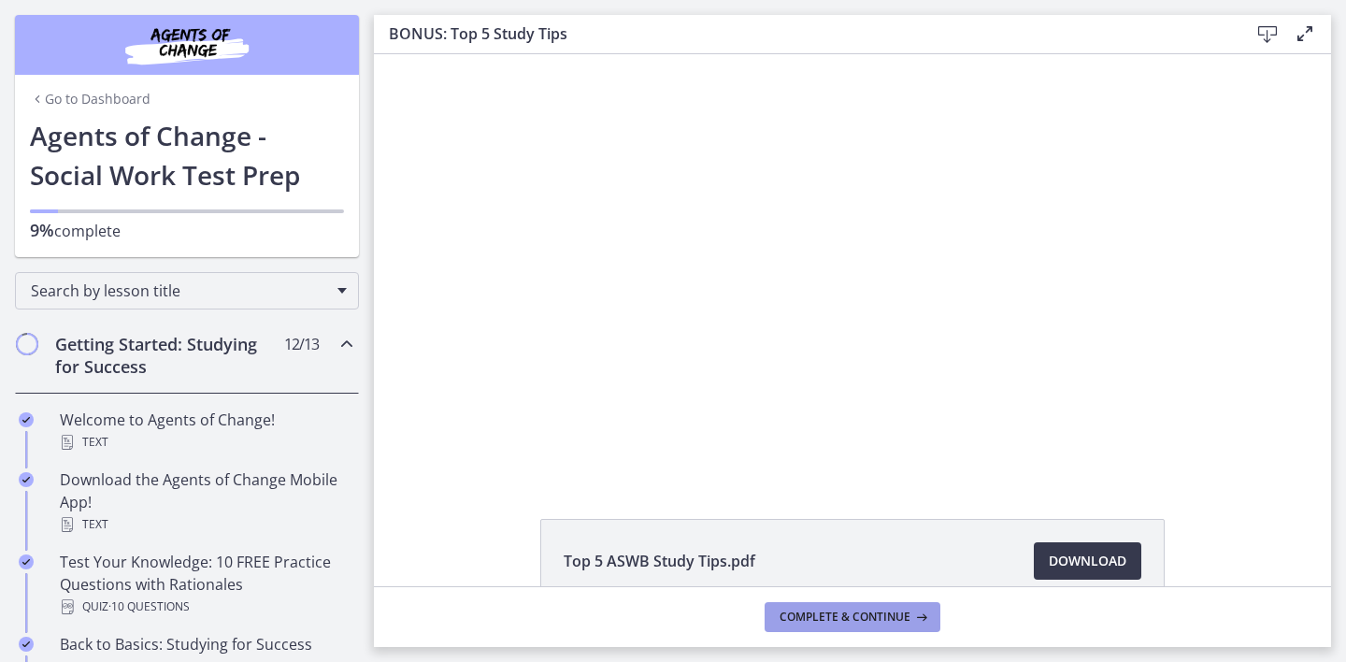
click at [894, 609] on span "Complete & continue" at bounding box center [845, 616] width 131 height 15
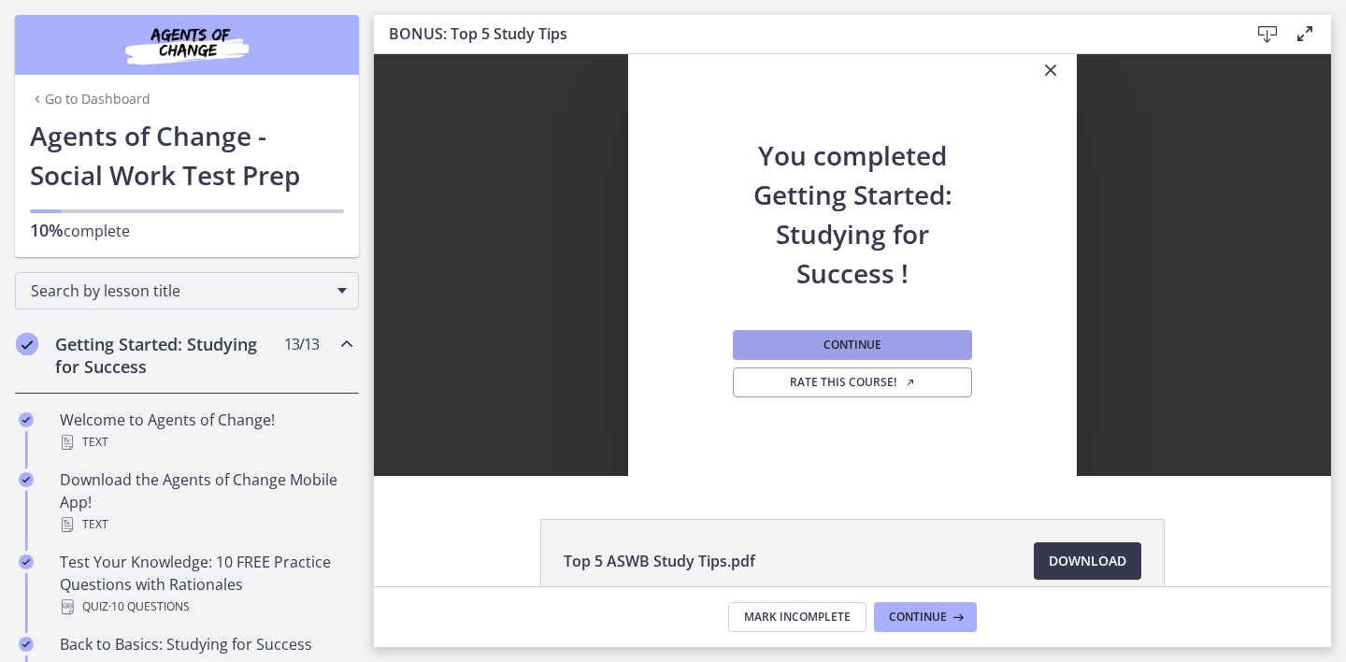
click at [941, 342] on button "Continue" at bounding box center [852, 345] width 239 height 30
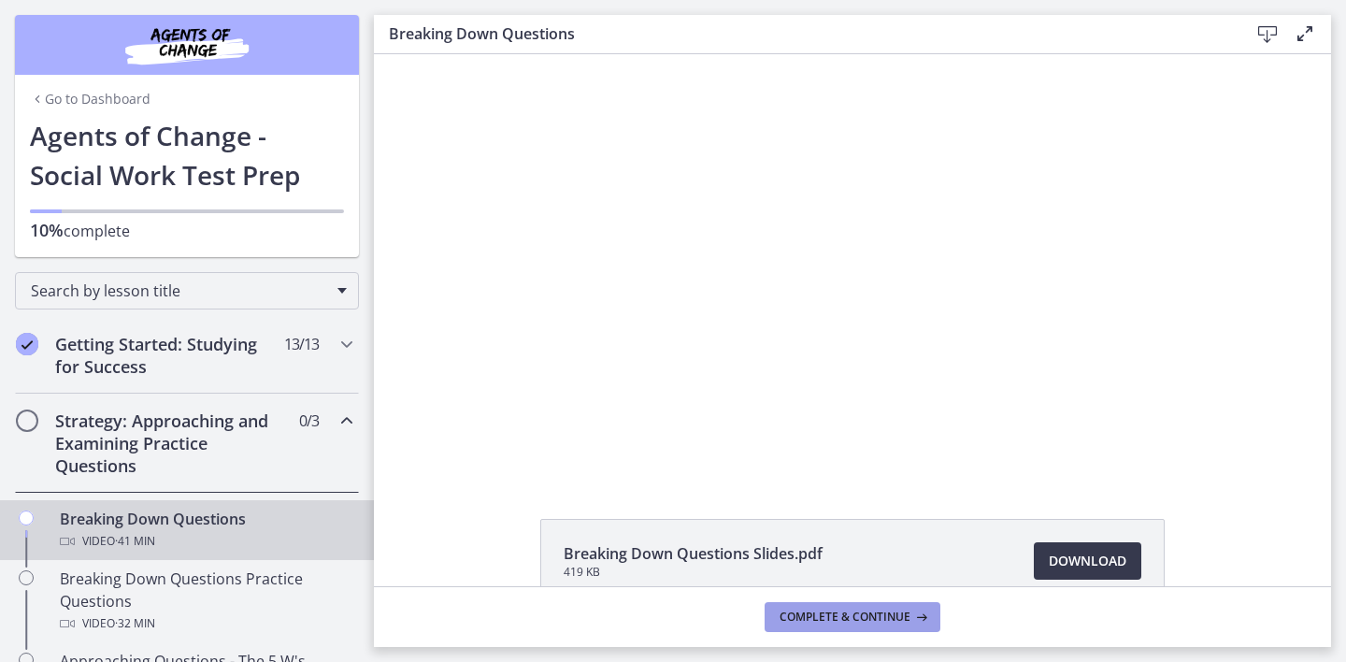
click at [867, 612] on span "Complete & continue" at bounding box center [845, 616] width 131 height 15
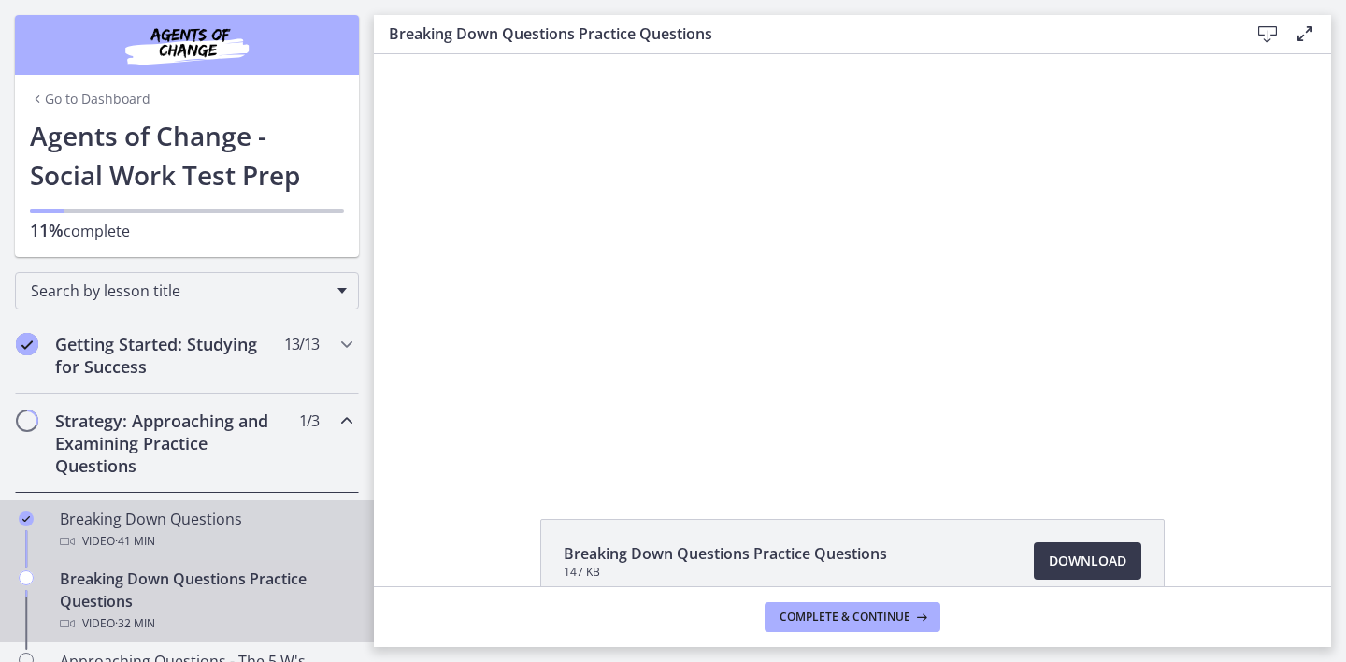
click at [260, 522] on div "Breaking Down Questions Video · 41 min" at bounding box center [206, 530] width 292 height 45
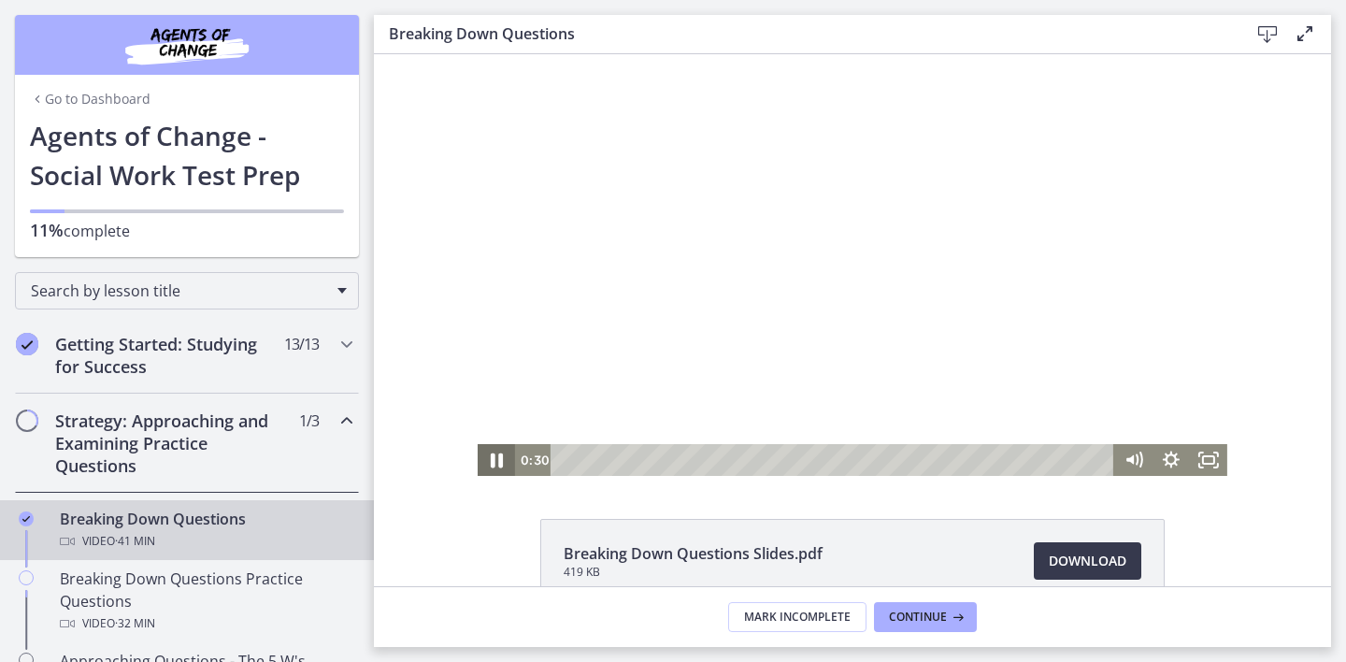
click at [486, 465] on icon "Pause" at bounding box center [496, 460] width 45 height 38
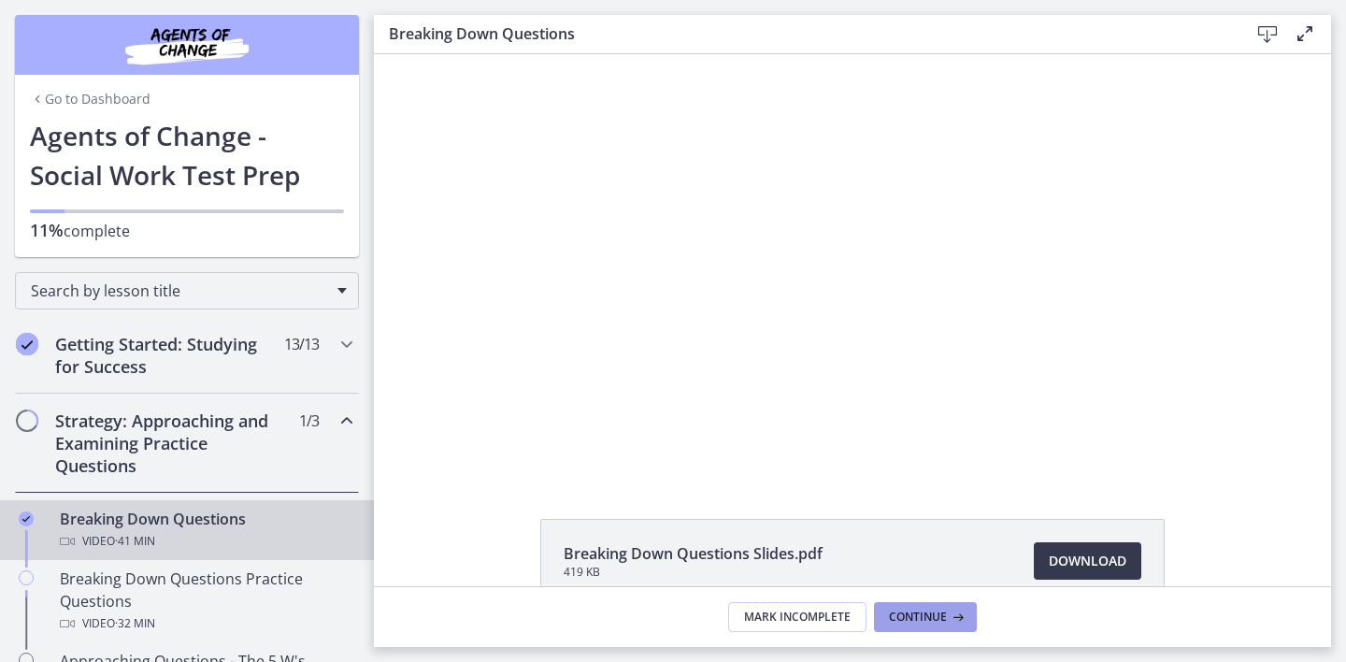
click at [956, 629] on button "Continue" at bounding box center [925, 617] width 103 height 30
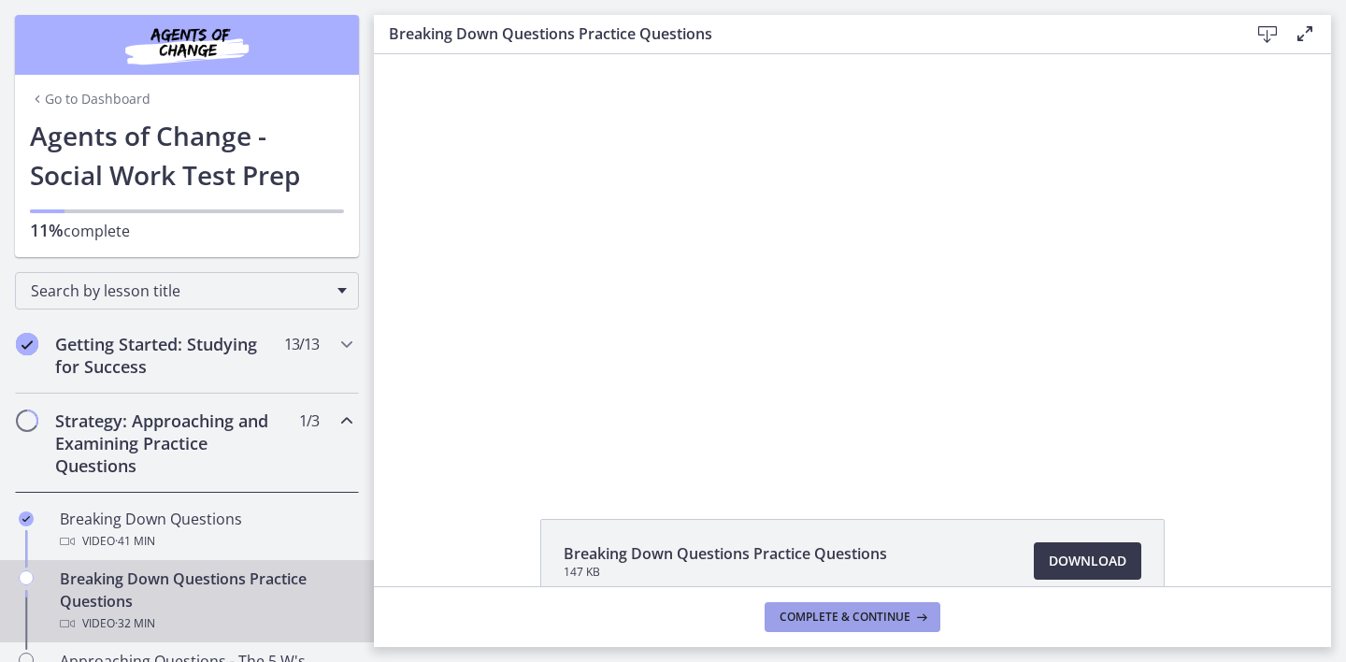
click at [898, 626] on button "Complete & continue" at bounding box center [853, 617] width 176 height 30
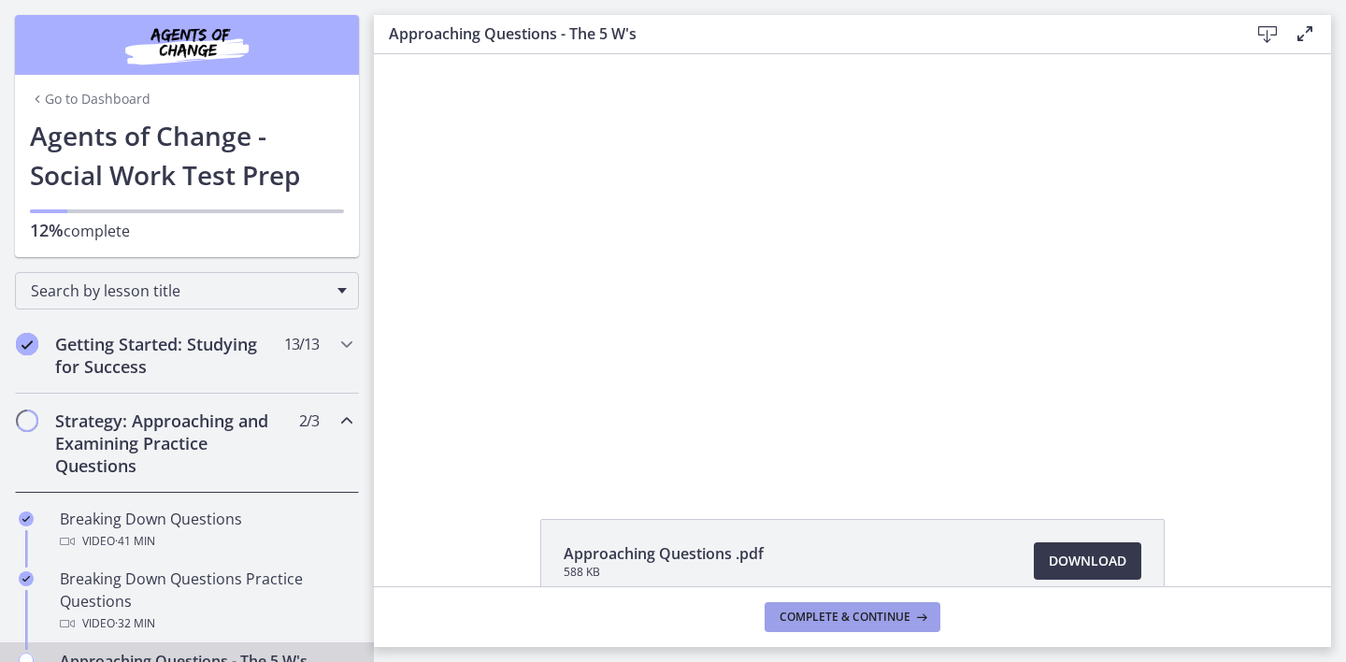
click at [898, 626] on button "Complete & continue" at bounding box center [853, 617] width 176 height 30
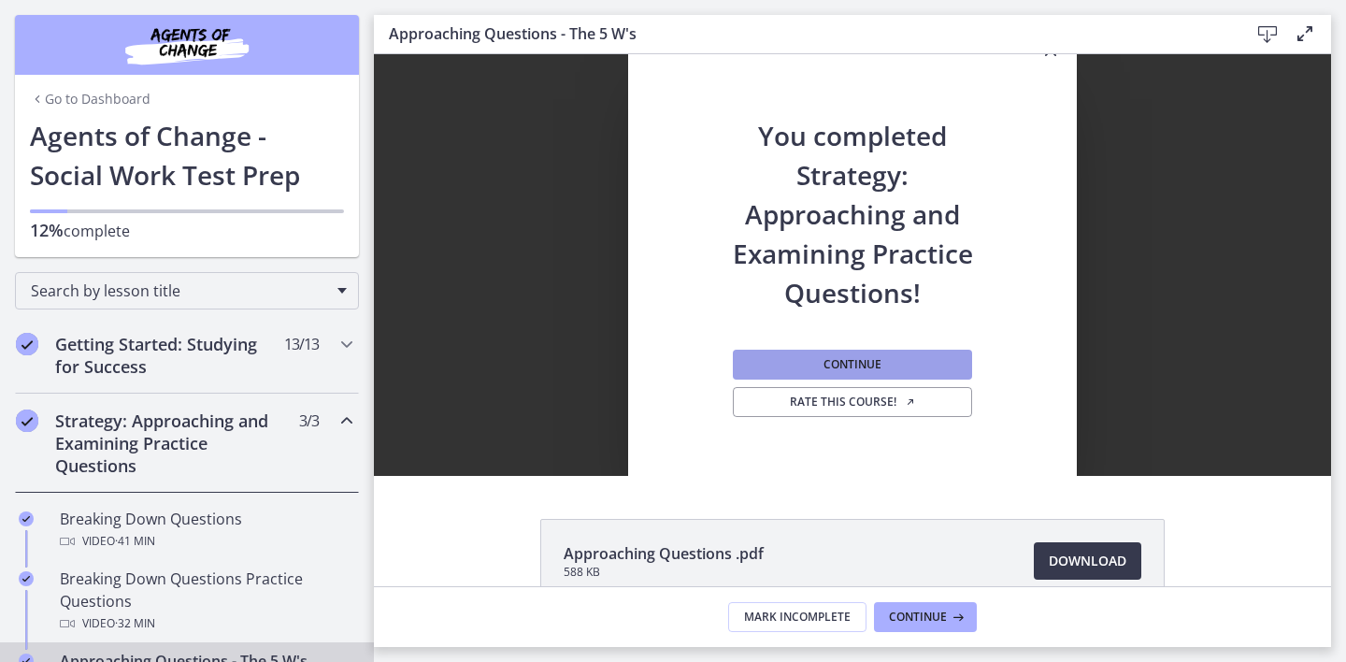
click at [838, 368] on span "Continue" at bounding box center [852, 364] width 58 height 15
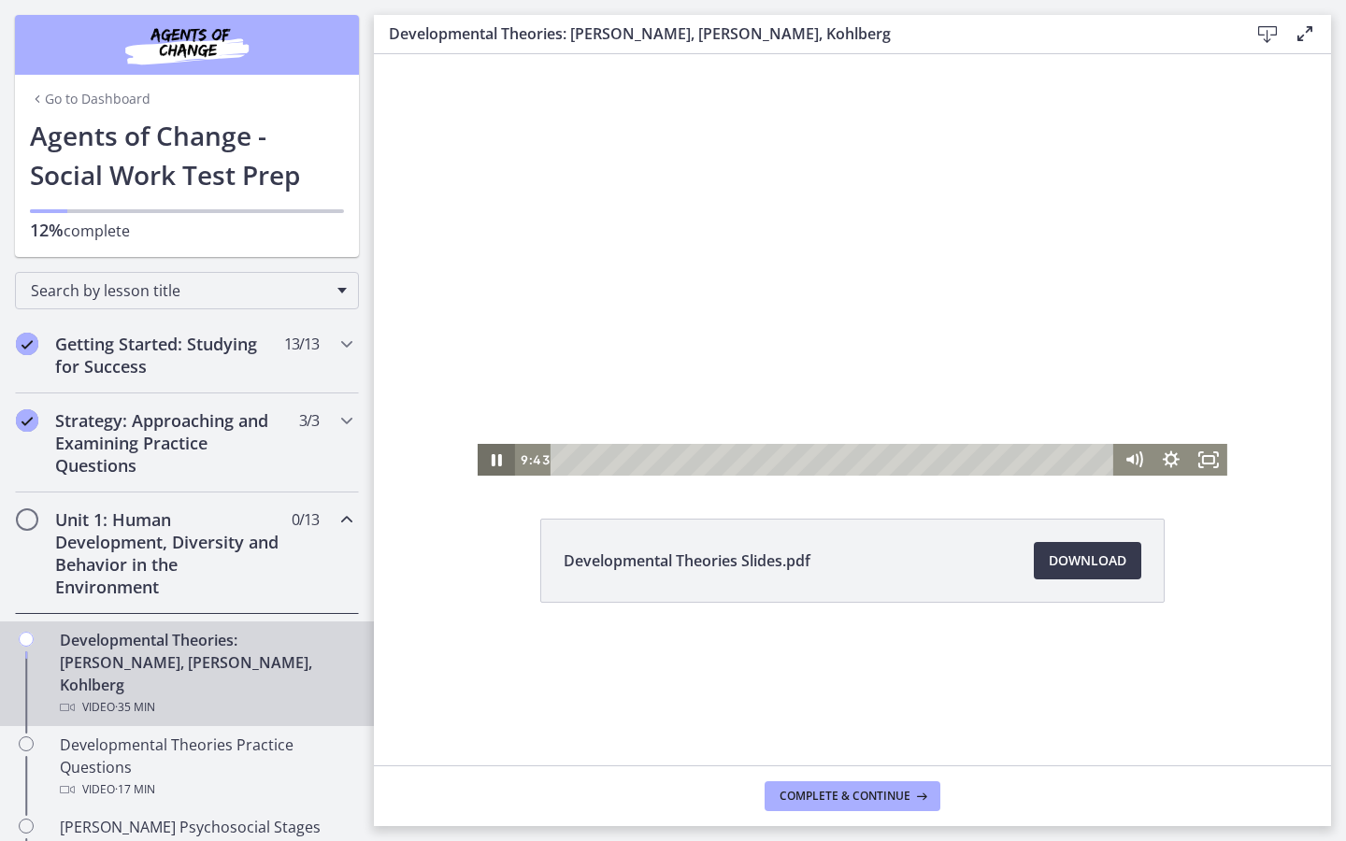
click at [497, 465] on icon "Pause" at bounding box center [496, 460] width 37 height 32
click at [497, 465] on icon "Play Video" at bounding box center [497, 460] width 37 height 32
click at [495, 465] on icon "Pause" at bounding box center [496, 460] width 37 height 32
click at [496, 456] on icon "Play Video" at bounding box center [498, 459] width 9 height 13
click at [488, 461] on icon "Pause" at bounding box center [496, 460] width 37 height 32
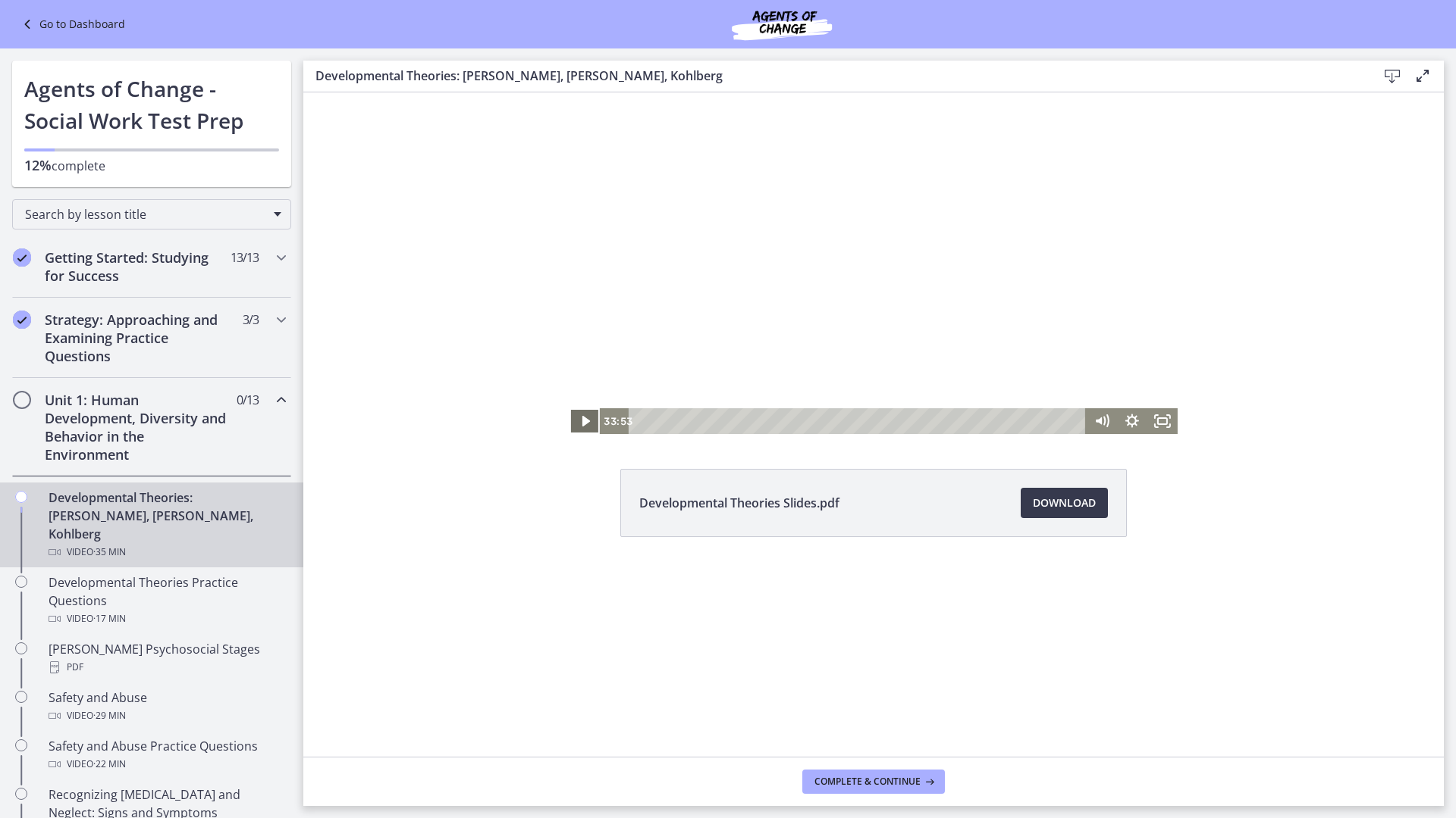
click at [595, 422] on icon "Play Video" at bounding box center [586, 422] width 30 height 26
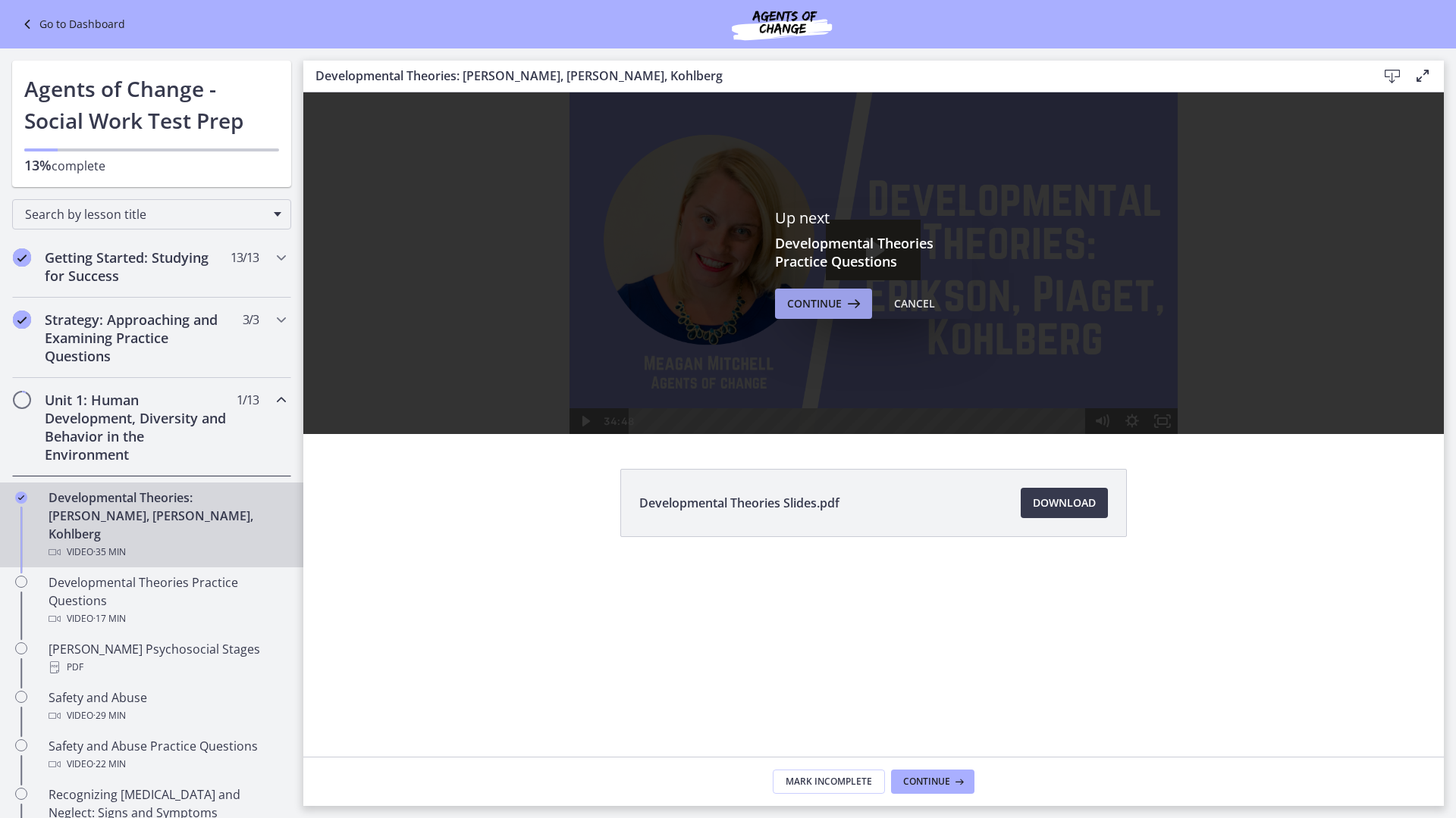
click at [818, 317] on button "Continue" at bounding box center [823, 303] width 97 height 30
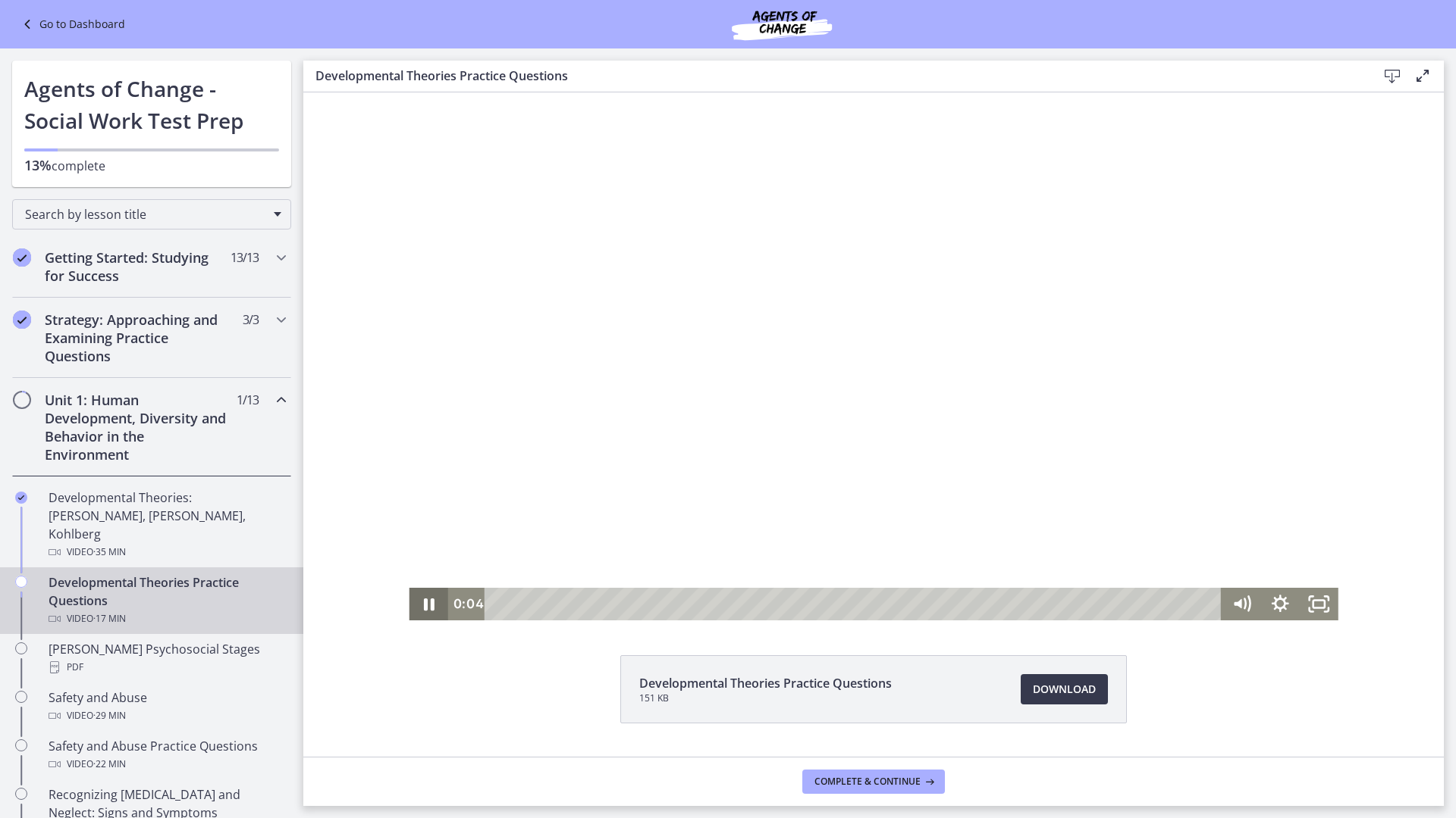
click at [436, 536] on icon "Pause" at bounding box center [428, 604] width 39 height 32
click at [436, 536] on icon "Play Video" at bounding box center [430, 604] width 39 height 32
click at [436, 536] on icon "Pause" at bounding box center [428, 604] width 39 height 32
click at [436, 536] on icon "Play Video" at bounding box center [430, 604] width 39 height 32
click at [436, 536] on icon "Pause" at bounding box center [428, 604] width 39 height 32
